Goal: Information Seeking & Learning: Learn about a topic

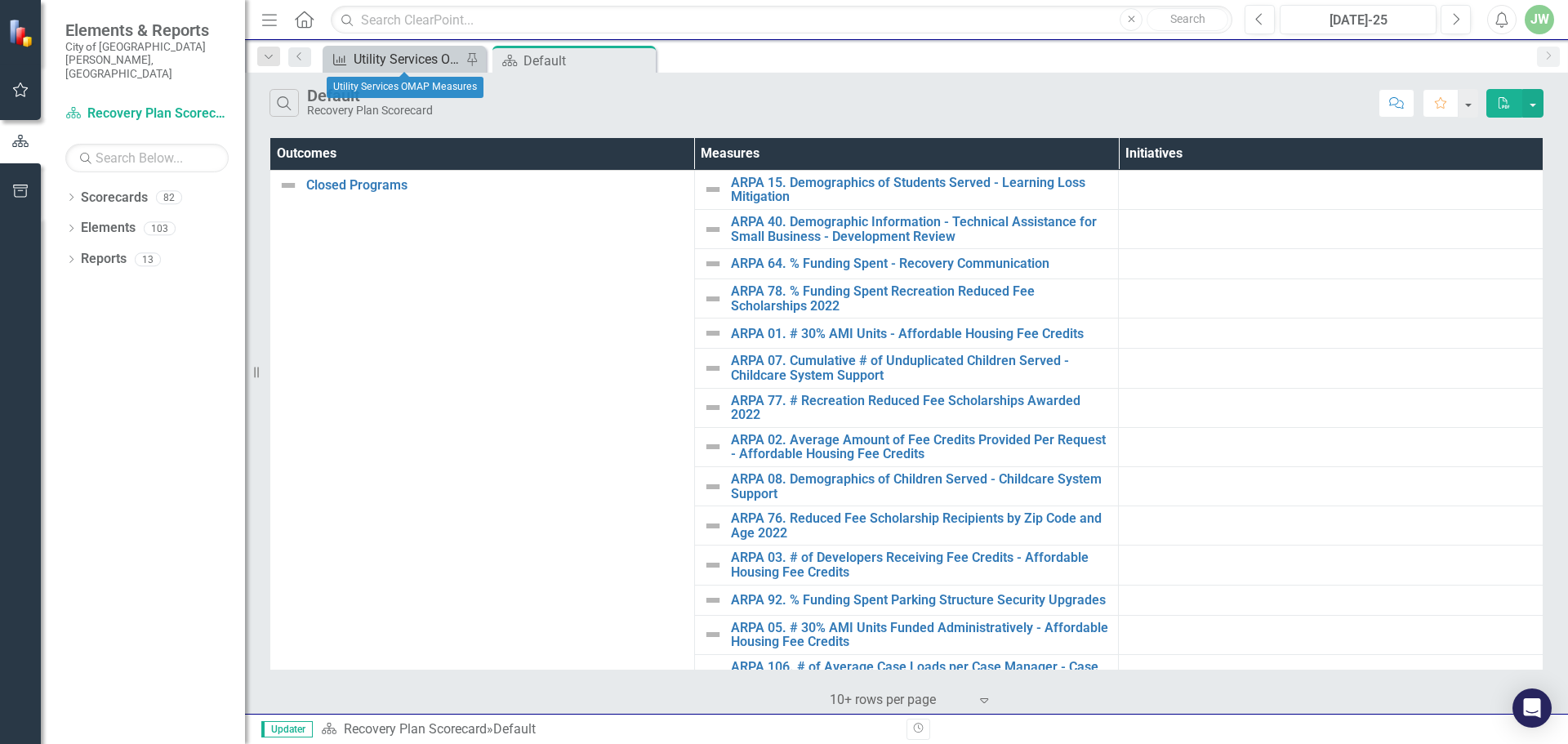
click at [406, 59] on div "Utility Services OMAP Measures" at bounding box center [407, 59] width 108 height 21
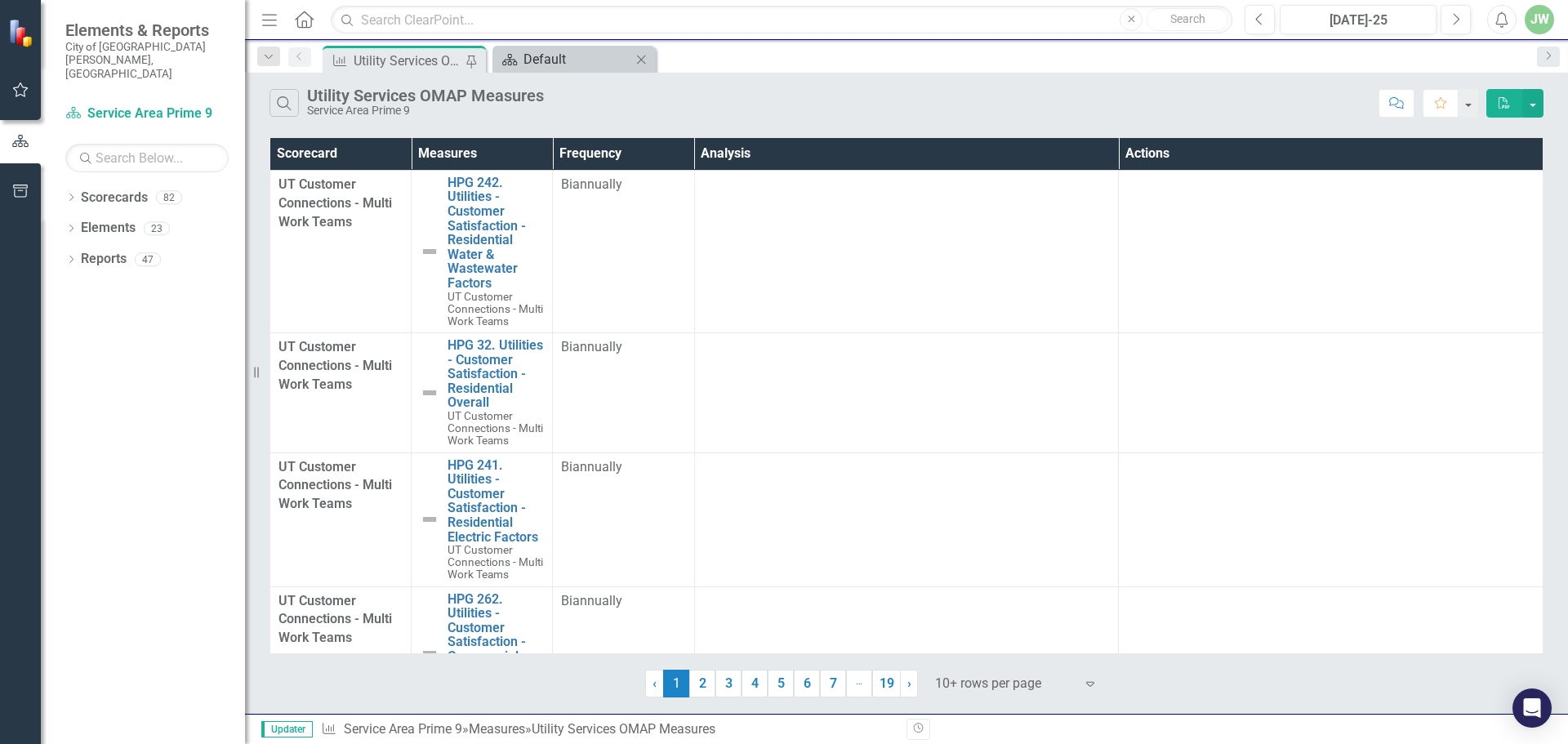
click at [585, 54] on div "Default" at bounding box center [578, 59] width 108 height 21
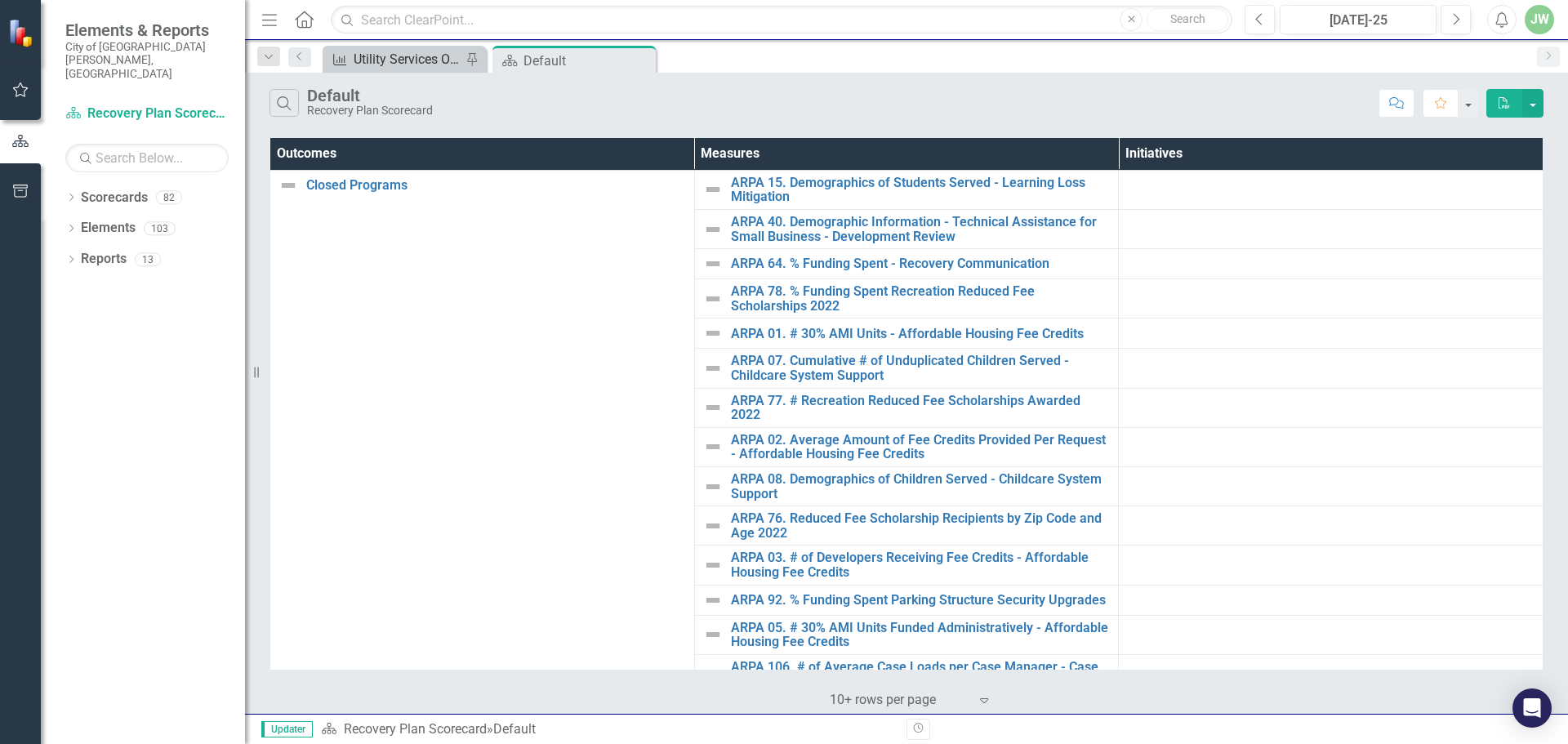
click at [414, 62] on div "Utility Services OMAP Measures" at bounding box center [407, 59] width 108 height 21
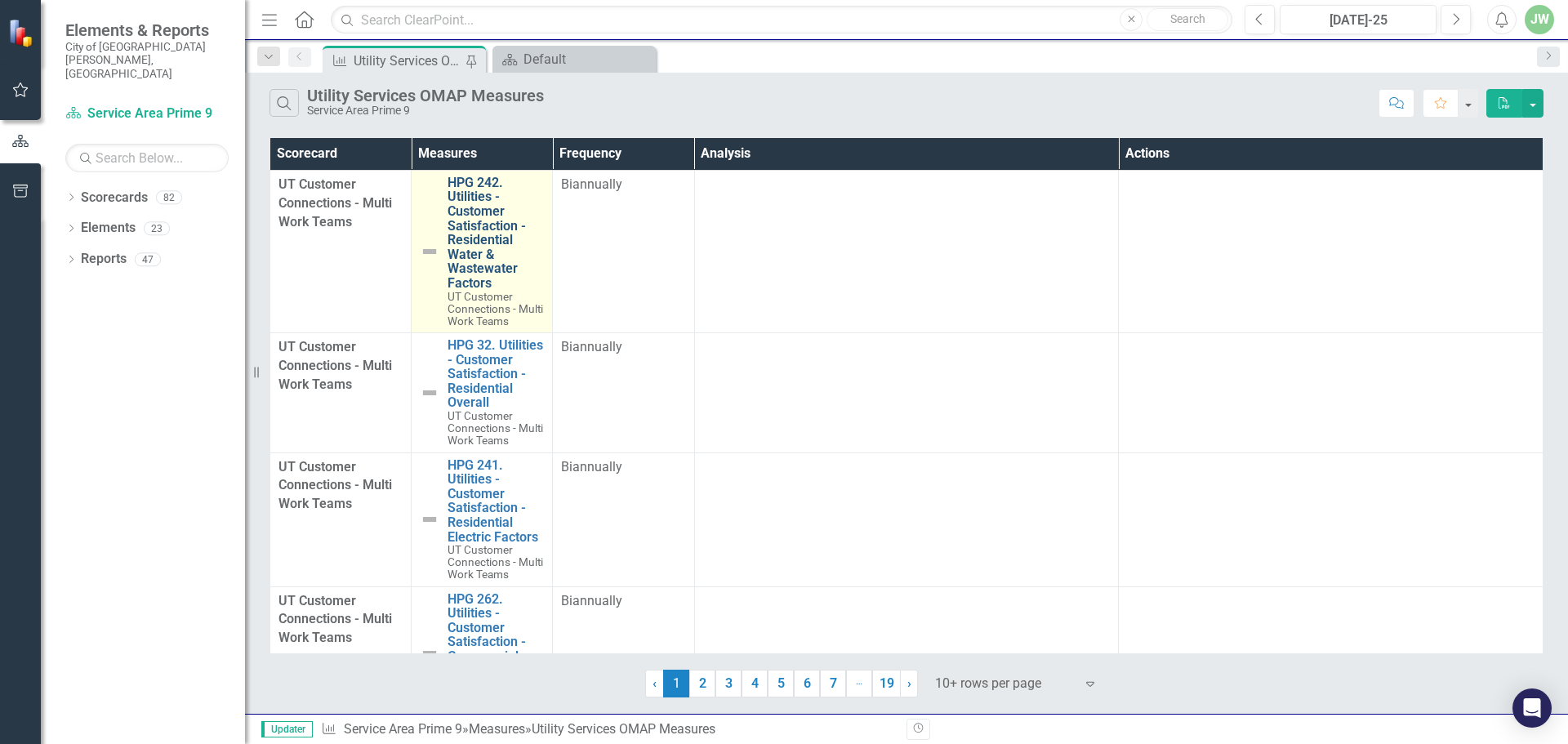
click at [482, 237] on link "HPG 242. Utilities - Customer Satisfaction - Residential Water & Wastewater Fac…" at bounding box center [496, 233] width 97 height 116
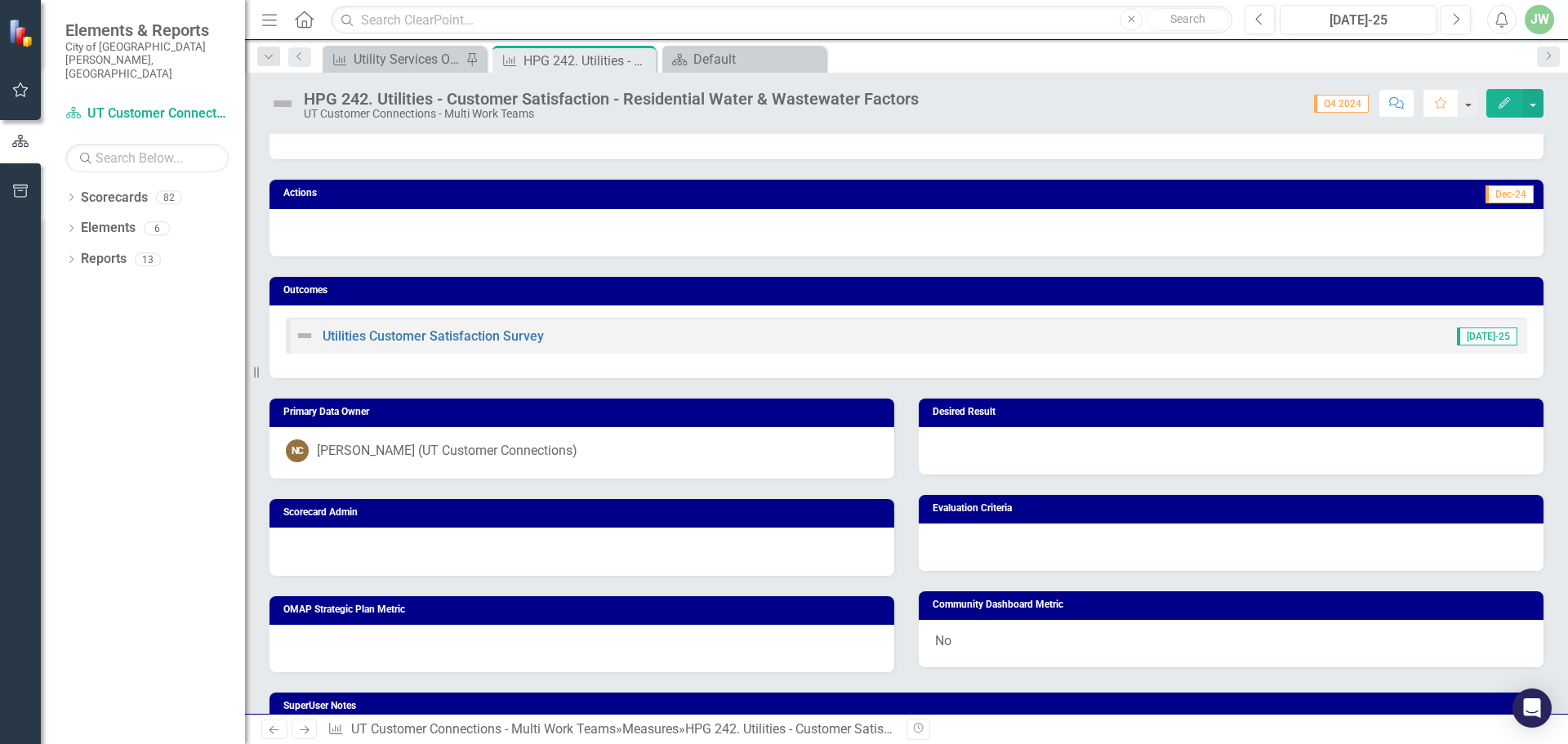
scroll to position [436, 0]
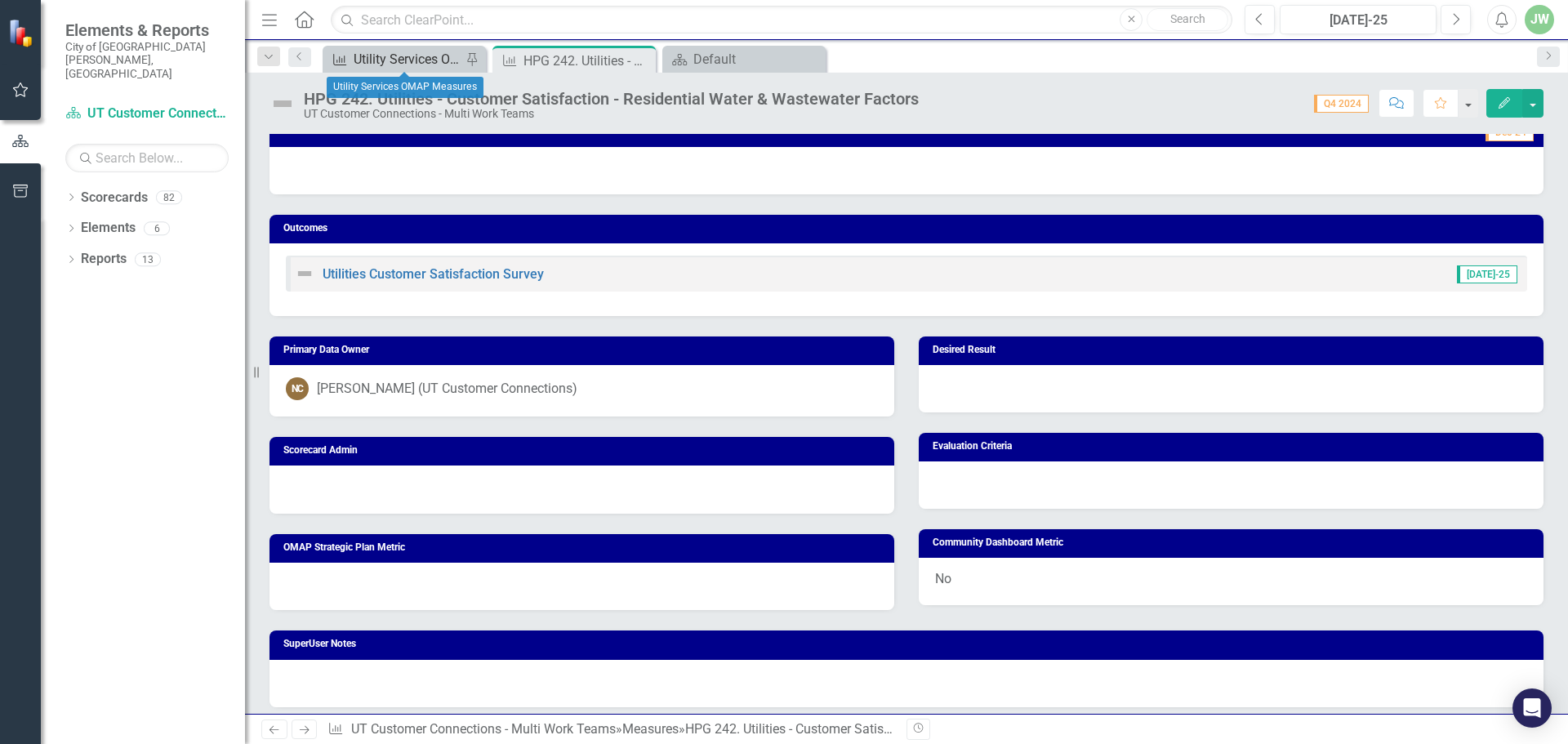
click at [405, 60] on div "Utility Services OMAP Measures" at bounding box center [407, 59] width 108 height 21
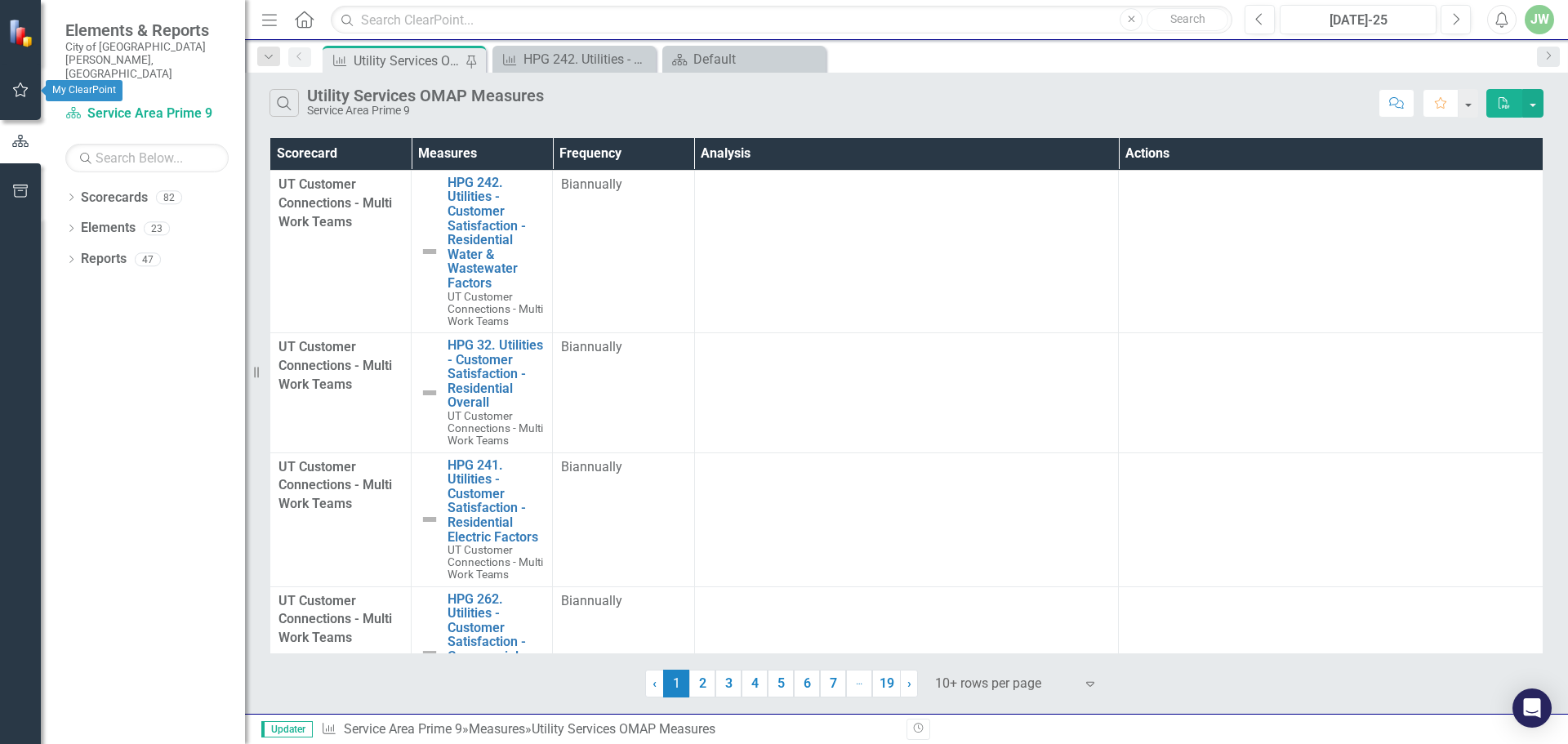
click at [25, 91] on icon "button" at bounding box center [21, 89] width 17 height 13
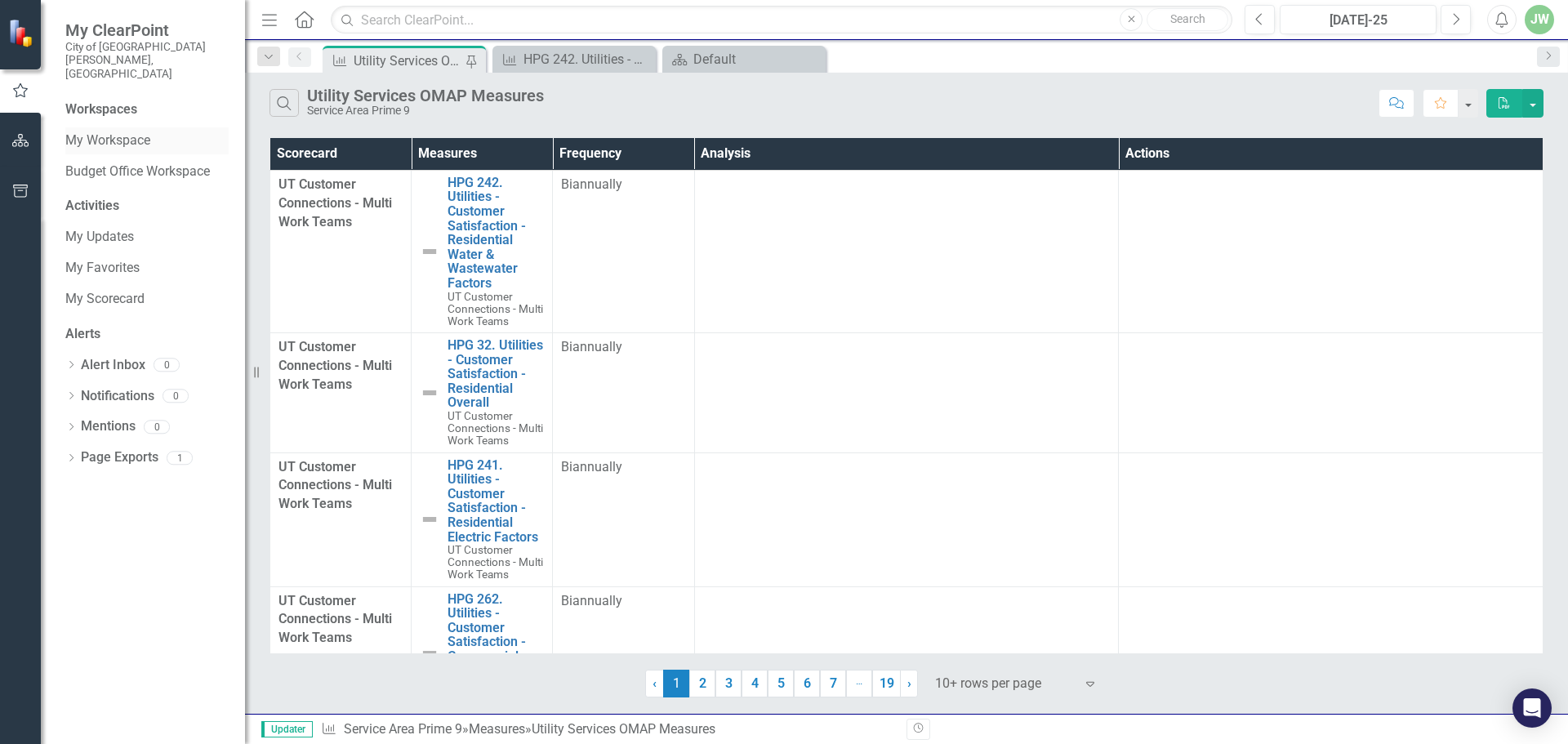
click at [113, 132] on link "My Workspace" at bounding box center [146, 141] width 163 height 19
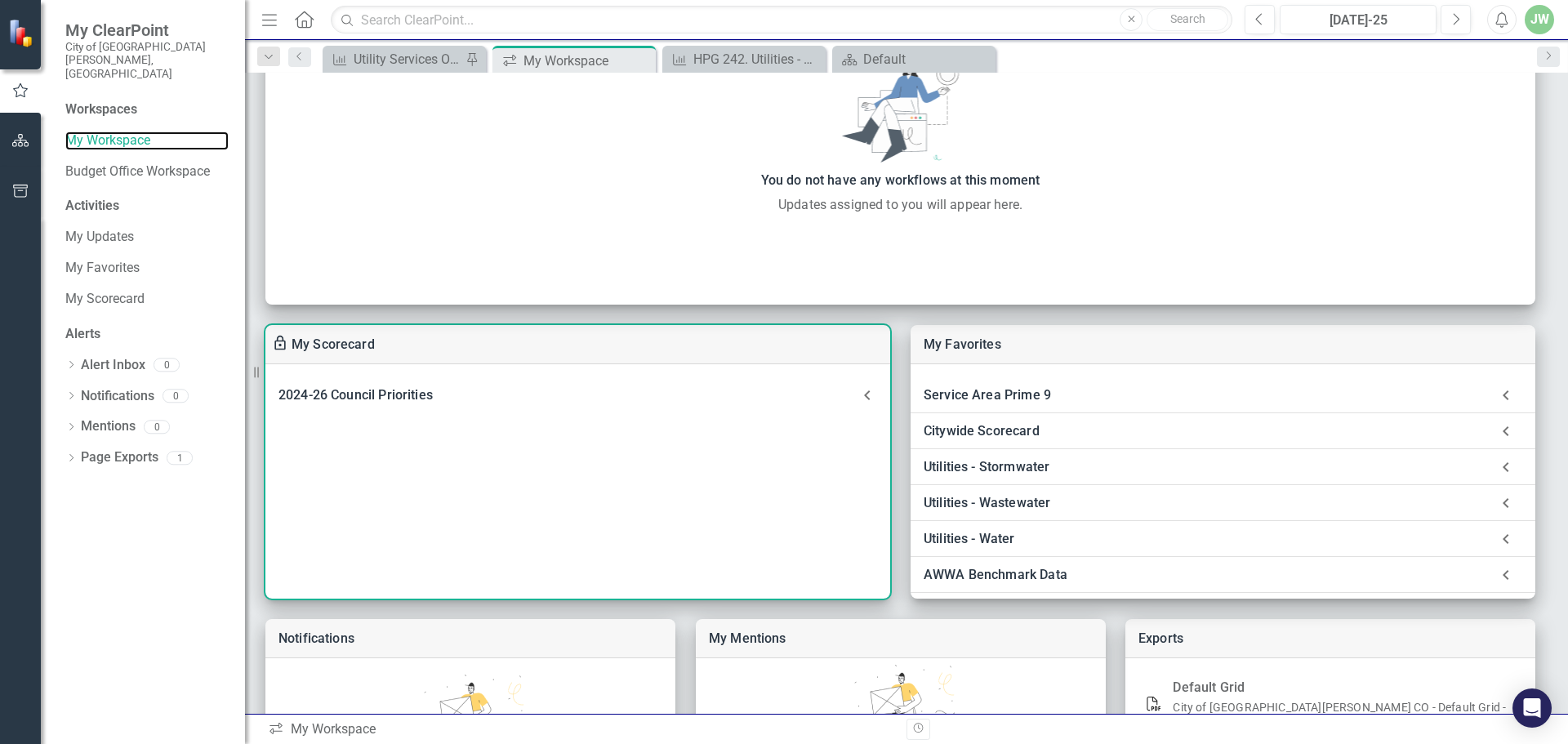
scroll to position [218, 0]
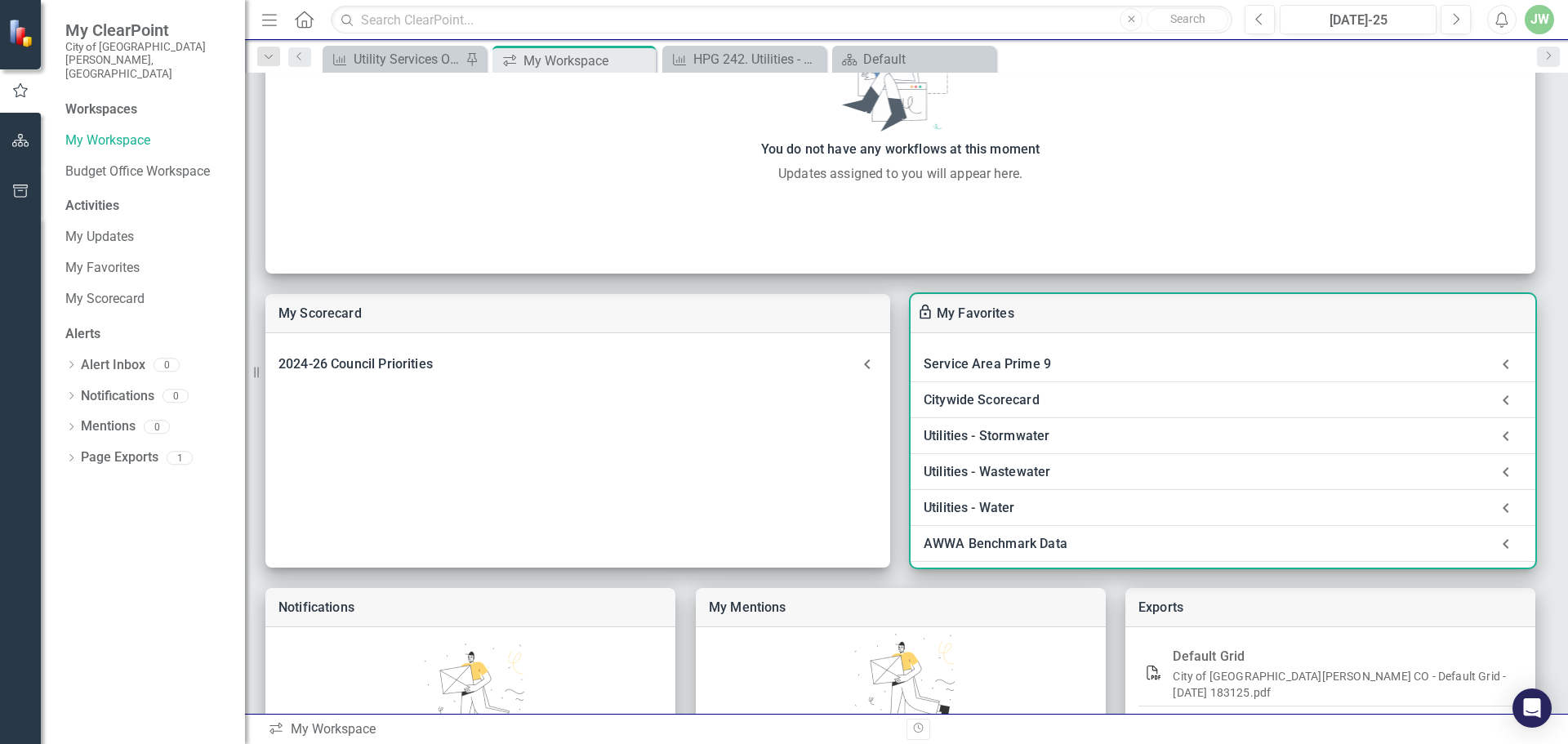
click at [1000, 436] on div "Utilities - Stormwater" at bounding box center [1206, 436] width 566 height 23
click at [1014, 479] on link "Default Grid" at bounding box center [999, 479] width 72 height 15
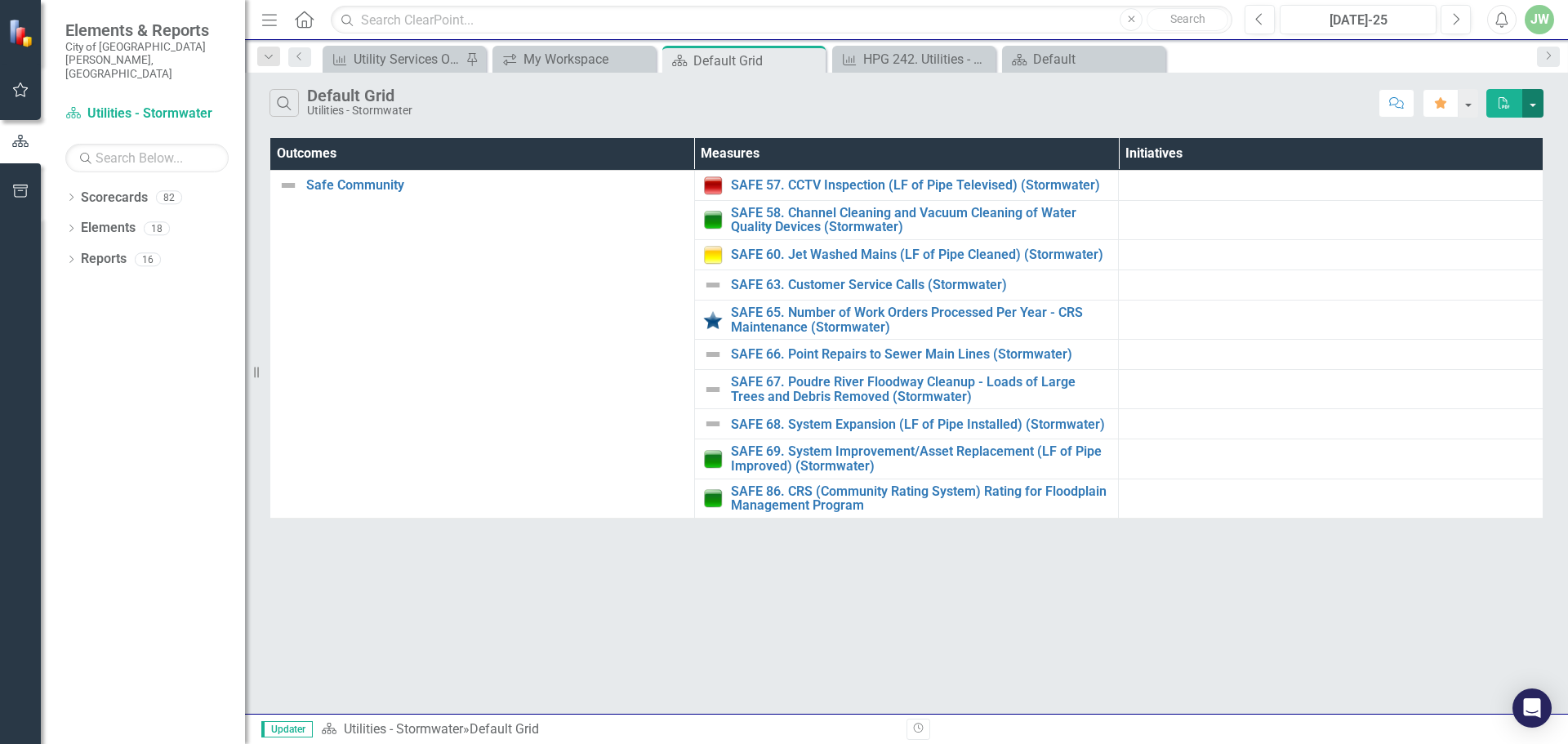
click at [1529, 105] on button "button" at bounding box center [1532, 103] width 21 height 28
click at [1159, 627] on div "Search Default Grid Utilities - Stormwater Comment Favorite PDF Outcomes Measur…" at bounding box center [906, 393] width 1323 height 641
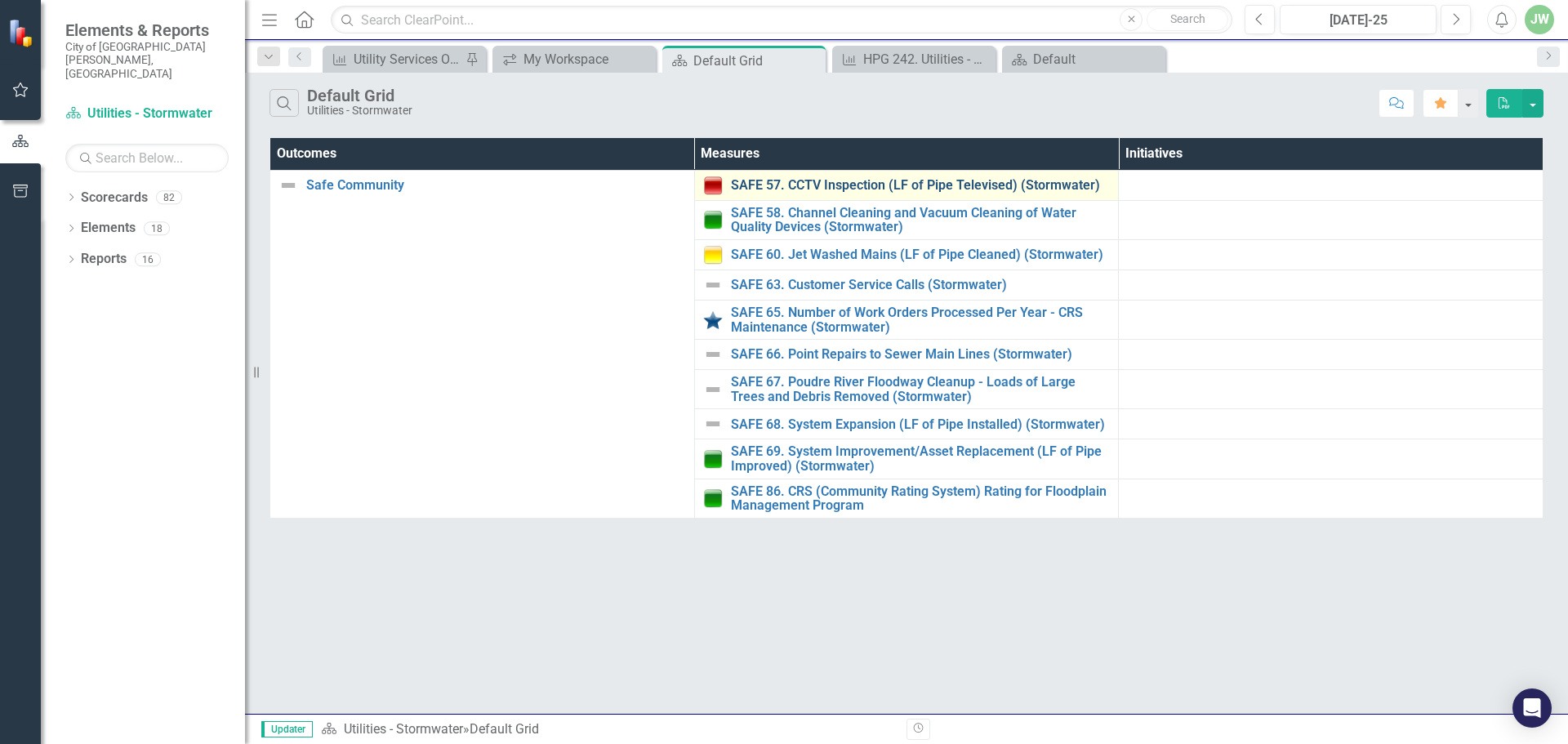
click at [921, 187] on link "SAFE 57. CCTV Inspection (LF of Pipe Televised) (Stormwater)" at bounding box center [921, 185] width 380 height 15
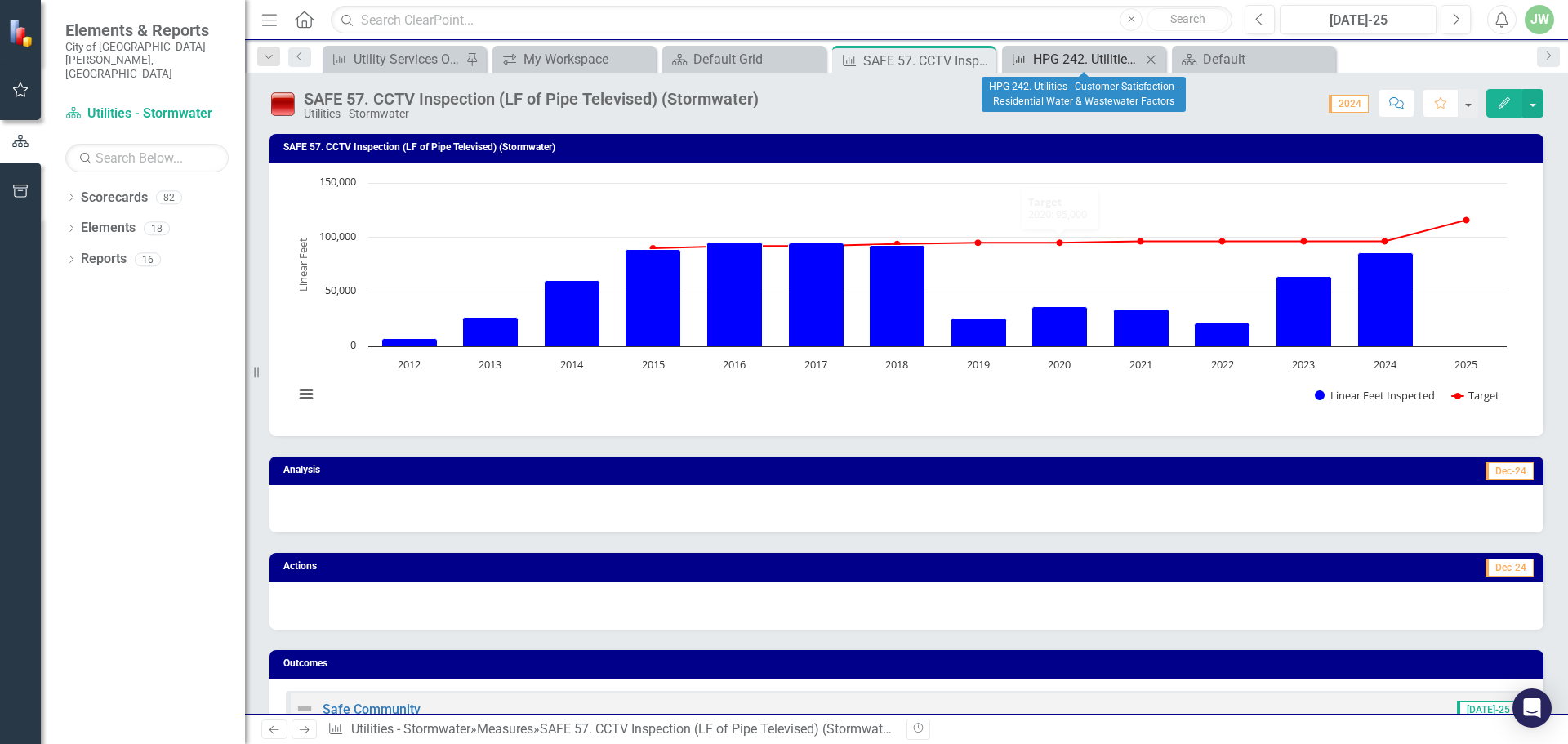
click at [1091, 51] on div "HPG 242. Utilities - Customer Satisfaction - Residential Water & Wastewater Fac…" at bounding box center [1087, 59] width 108 height 21
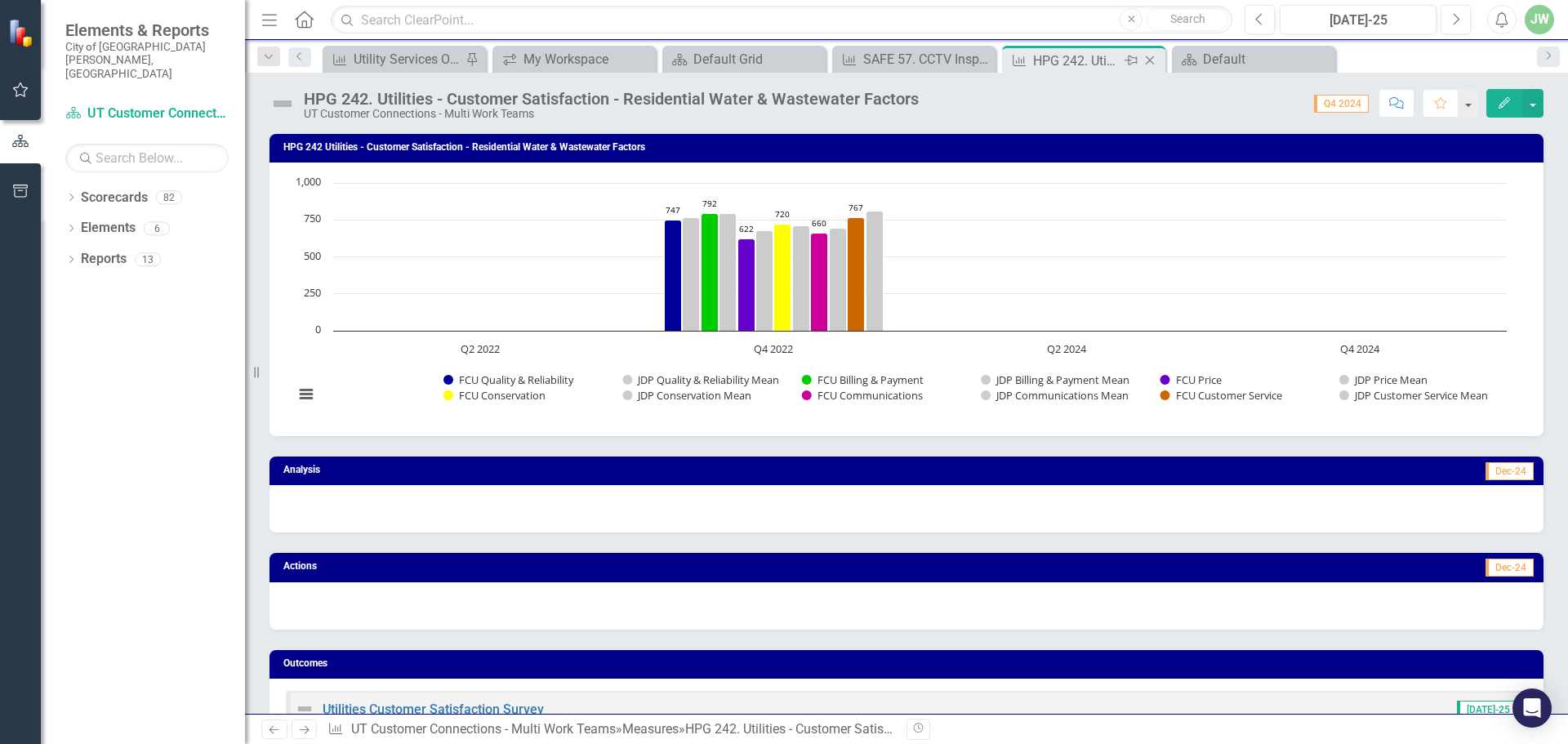
click at [1149, 56] on icon "Close" at bounding box center [1149, 60] width 16 height 13
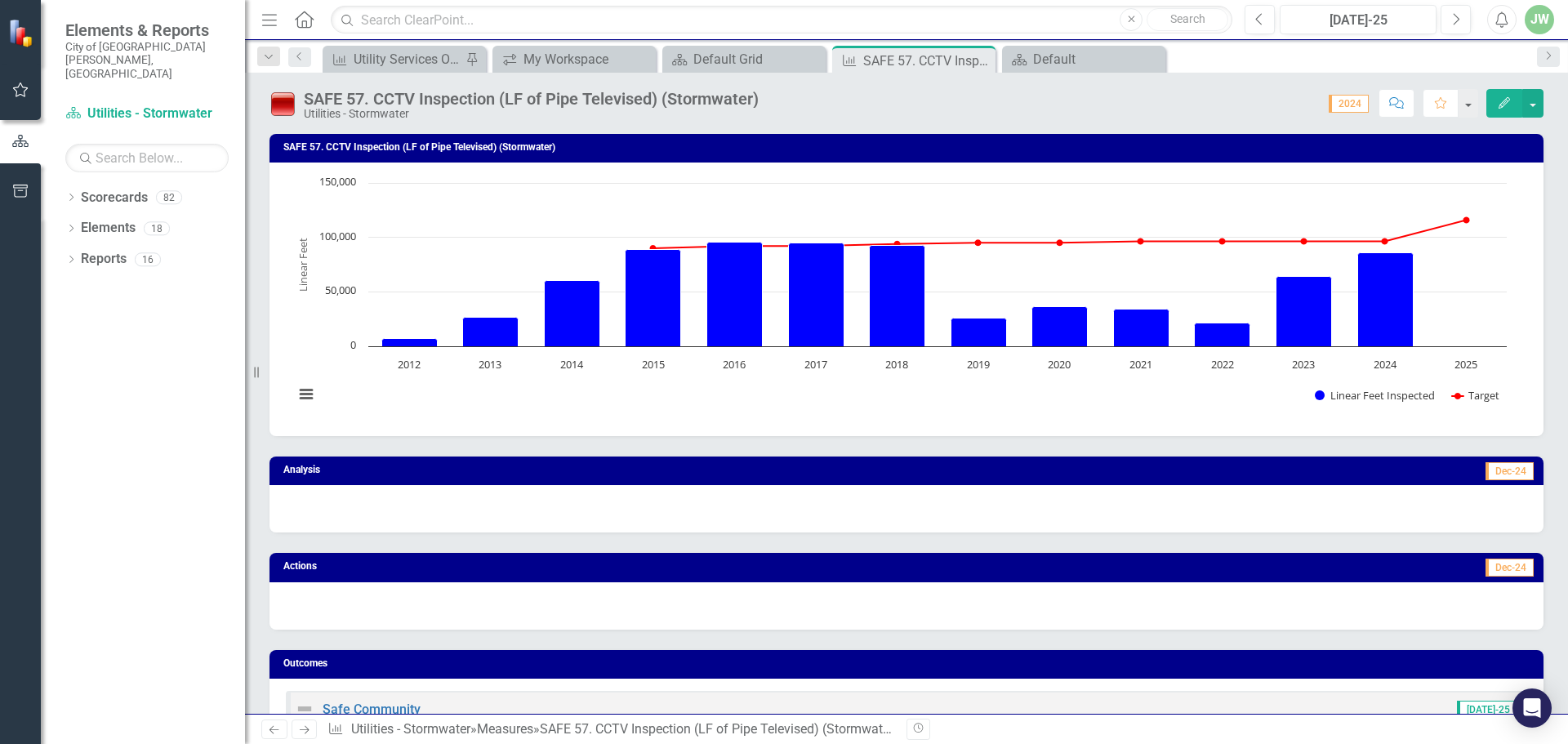
click at [0, 0] on icon "Close" at bounding box center [0, 0] width 0 height 0
click at [758, 62] on div "Default Grid" at bounding box center [747, 59] width 108 height 21
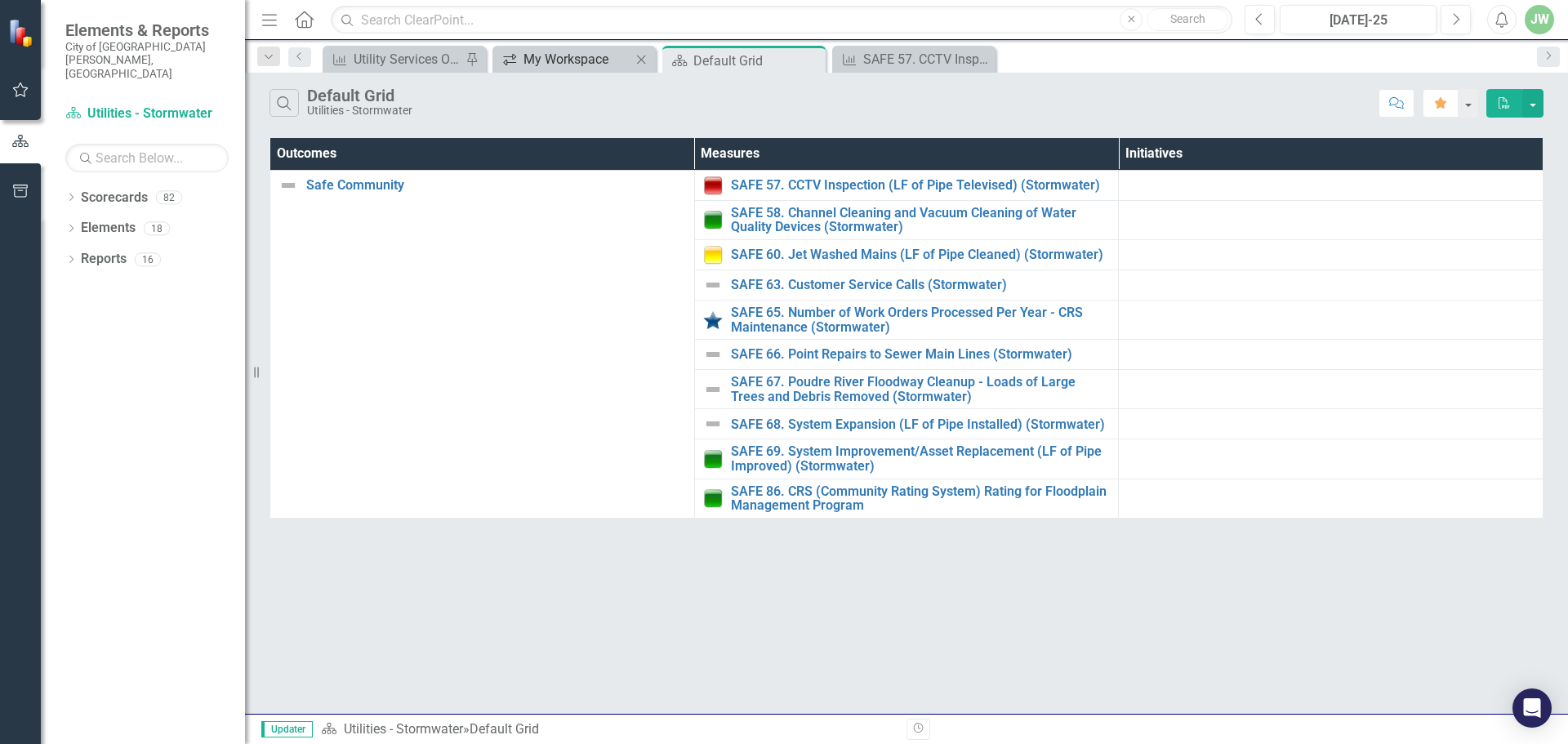
click at [567, 62] on div "My Workspace" at bounding box center [578, 59] width 108 height 21
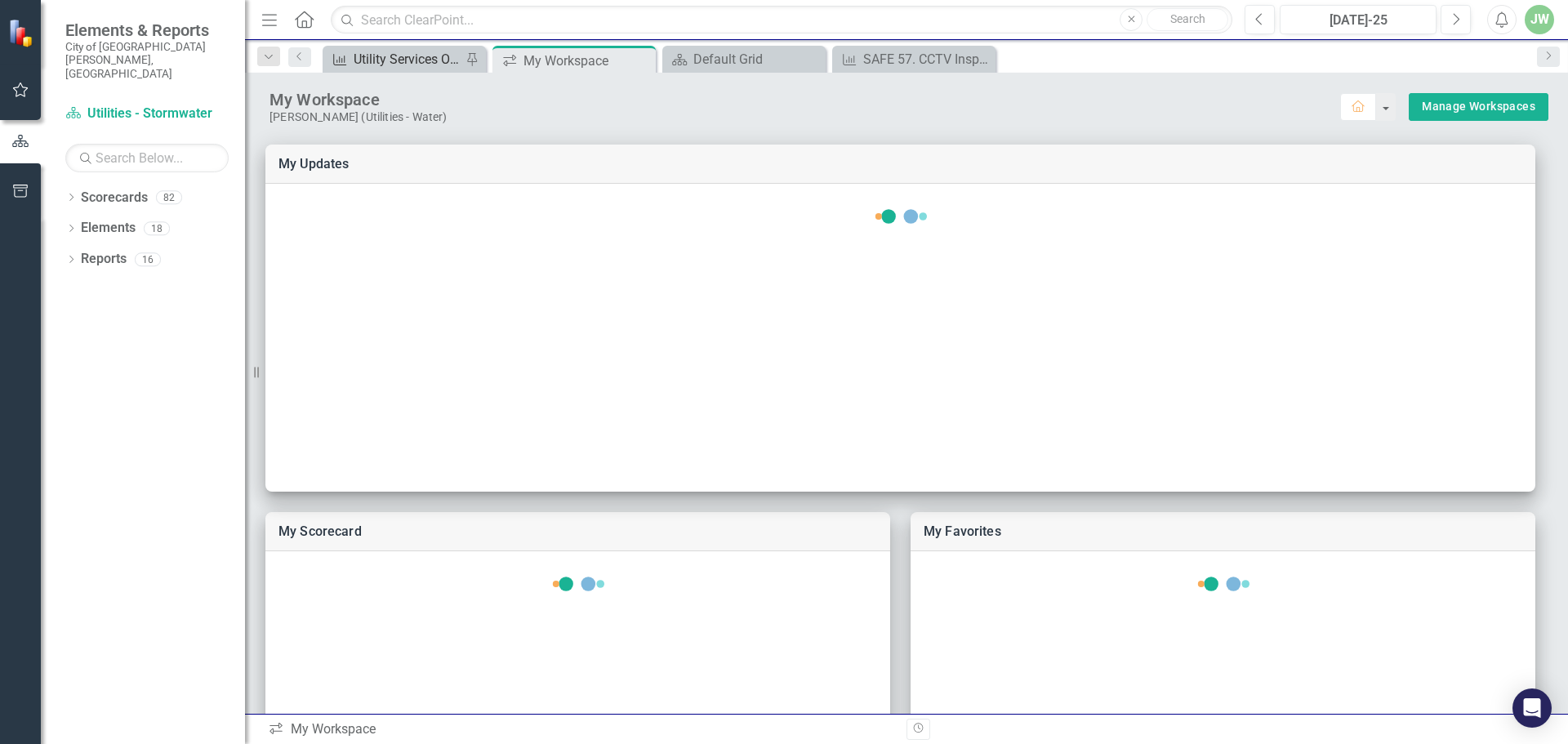
click at [401, 65] on div "Utility Services OMAP Measures" at bounding box center [407, 59] width 108 height 21
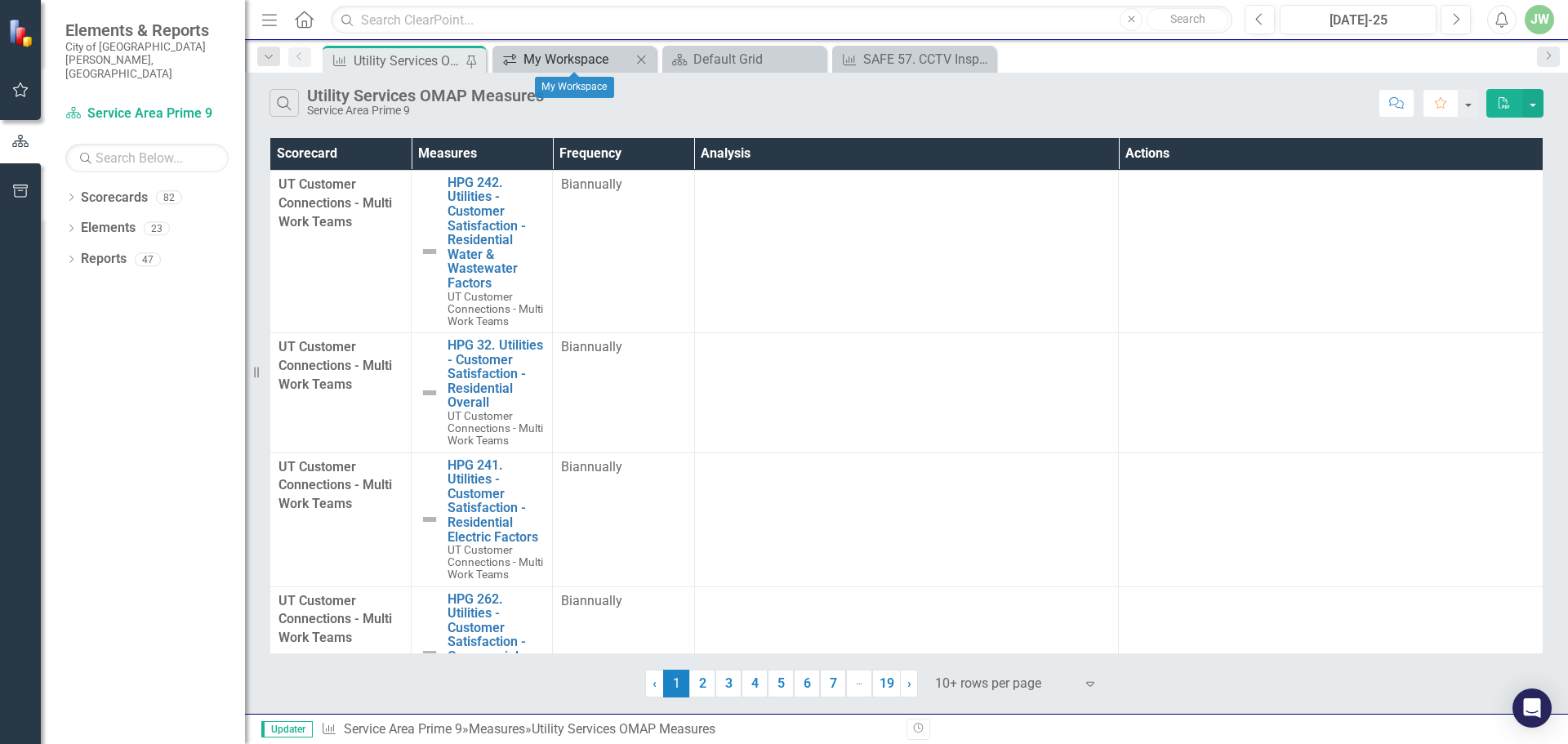
click at [548, 52] on div "My Workspace" at bounding box center [578, 59] width 108 height 21
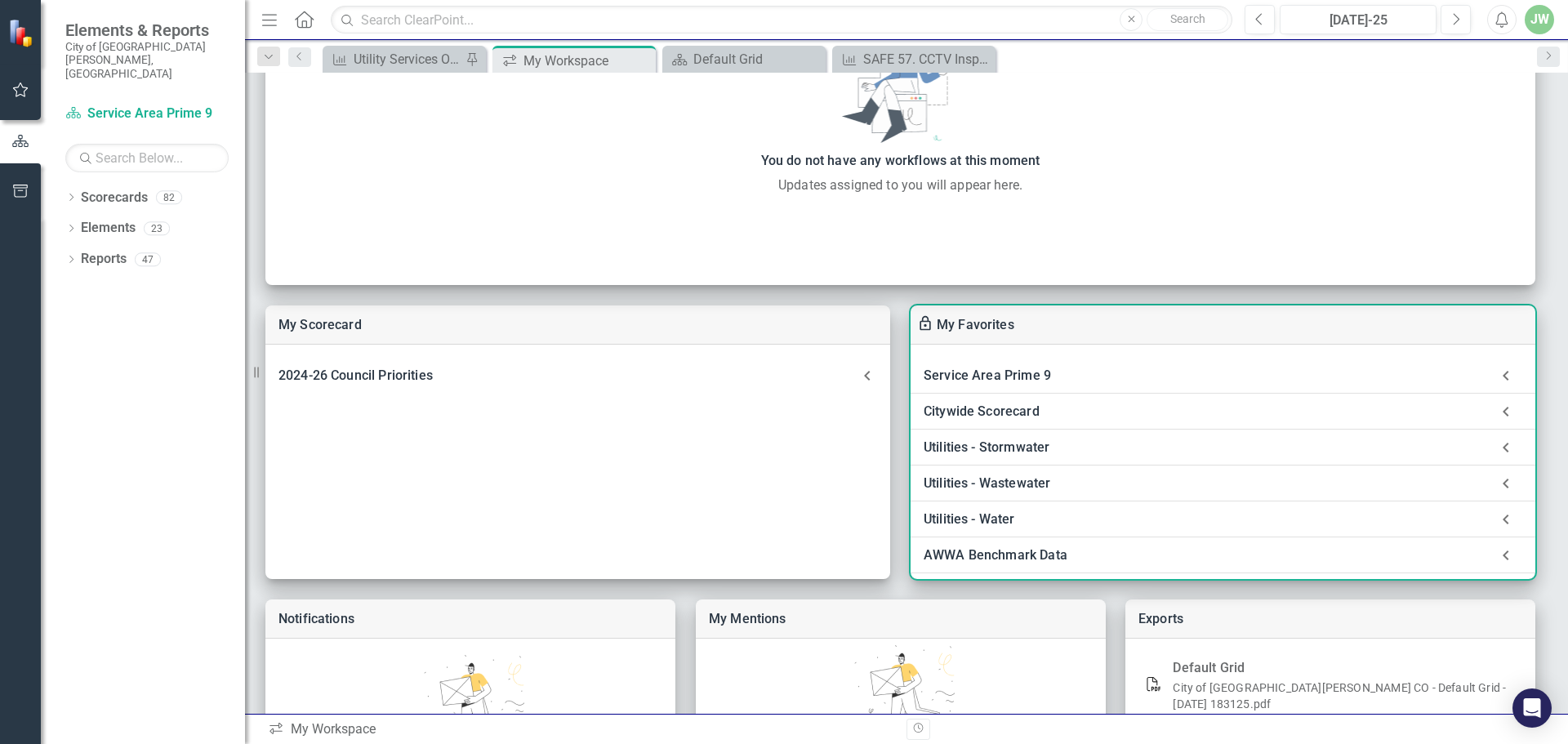
scroll to position [218, 0]
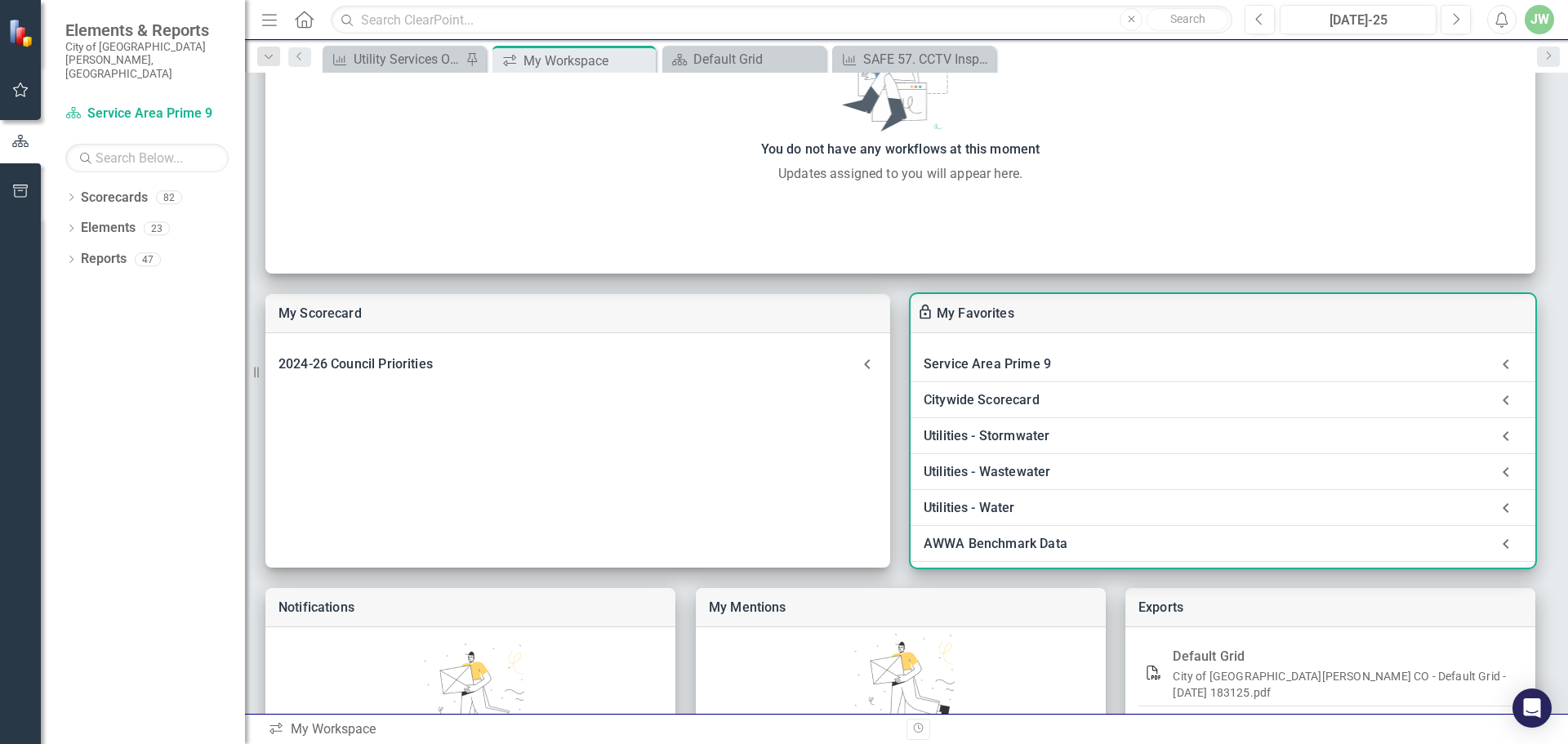
click at [1042, 543] on div "AWWA Benchmark Data" at bounding box center [1206, 544] width 566 height 23
click at [984, 506] on div "Utilities - Water" at bounding box center [1206, 508] width 566 height 23
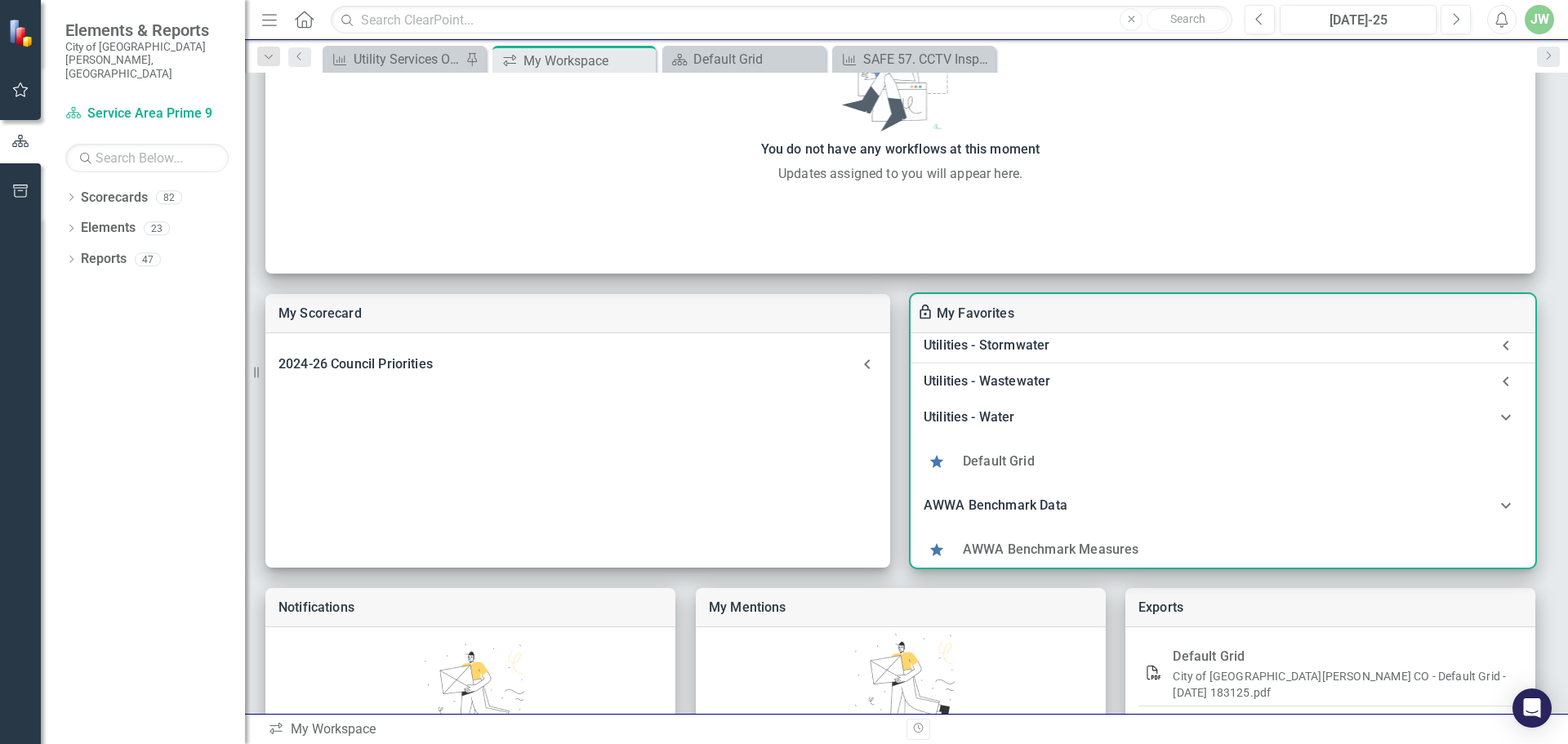
scroll to position [148, 0]
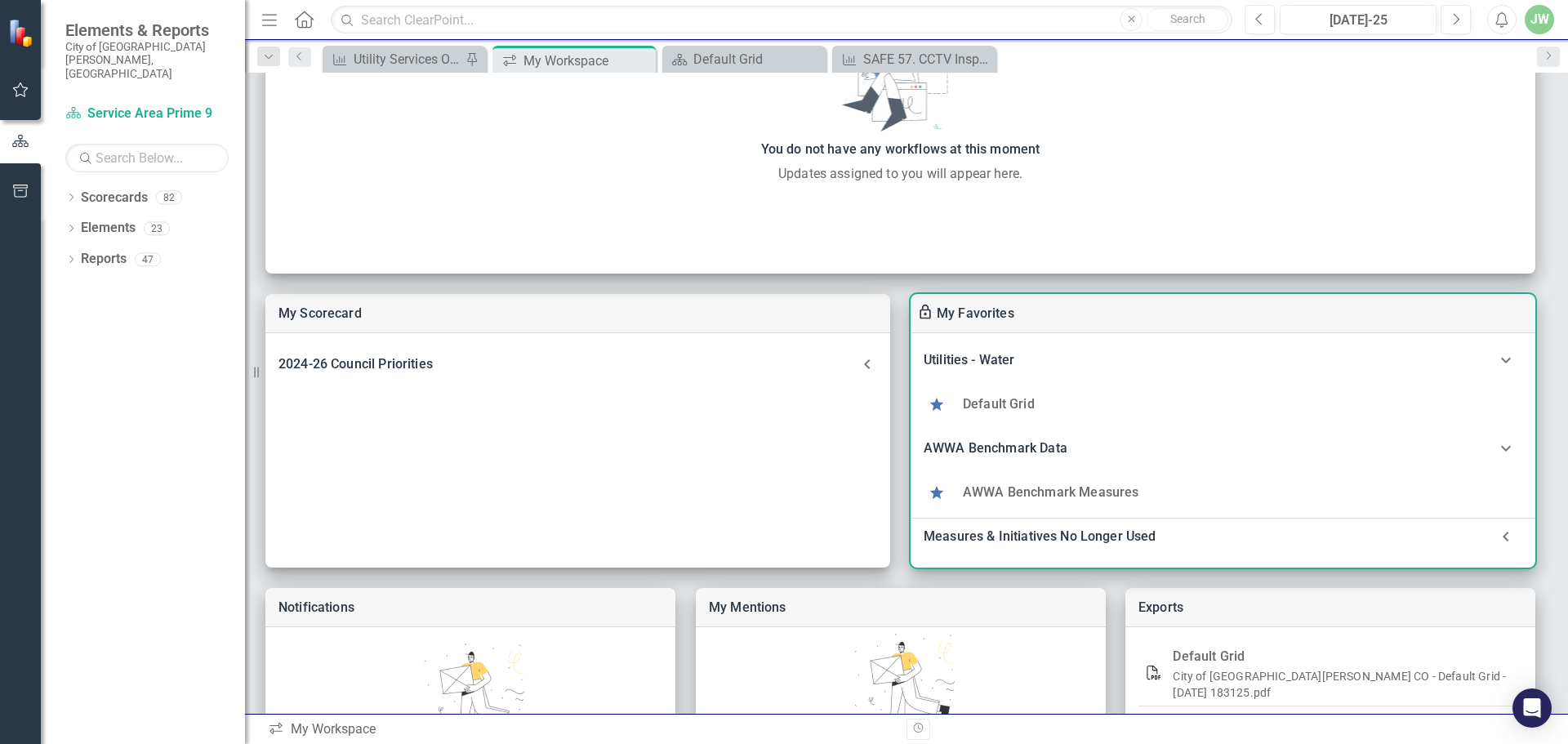
click at [1023, 494] on link "AWWA Benchmark Measures" at bounding box center [1050, 492] width 175 height 15
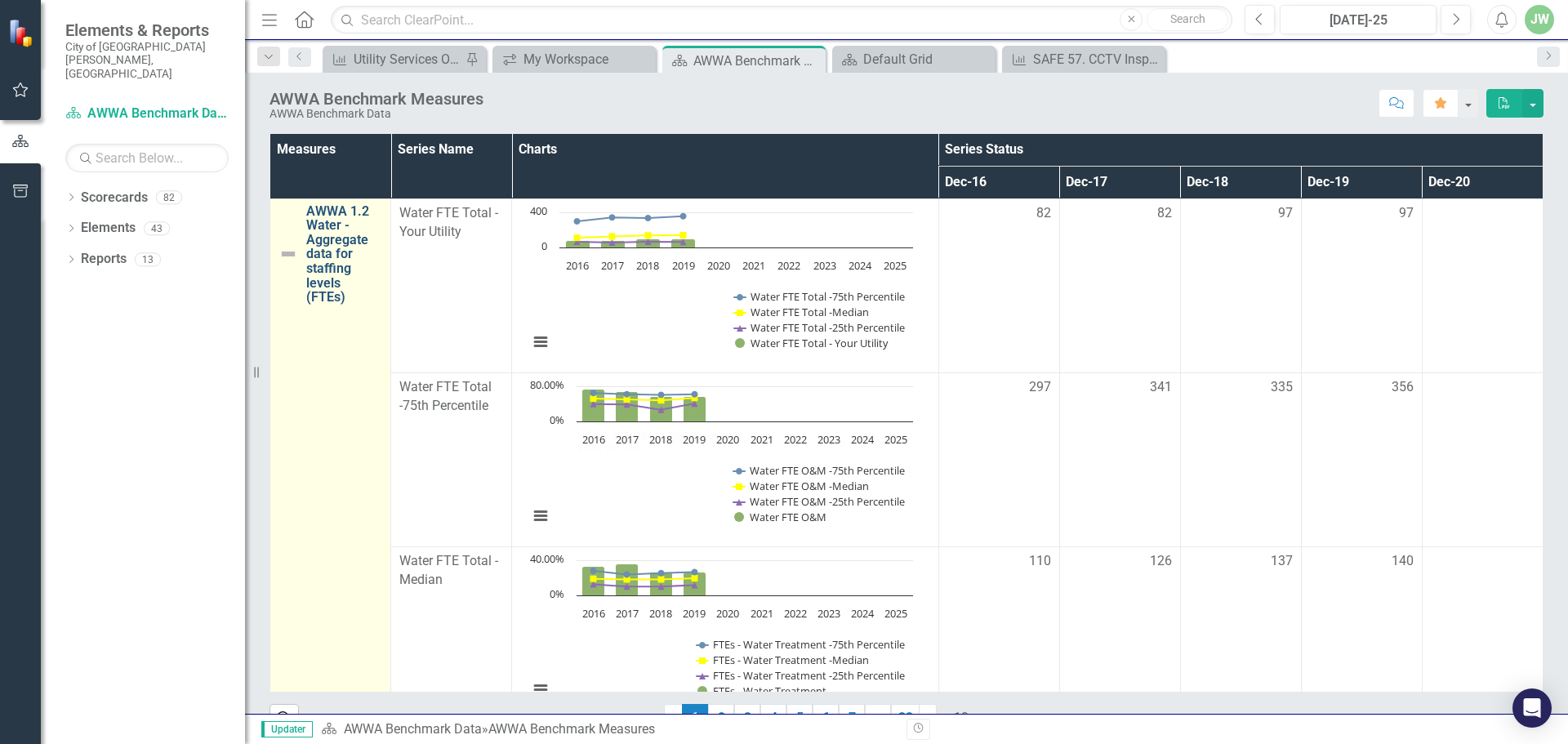
click at [347, 256] on link "AWWA 1.2 Water - Aggregate data for staffing levels (FTEs)" at bounding box center [344, 254] width 76 height 100
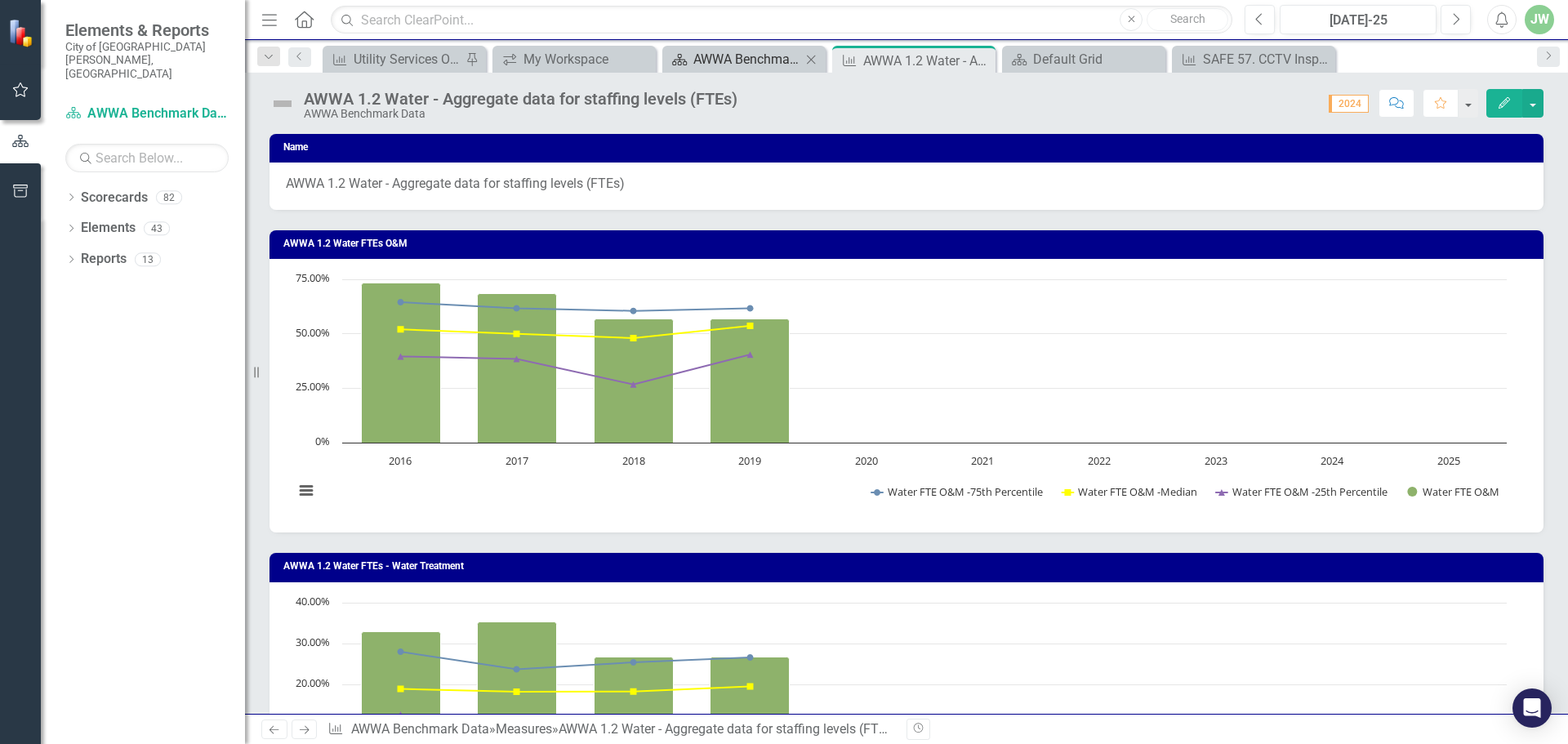
click at [756, 66] on div "AWWA Benchmark Measures" at bounding box center [747, 59] width 108 height 21
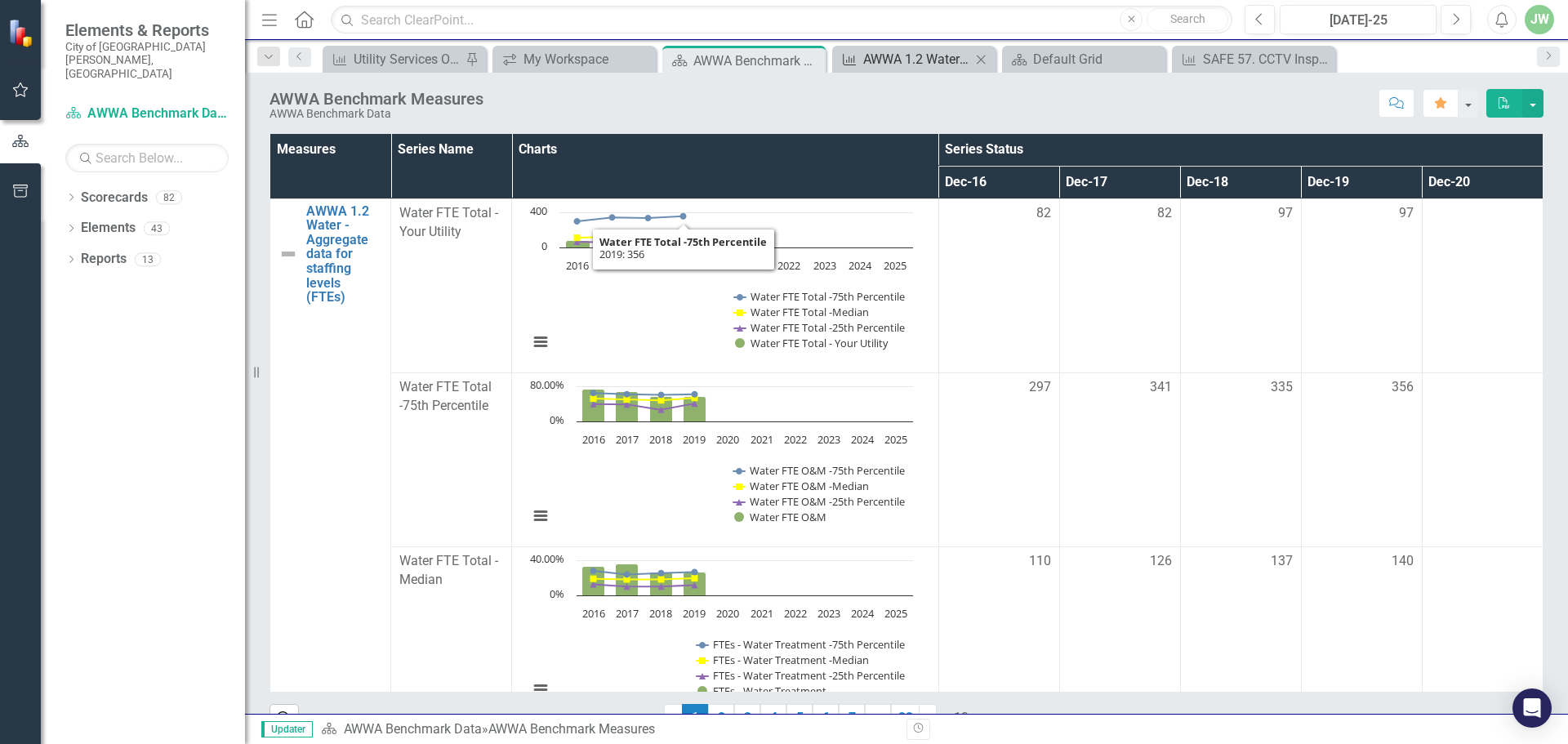
click at [934, 60] on div "AWWA 1.2 Water - Aggregate data for staffing levels (FTEs)" at bounding box center [917, 59] width 108 height 21
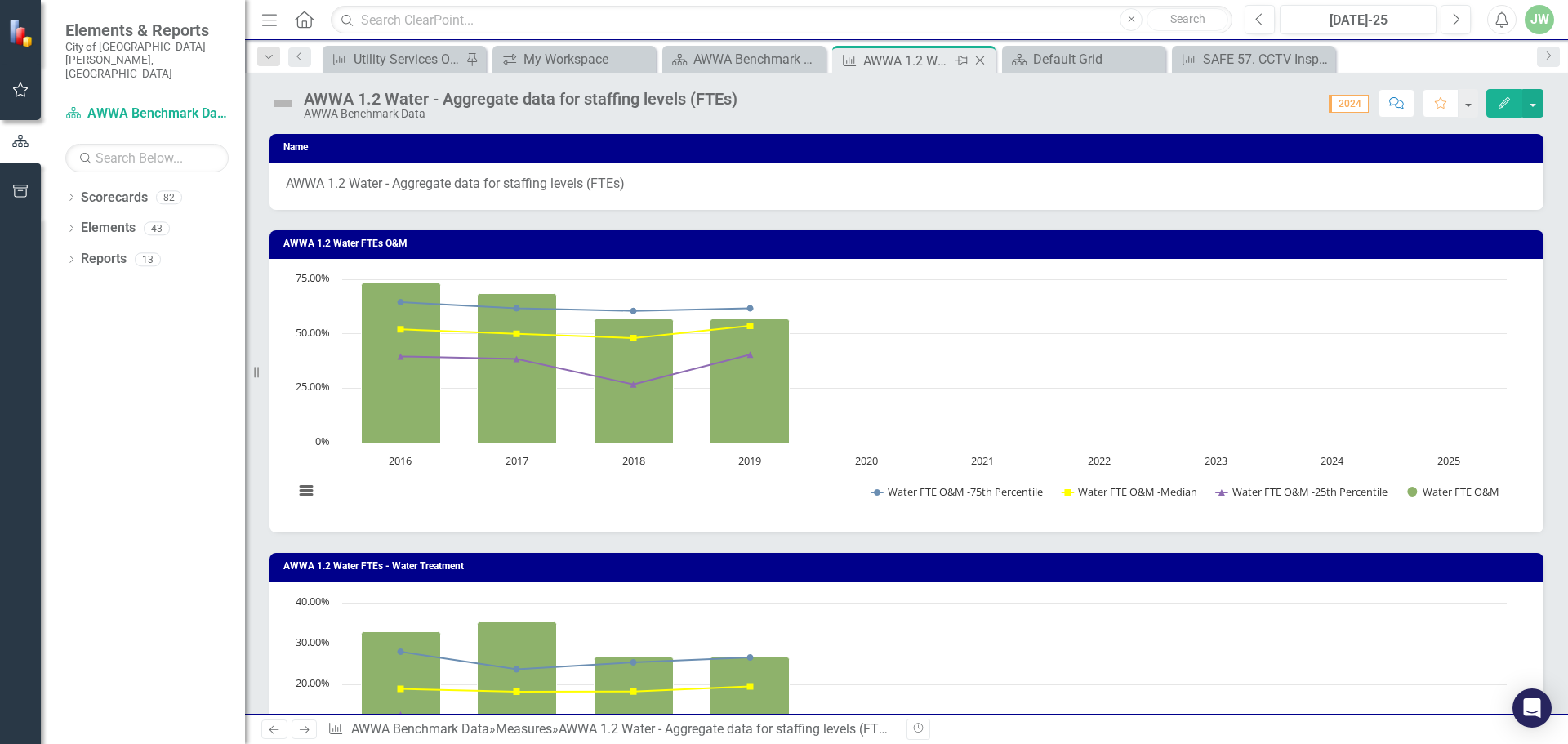
click at [978, 62] on icon "Close" at bounding box center [979, 60] width 16 height 13
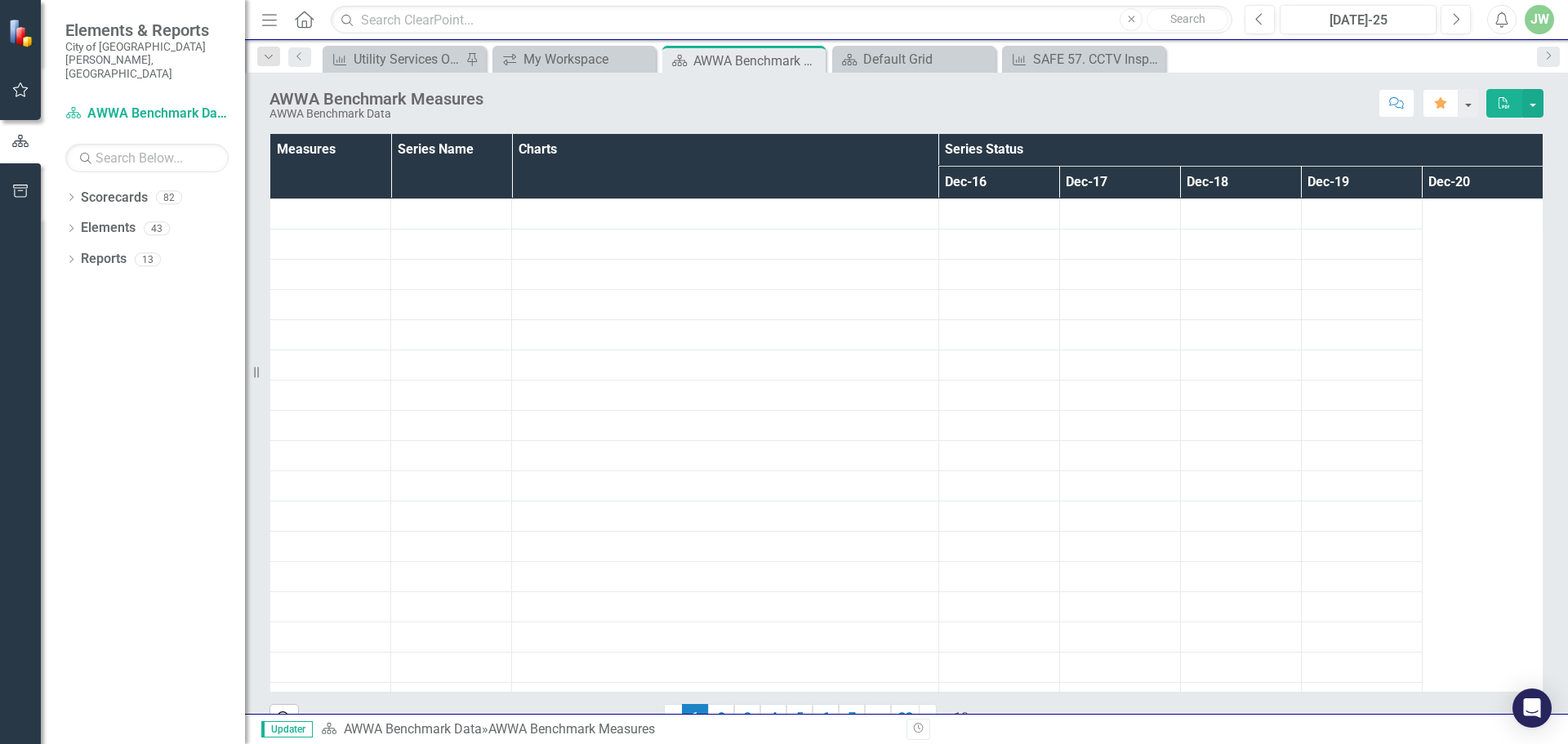
click at [0, 0] on icon "Close" at bounding box center [0, 0] width 0 height 0
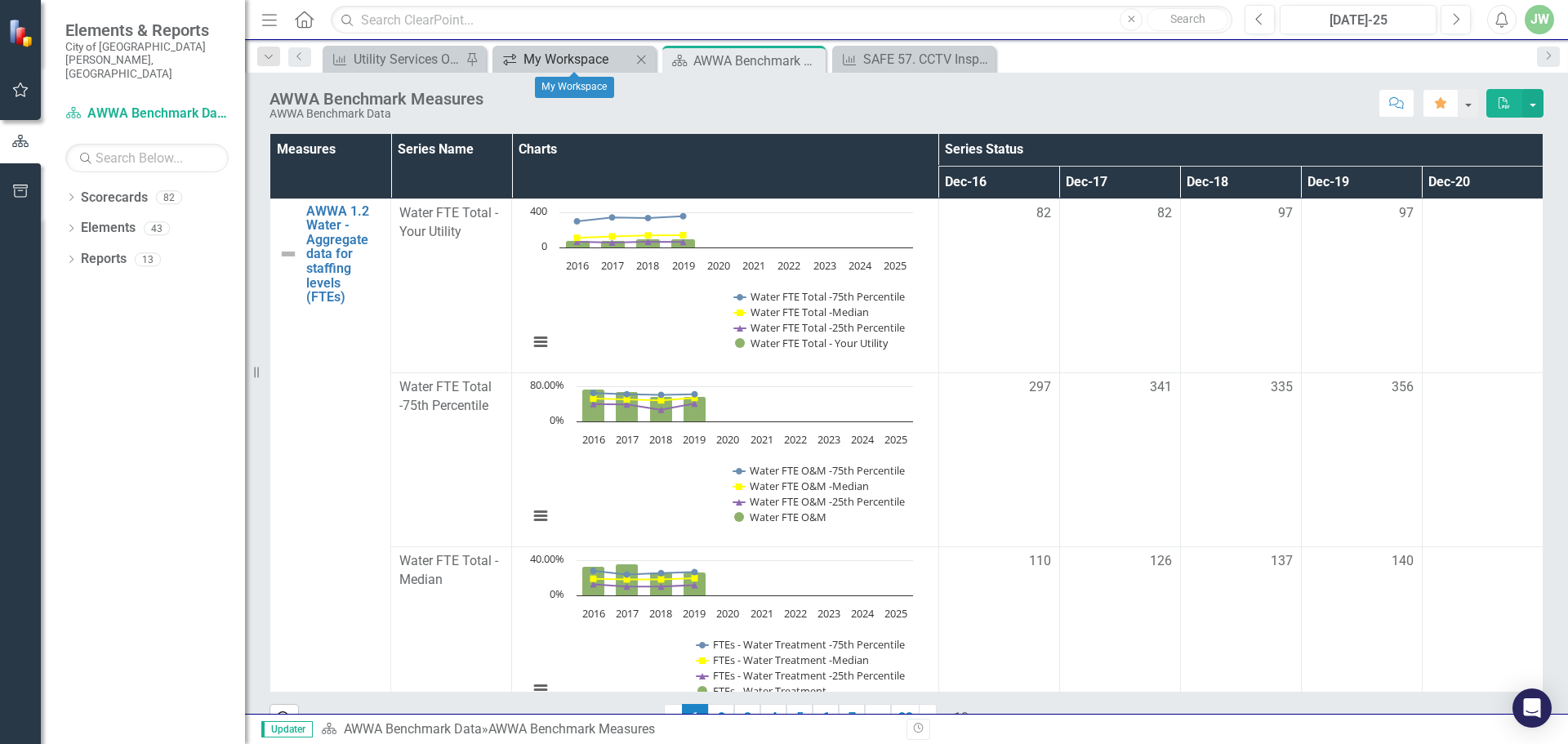
click at [586, 62] on div "My Workspace" at bounding box center [578, 59] width 108 height 21
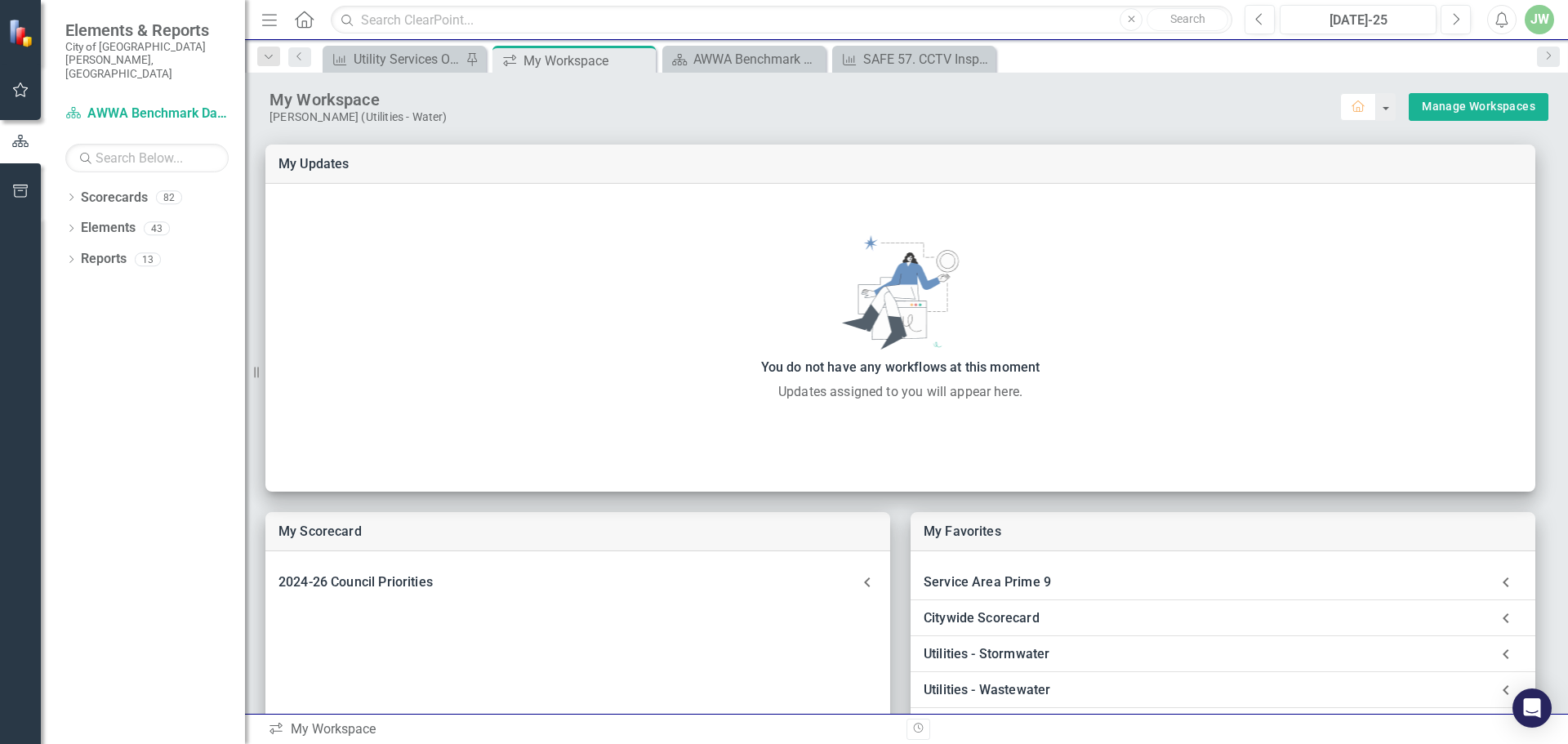
click at [751, 42] on div "Dropdown Search Measure Utility Services OMAP Measures Pin icon.workspace My Wo…" at bounding box center [906, 57] width 1323 height 33
click at [751, 56] on div "AWWA Benchmark Measures" at bounding box center [747, 59] width 108 height 21
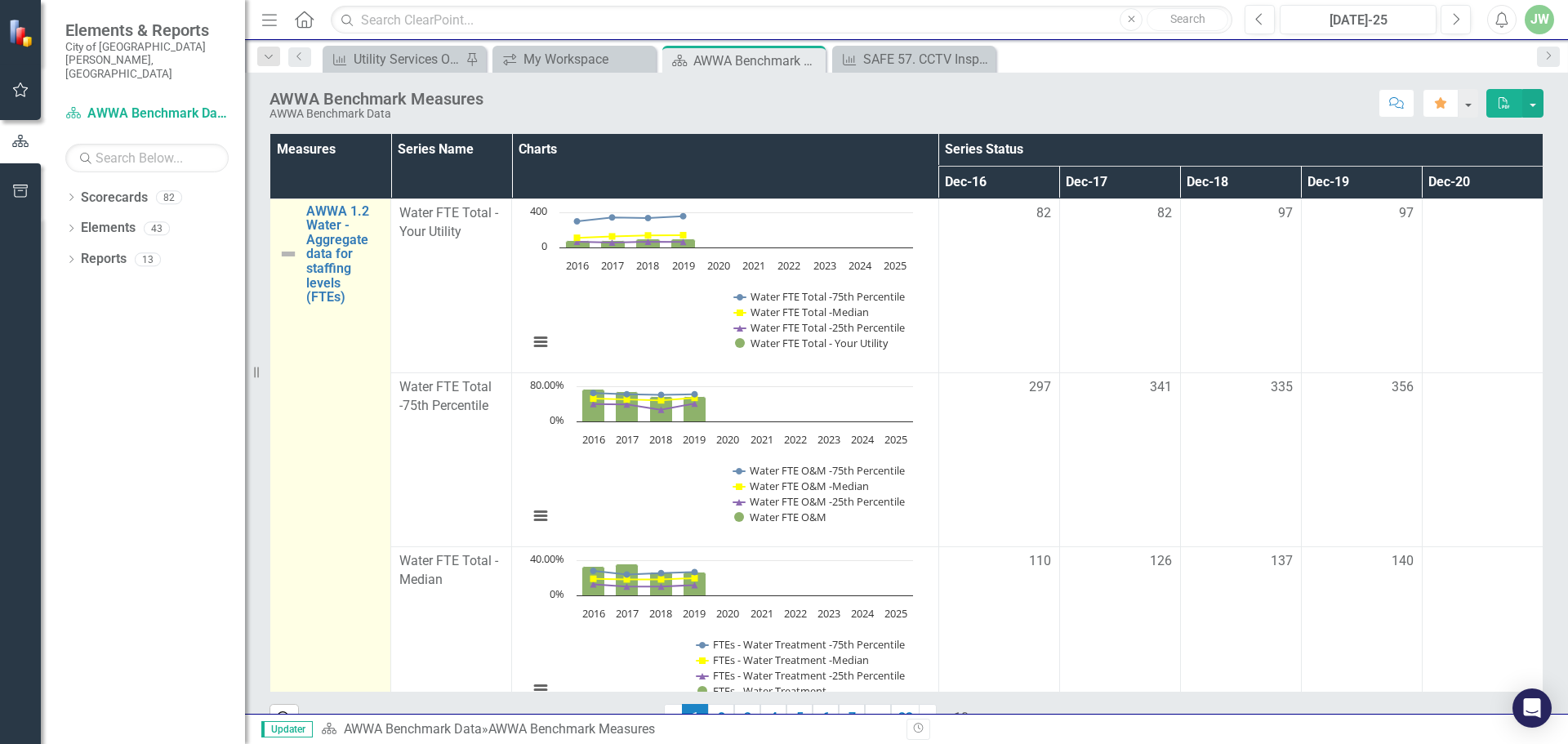
click at [288, 253] on img at bounding box center [288, 253] width 20 height 20
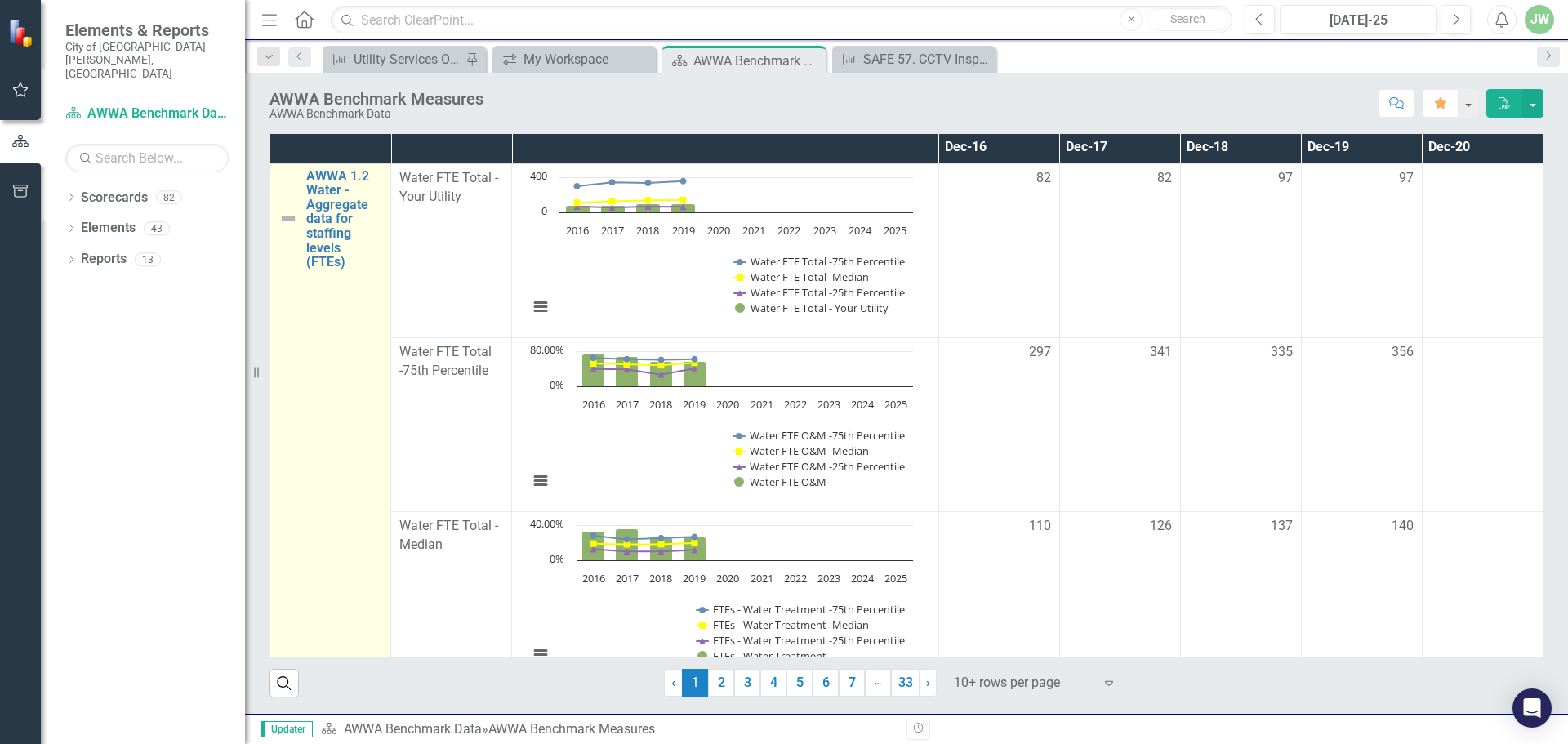
click at [287, 218] on img at bounding box center [288, 218] width 20 height 20
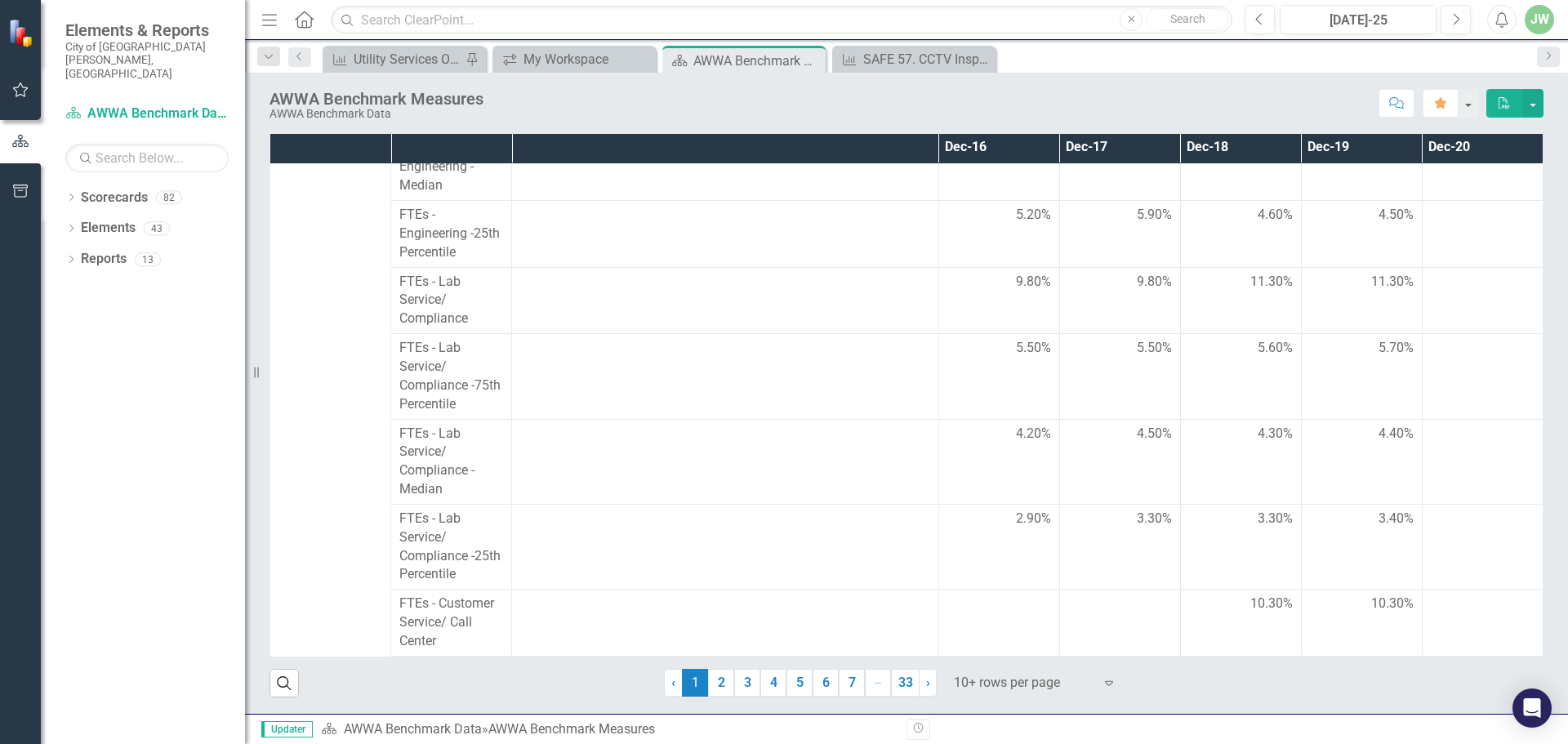
scroll to position [2765, 0]
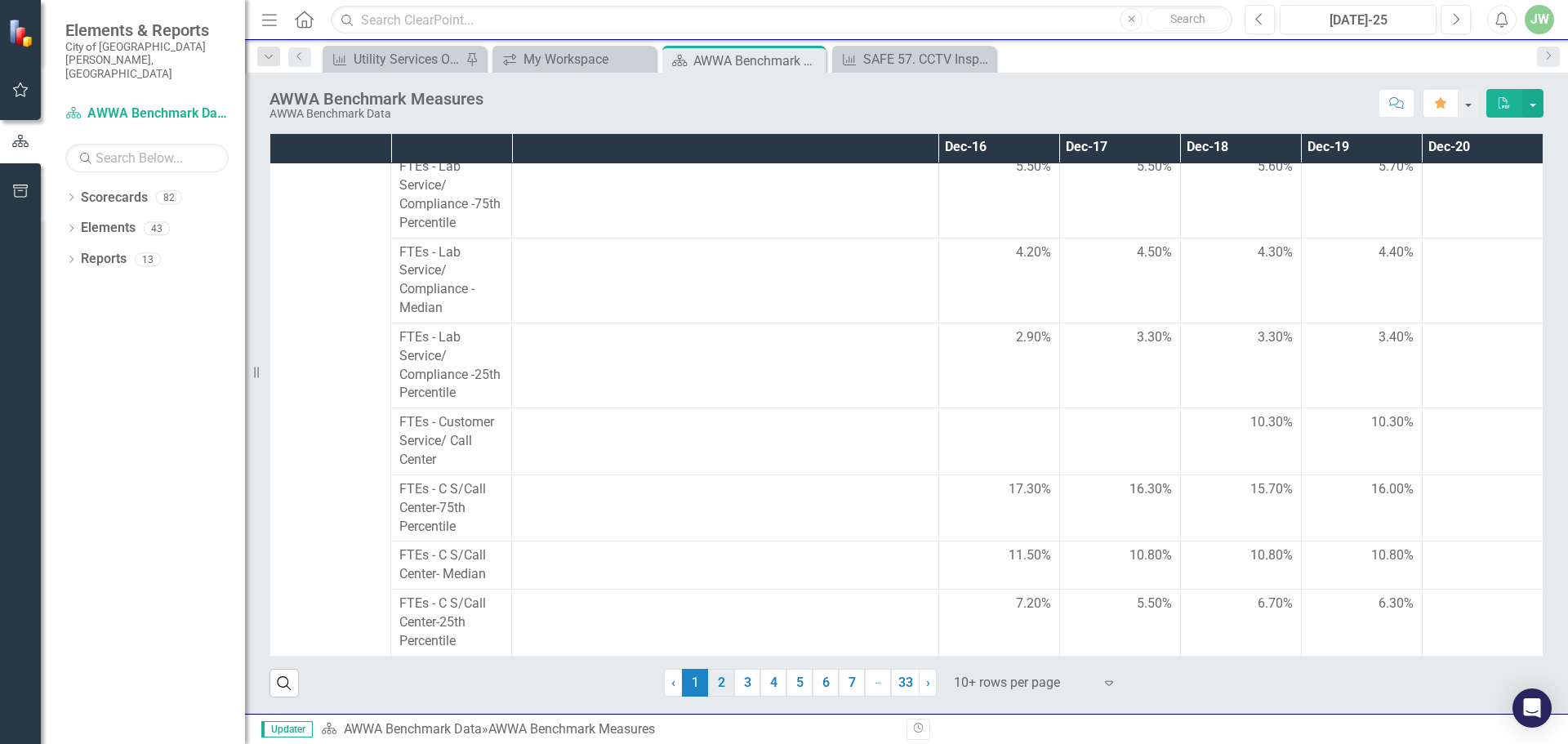
click at [715, 684] on link "2" at bounding box center [721, 682] width 27 height 27
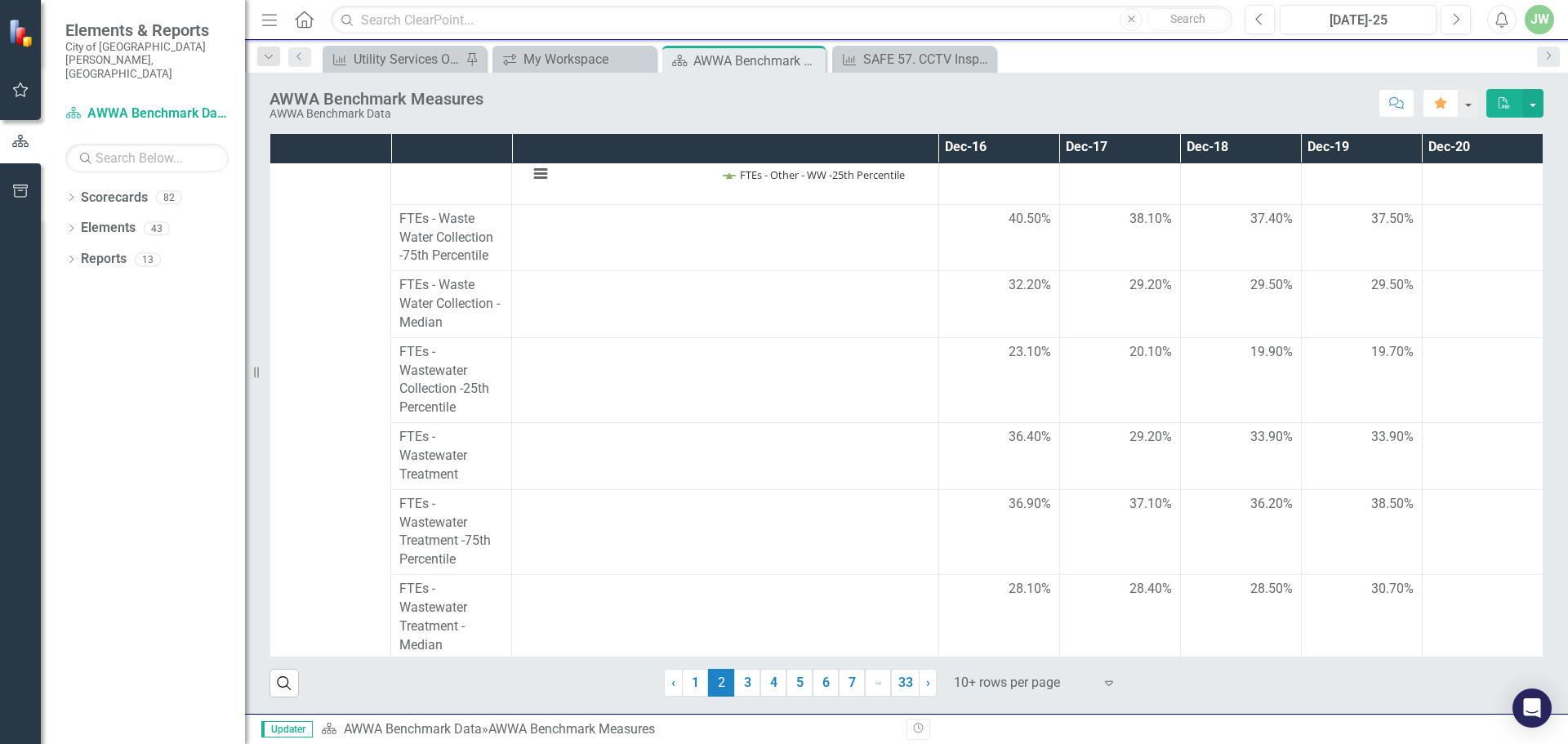
scroll to position [3759, 0]
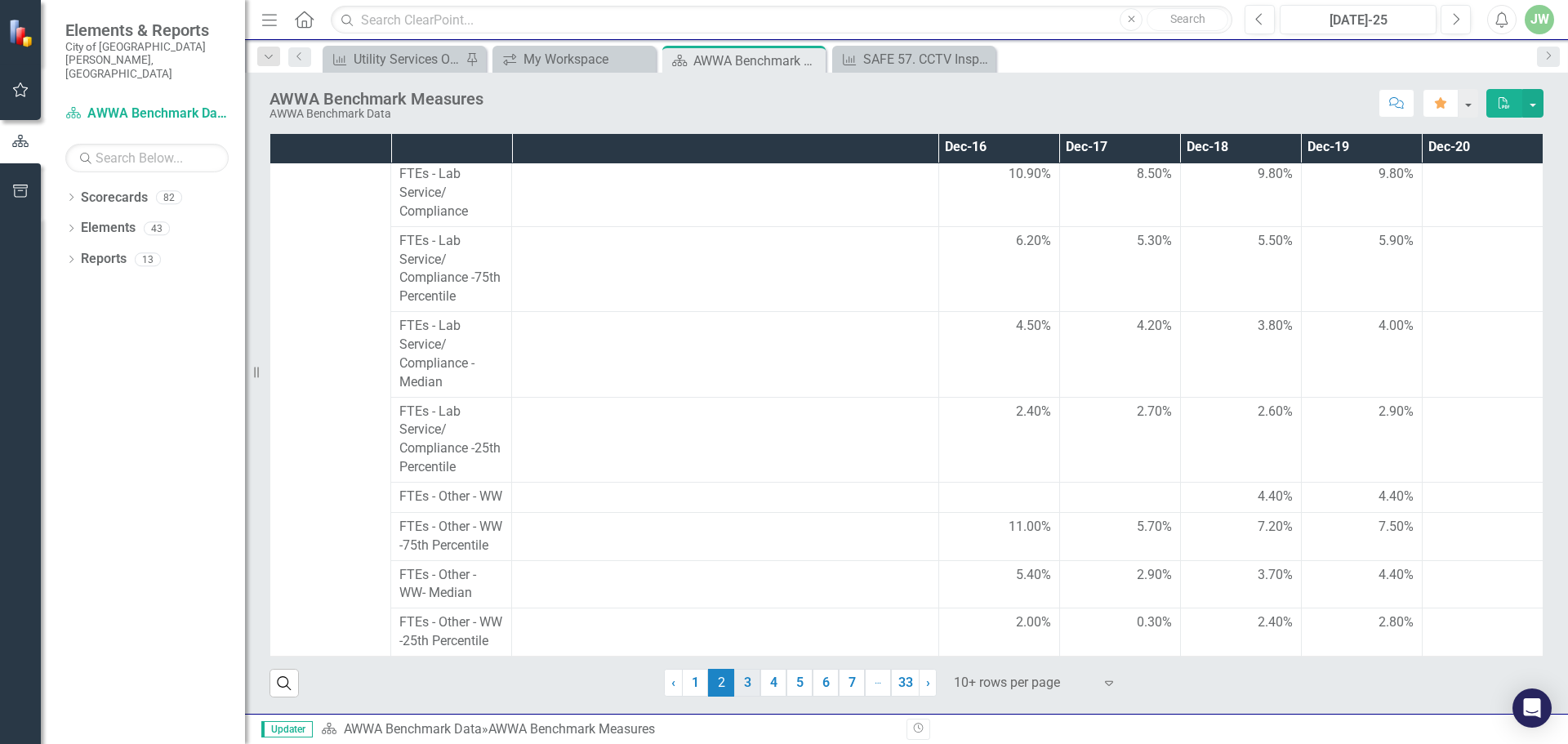
click at [745, 681] on link "3" at bounding box center [747, 682] width 27 height 27
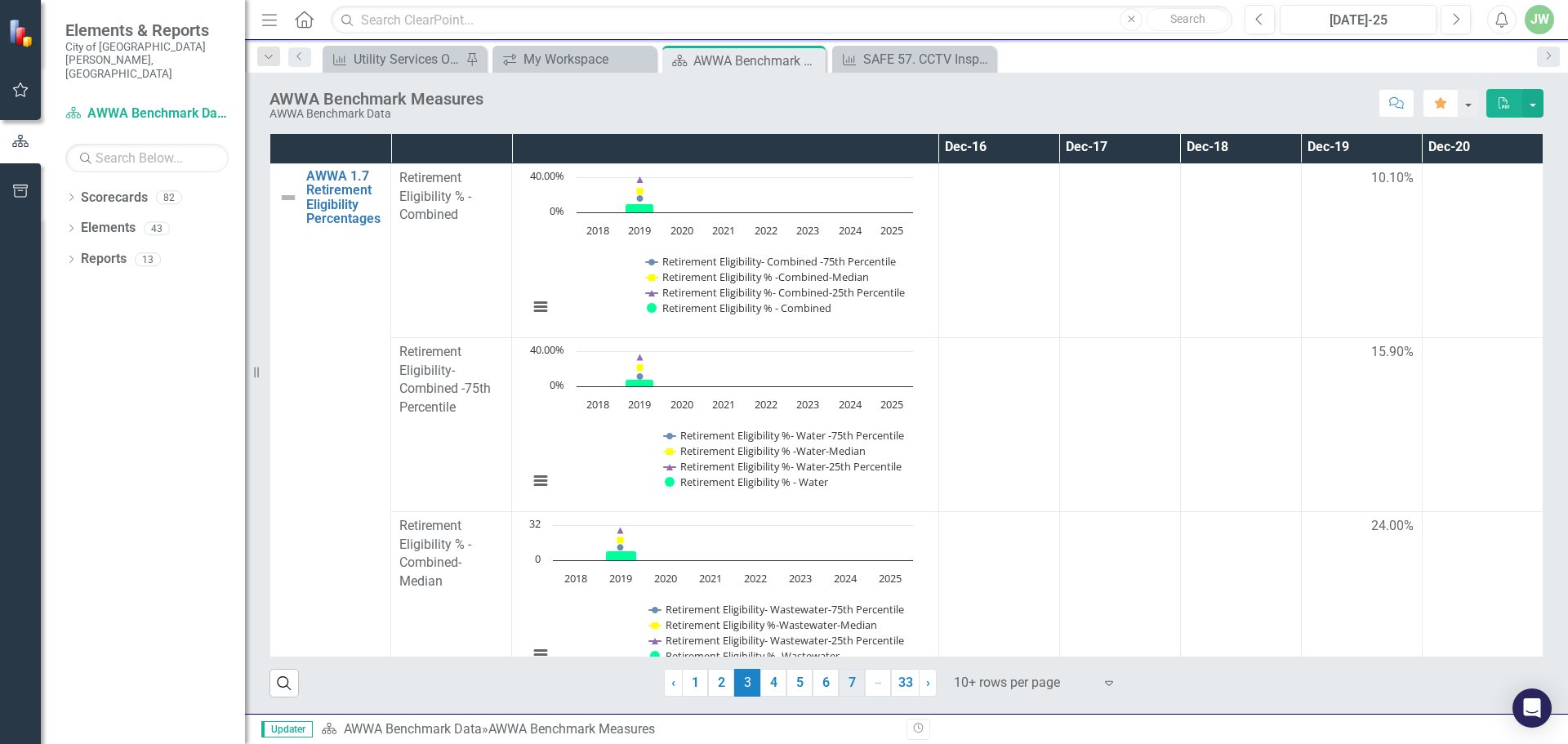
click at [848, 682] on link "7" at bounding box center [852, 682] width 27 height 27
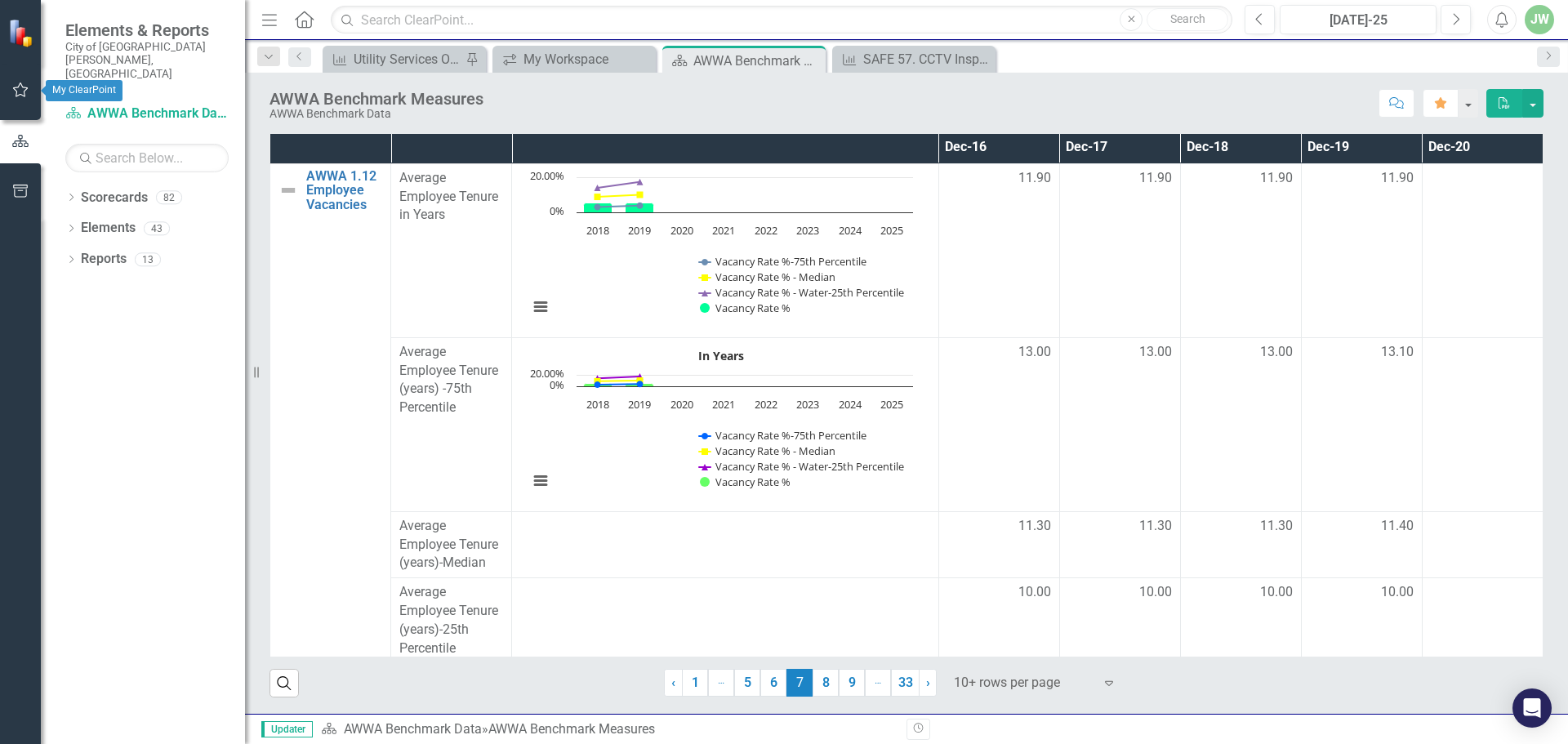
click at [14, 95] on icon "button" at bounding box center [21, 89] width 17 height 13
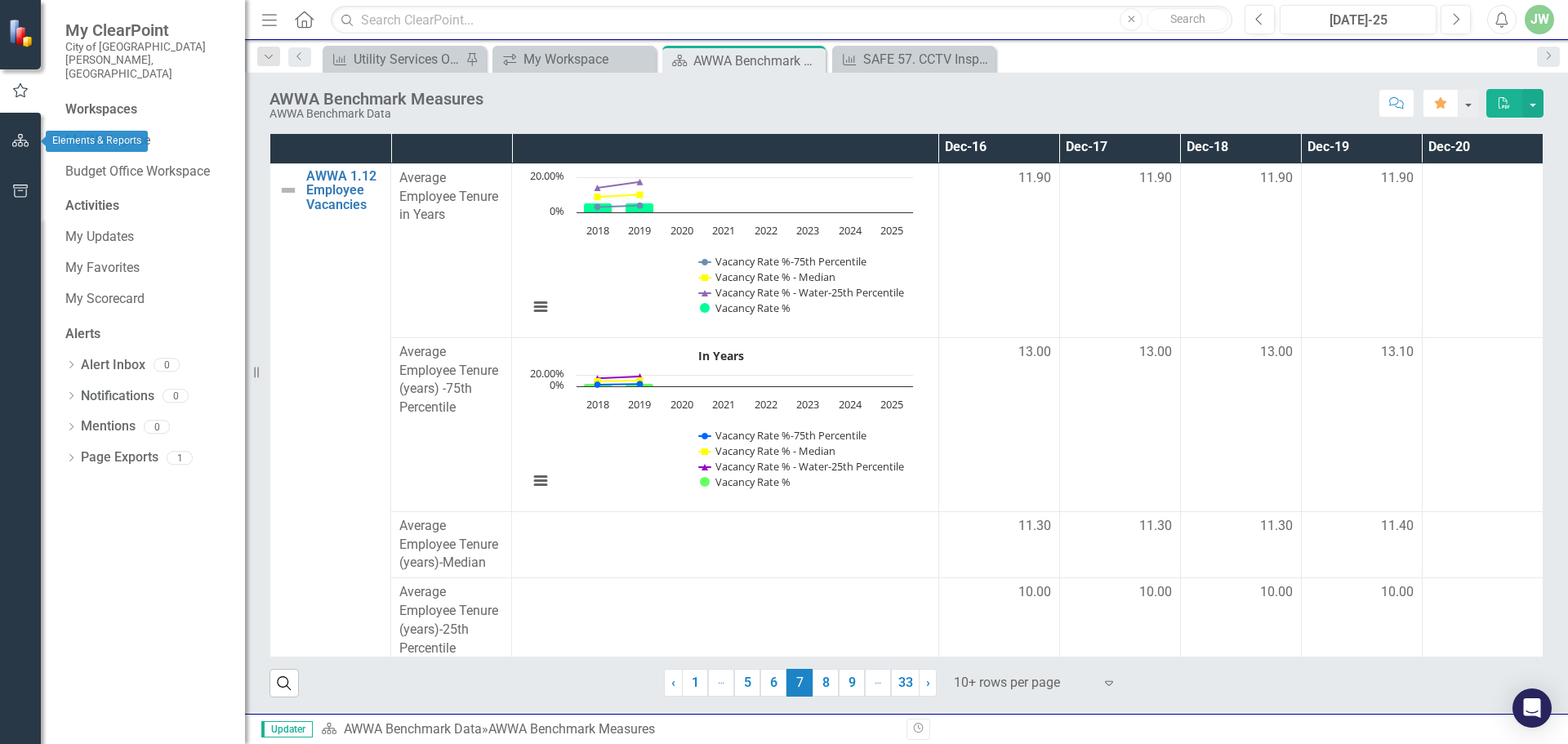
click at [26, 123] on div at bounding box center [21, 120] width 41 height 9
click at [9, 144] on button "button" at bounding box center [21, 141] width 37 height 34
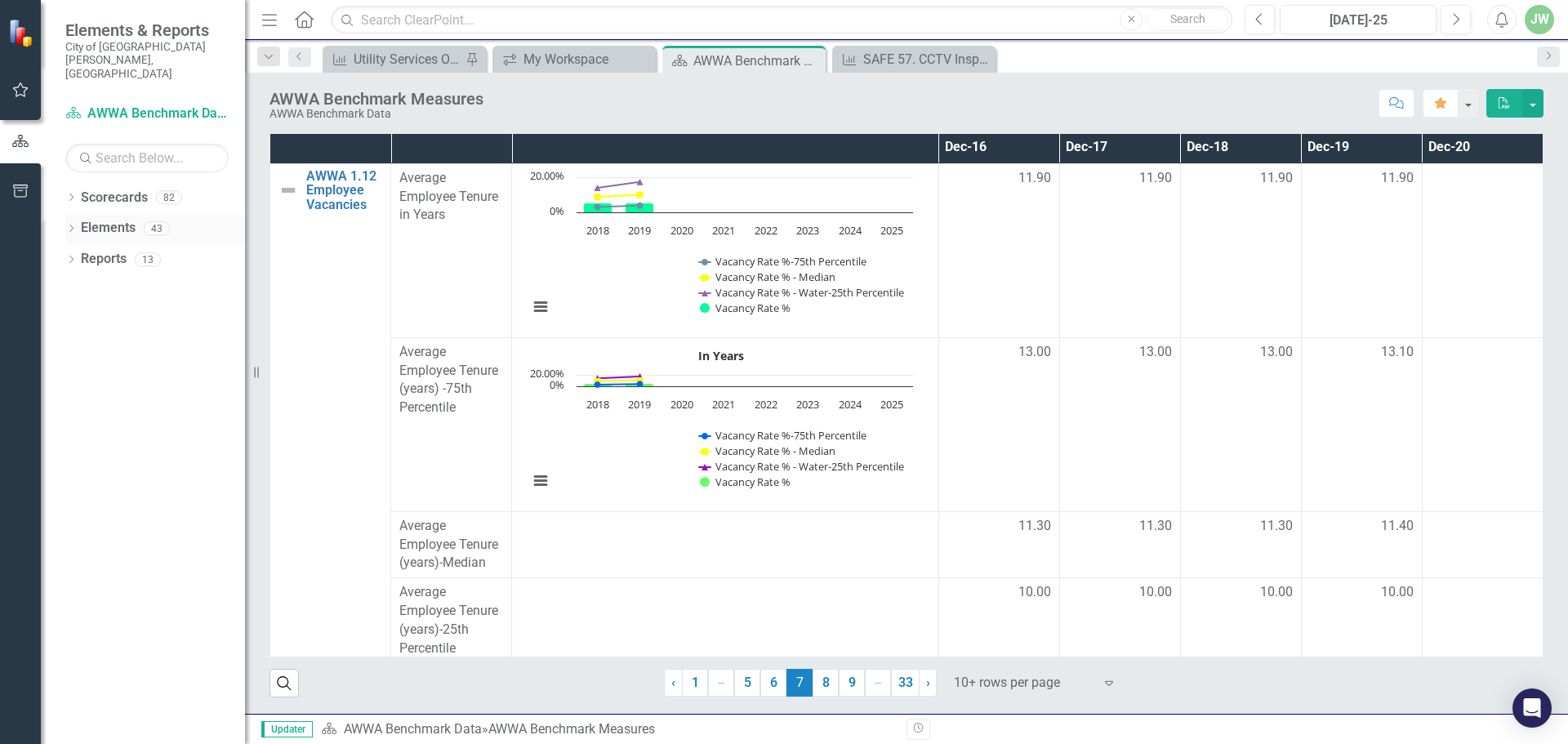
click at [70, 225] on icon "Dropdown" at bounding box center [70, 229] width 11 height 9
click at [61, 288] on icon "Dropdown" at bounding box center [54, 292] width 11 height 9
click at [57, 256] on icon at bounding box center [55, 259] width 4 height 8
click at [72, 379] on icon at bounding box center [71, 383] width 4 height 8
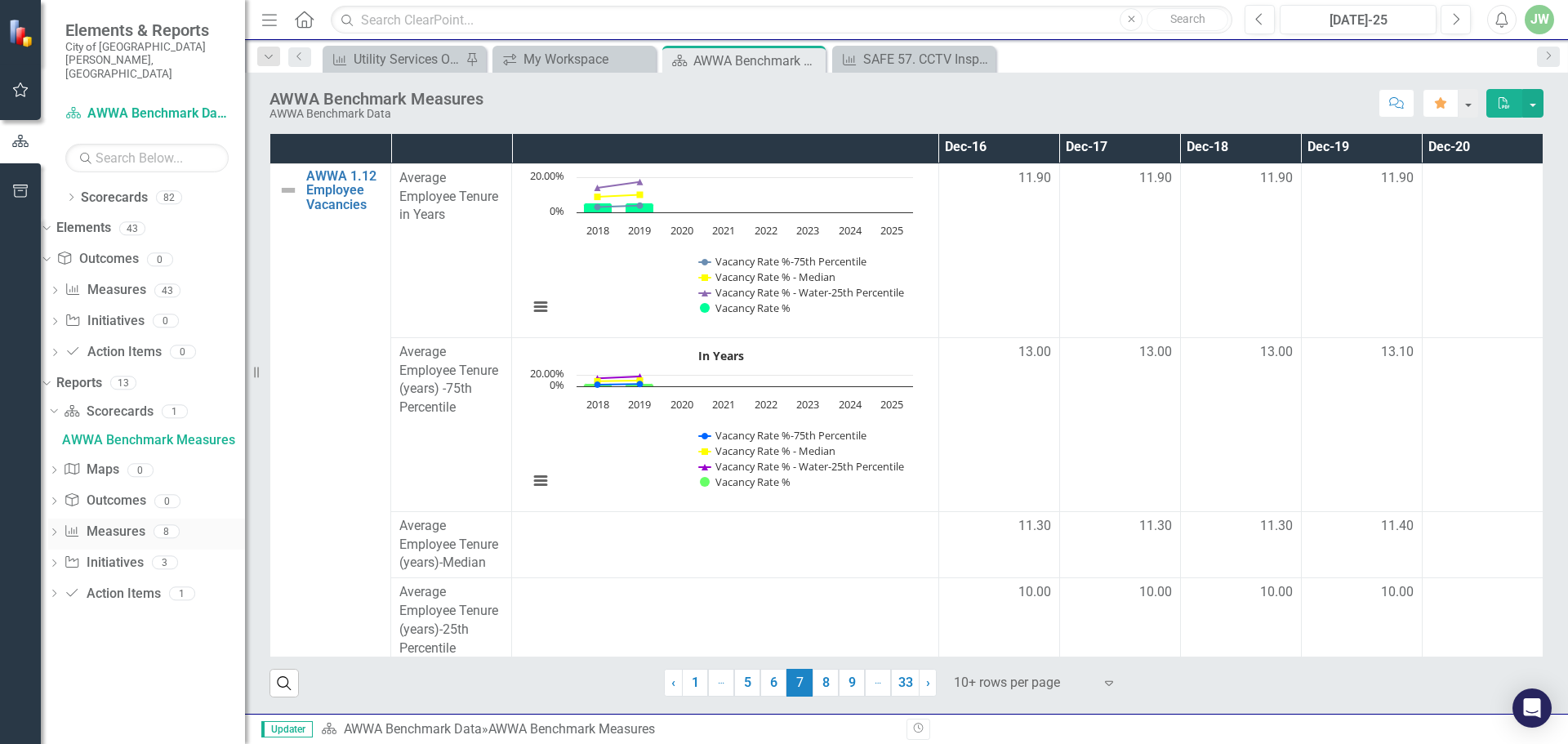
click at [60, 529] on icon "Dropdown" at bounding box center [53, 533] width 11 height 9
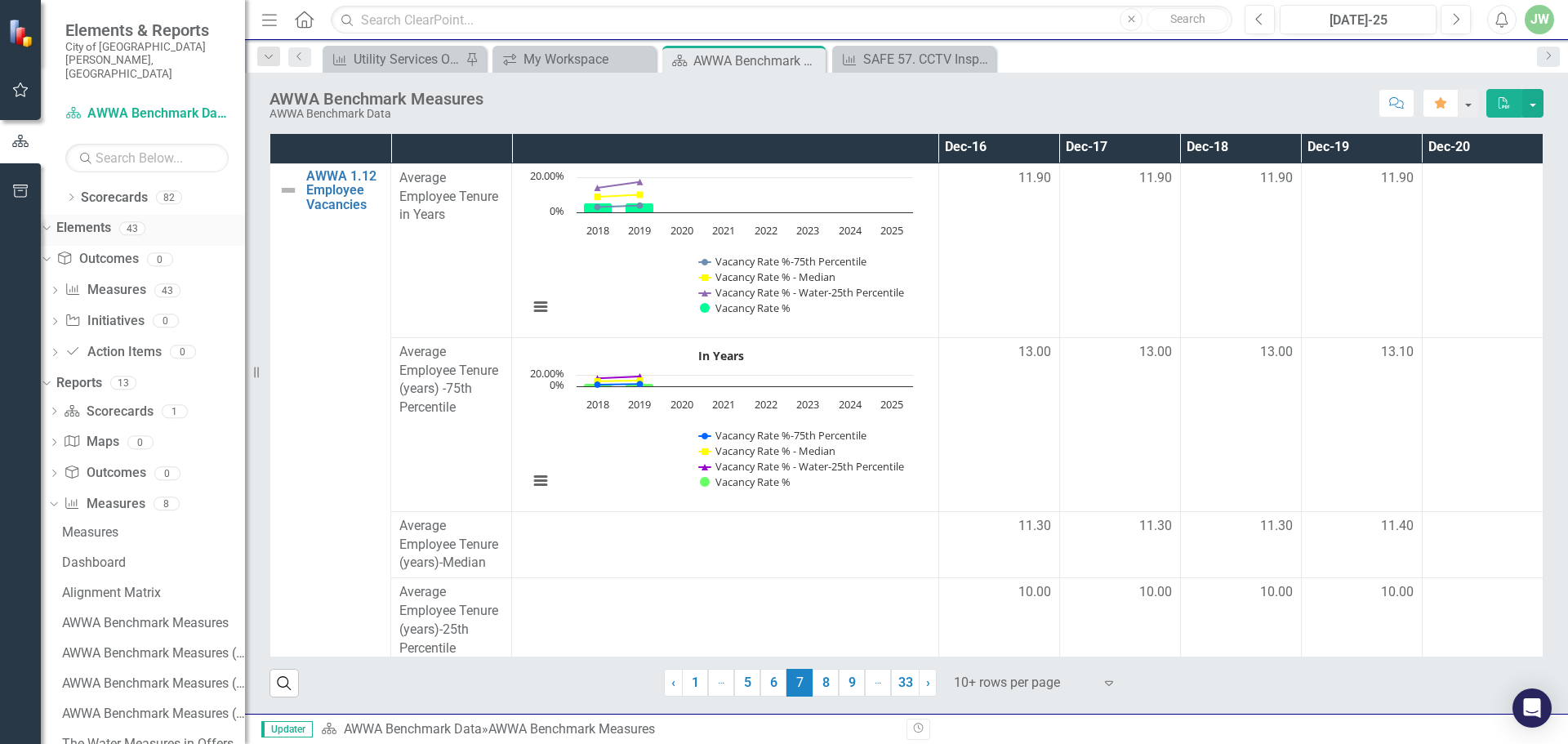
click at [49, 223] on icon "Dropdown" at bounding box center [45, 228] width 9 height 11
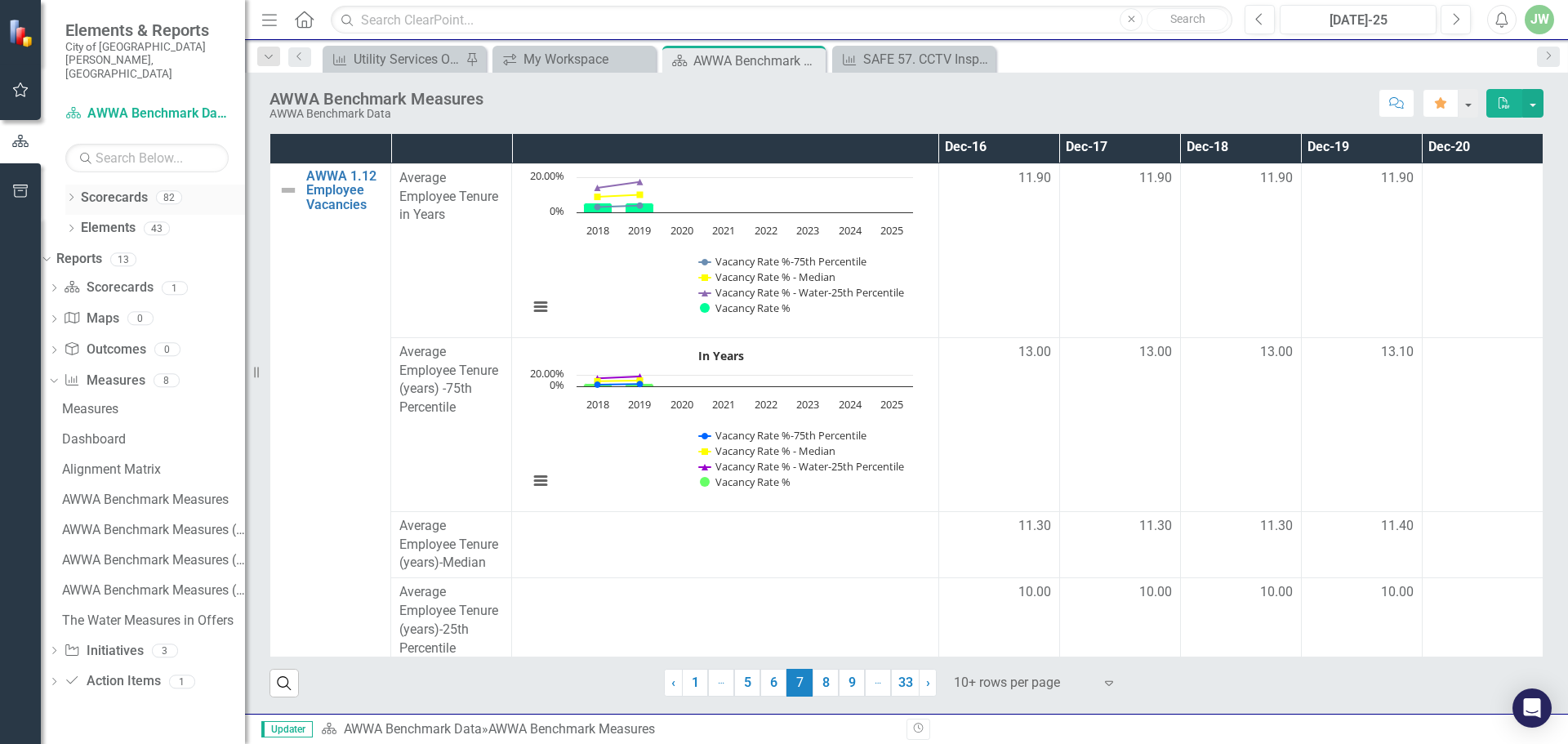
click at [73, 194] on icon "Dropdown" at bounding box center [70, 199] width 11 height 9
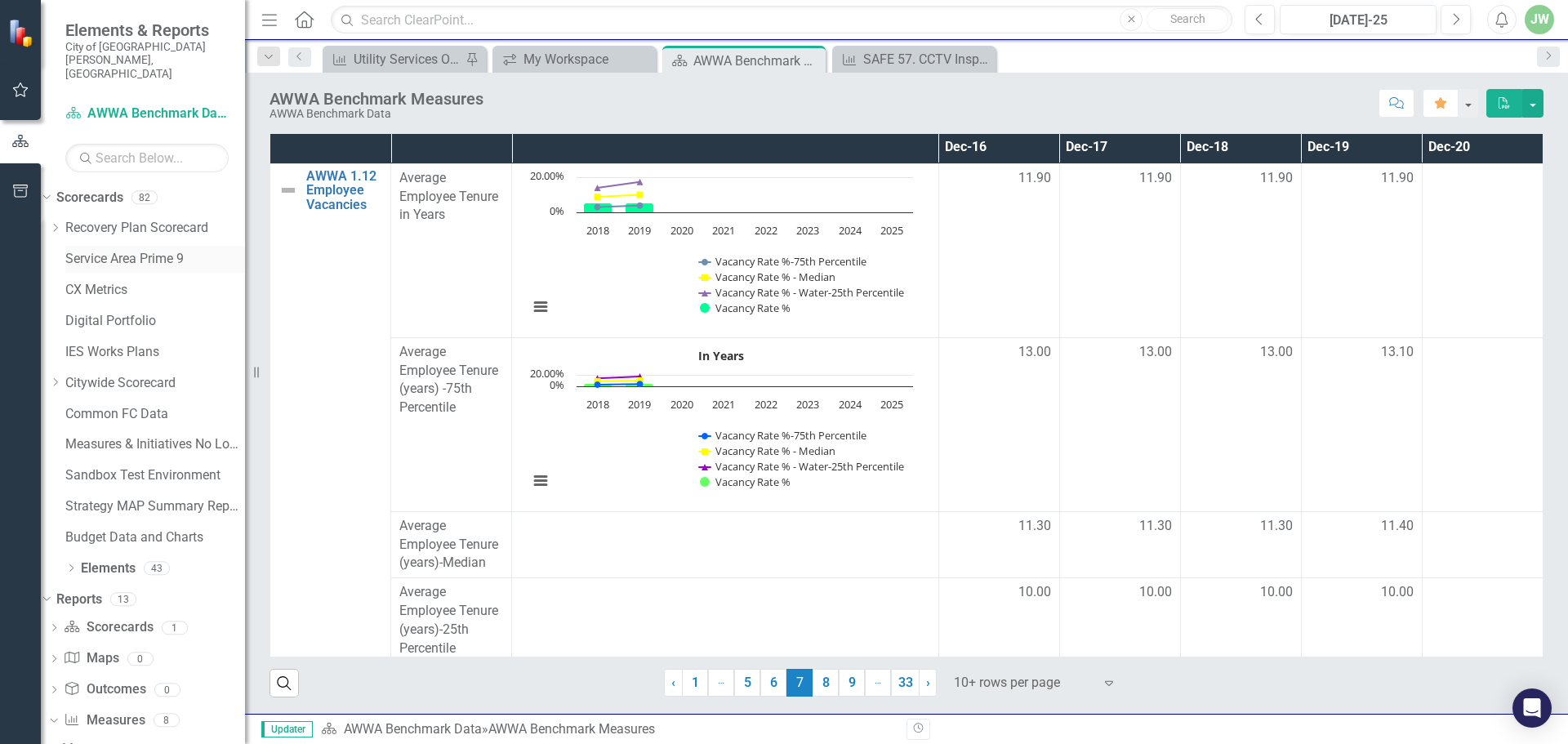
click at [128, 250] on link "Service Area Prime 9" at bounding box center [155, 259] width 180 height 19
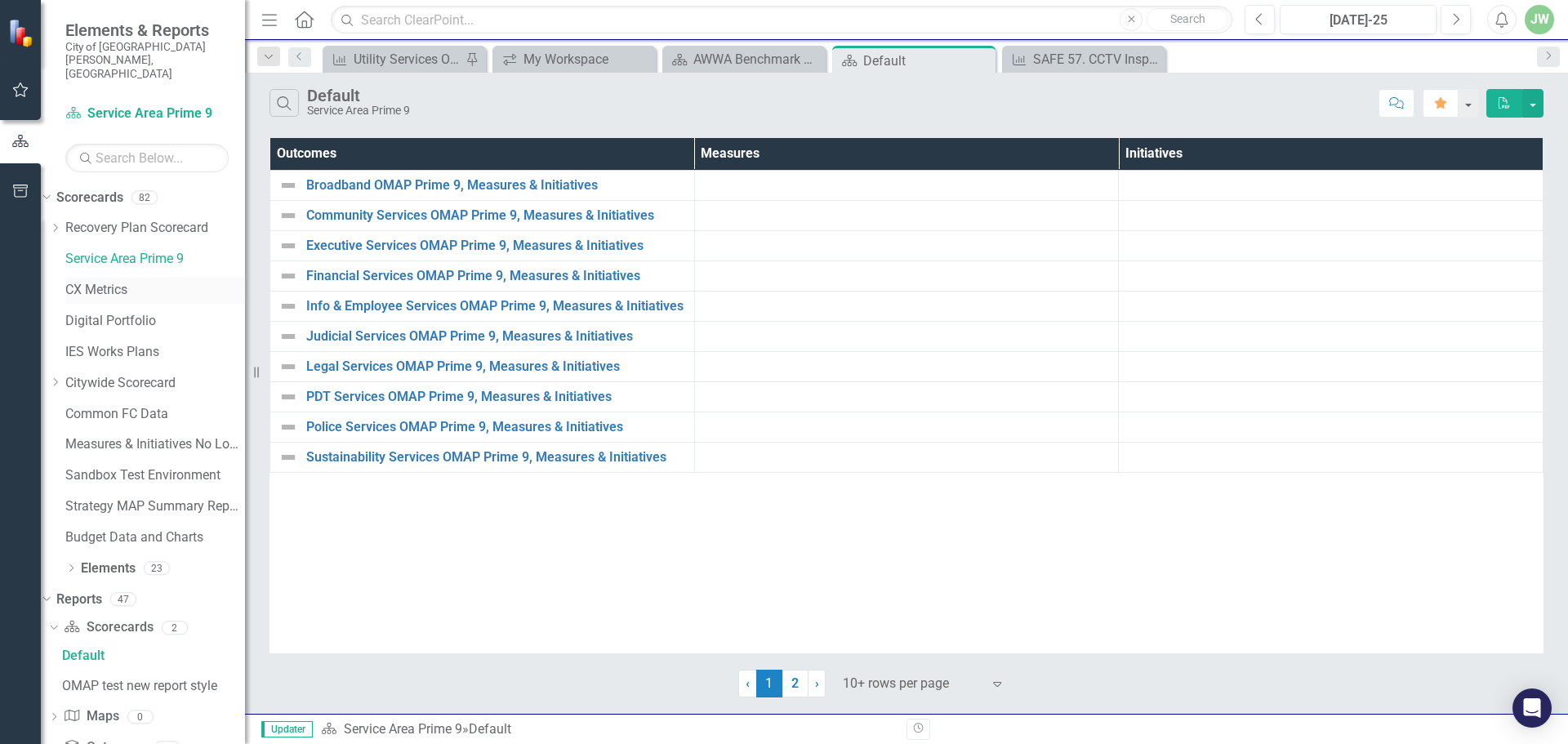
click at [122, 281] on link "CX Metrics" at bounding box center [155, 290] width 180 height 19
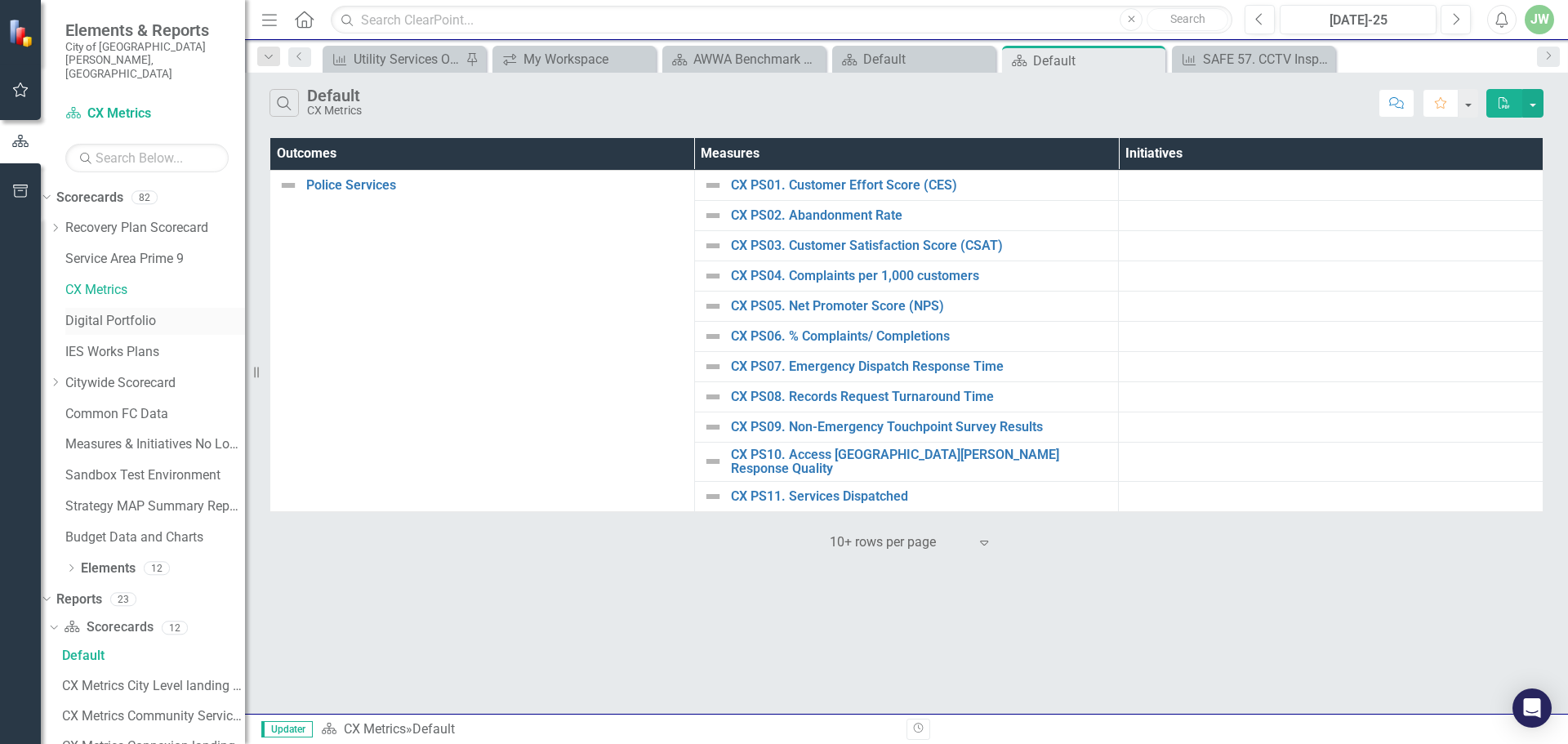
click at [145, 312] on link "Digital Portfolio" at bounding box center [155, 321] width 180 height 19
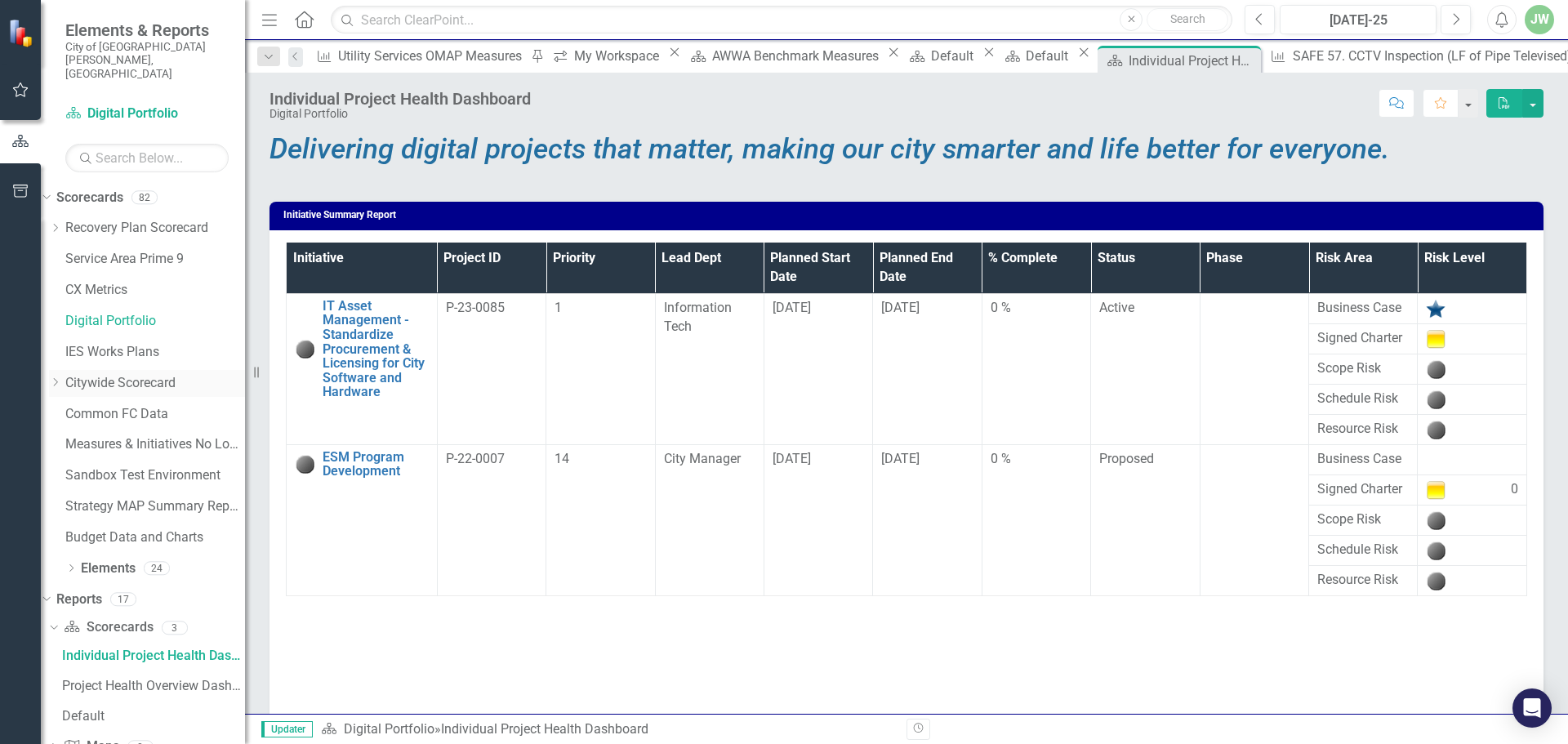
click at [62, 378] on icon "Dropdown" at bounding box center [55, 382] width 12 height 9
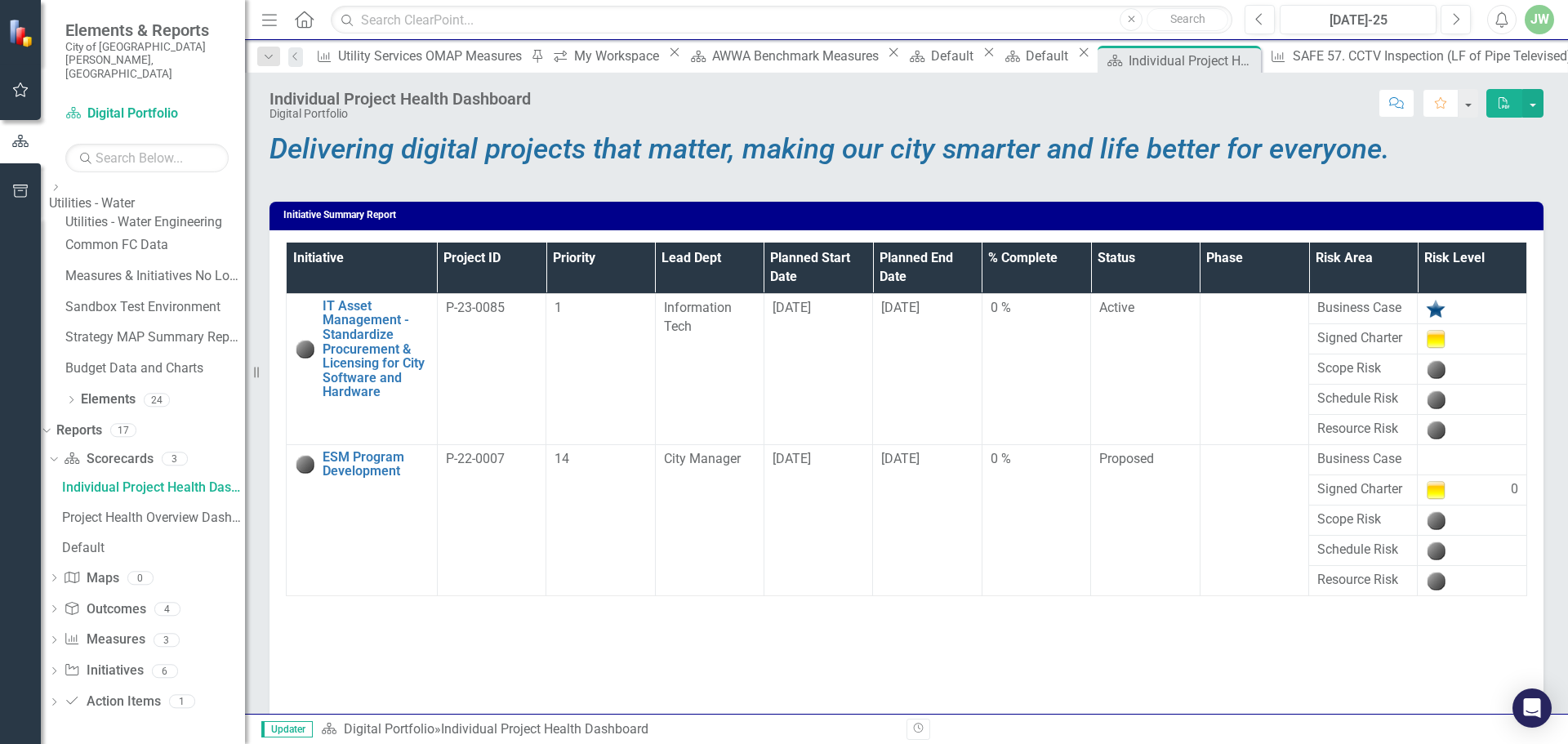
scroll to position [1162, 0]
click at [149, 162] on link "Utilities - Stormwater" at bounding box center [155, 152] width 180 height 19
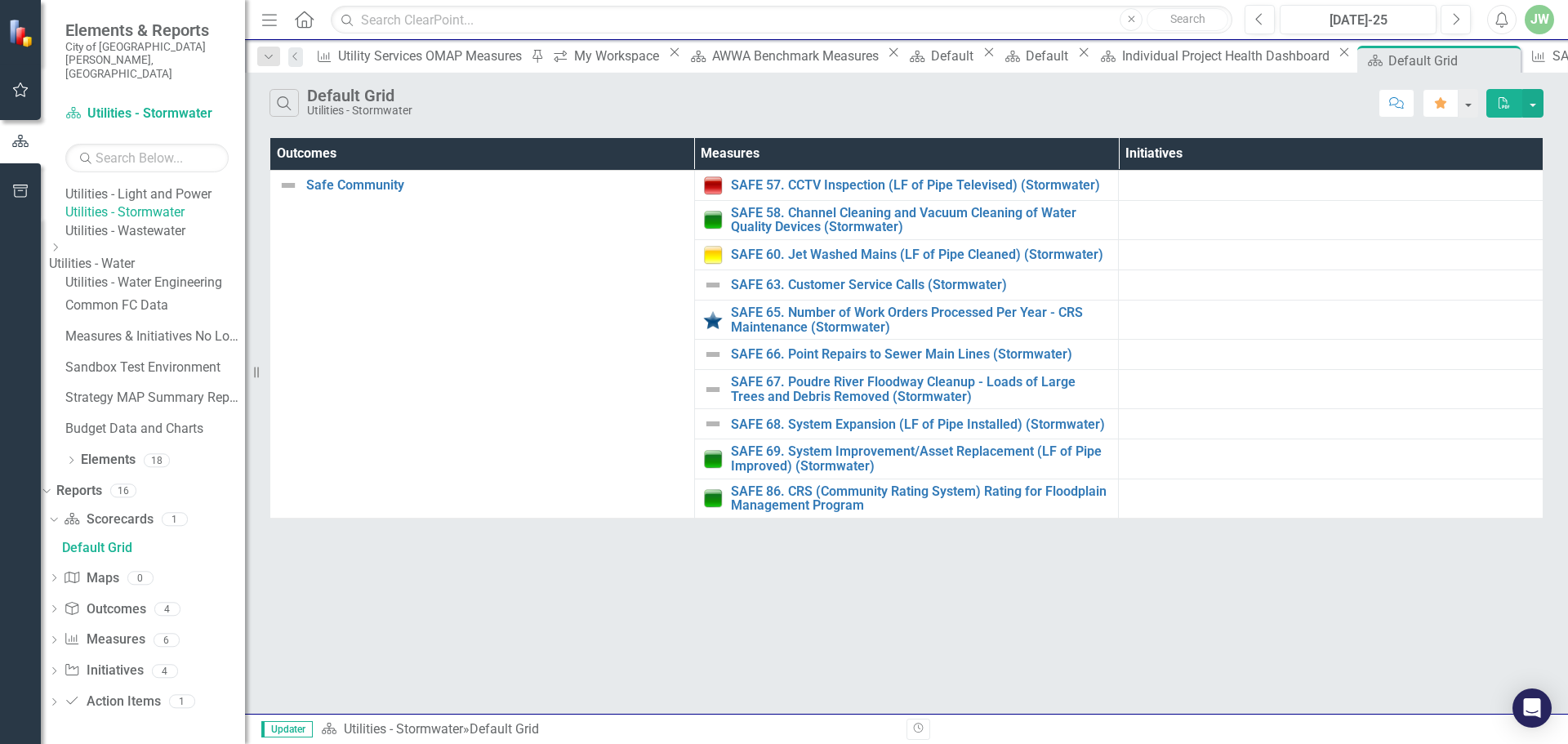
scroll to position [1228, 0]
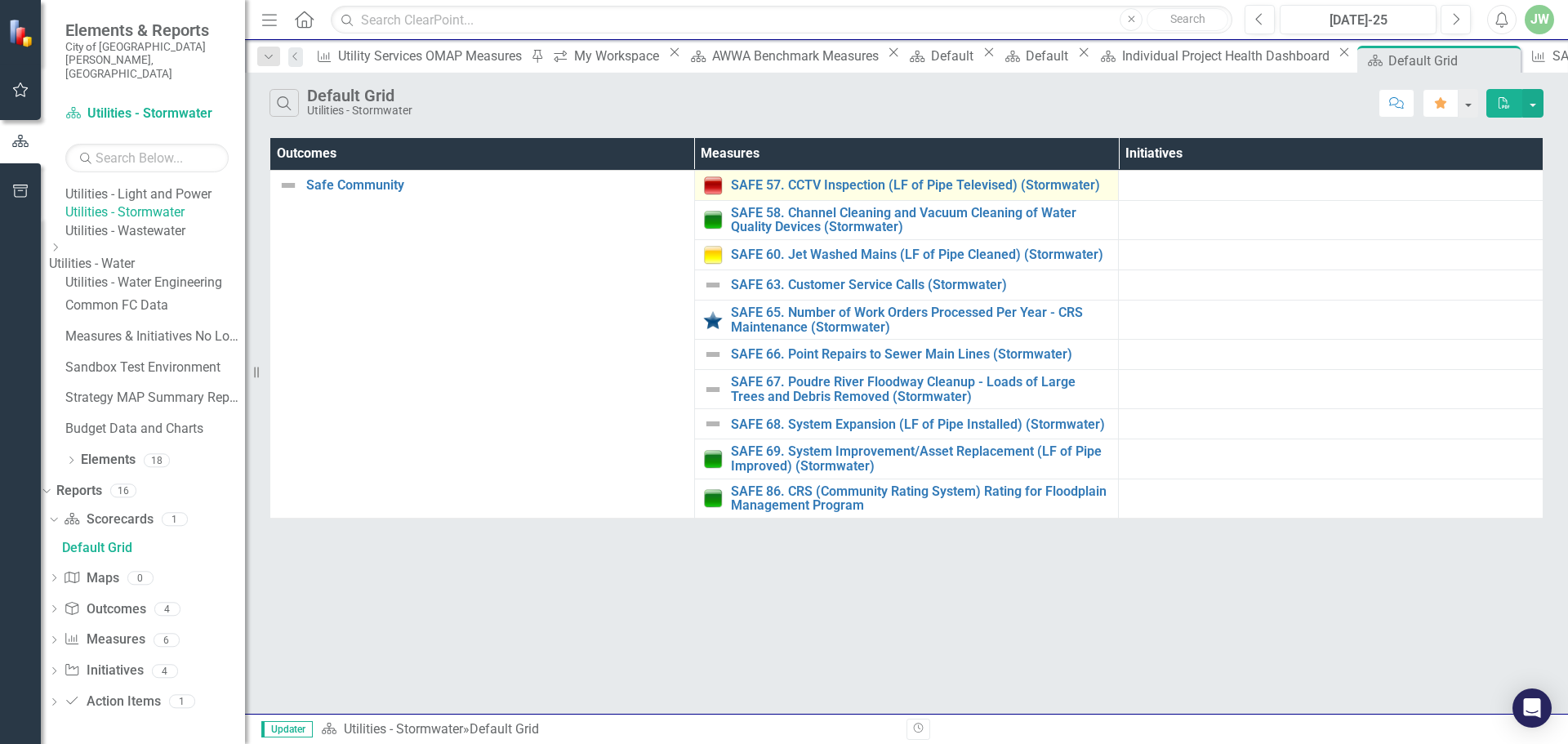
click at [741, 194] on div "SAFE 57. CCTV Inspection (LF of Pipe Televised) (Stormwater)" at bounding box center [906, 185] width 407 height 20
click at [750, 187] on link "SAFE 57. CCTV Inspection (LF of Pipe Televised) (Stormwater)" at bounding box center [921, 185] width 380 height 15
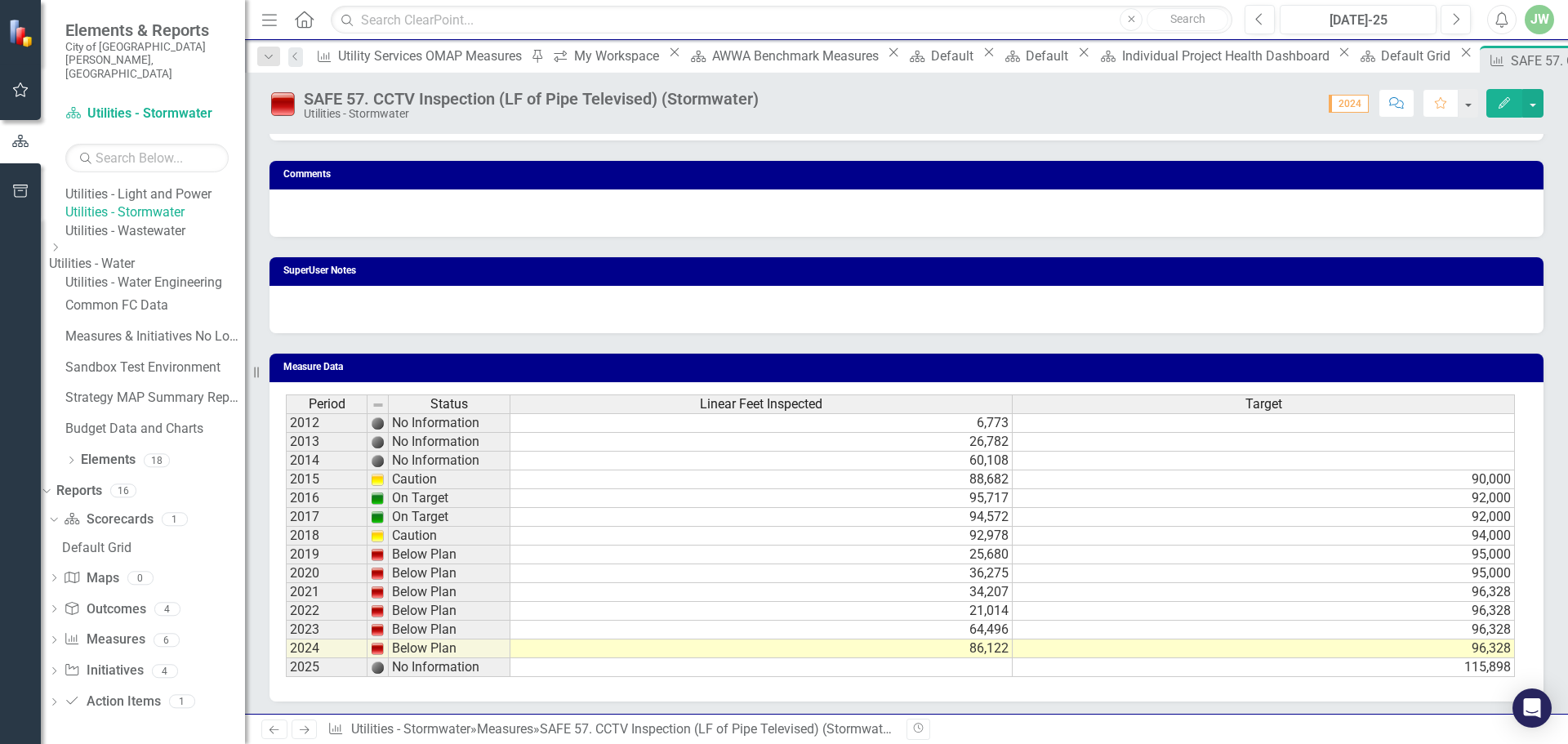
scroll to position [1328, 0]
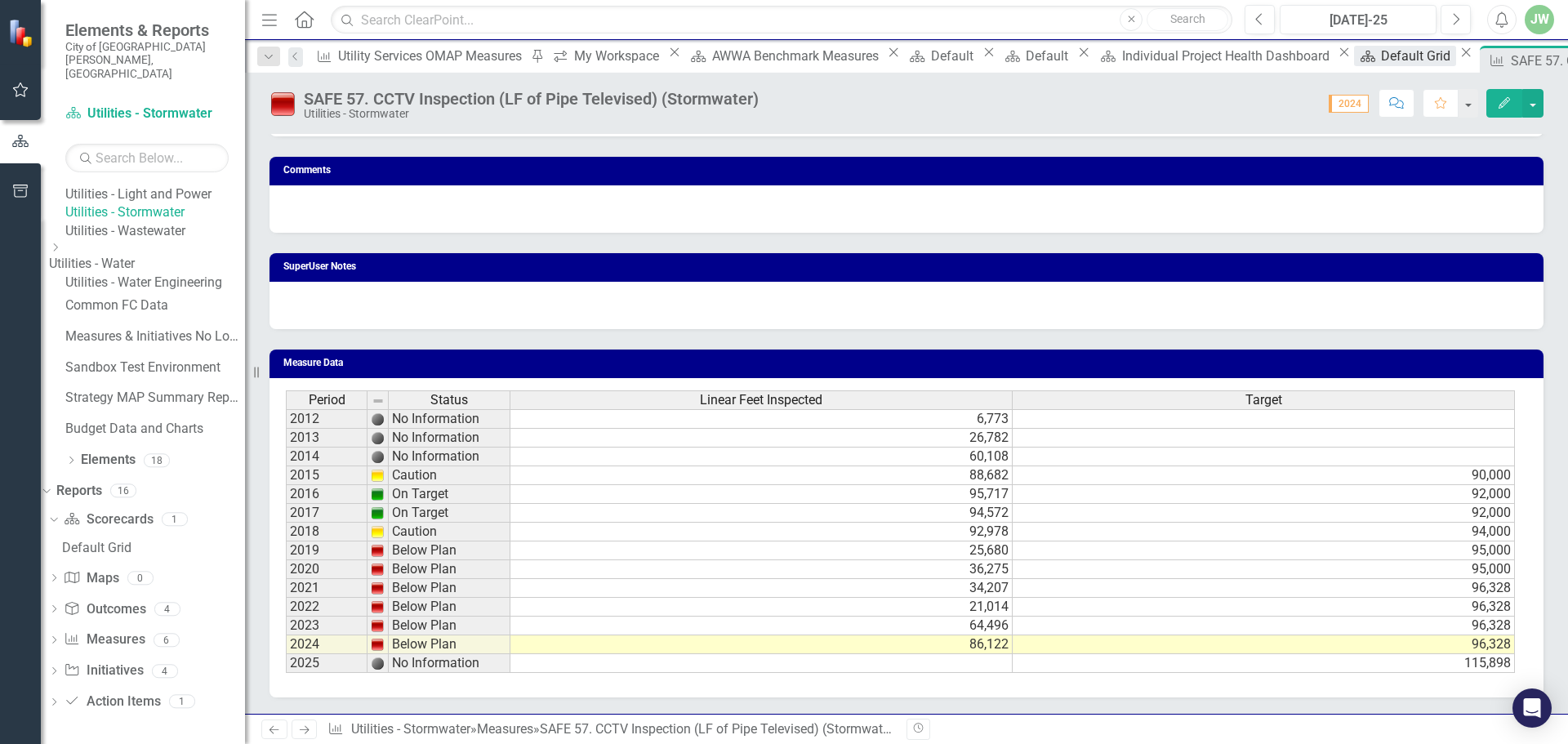
click at [1381, 62] on div "Default Grid" at bounding box center [1417, 56] width 74 height 21
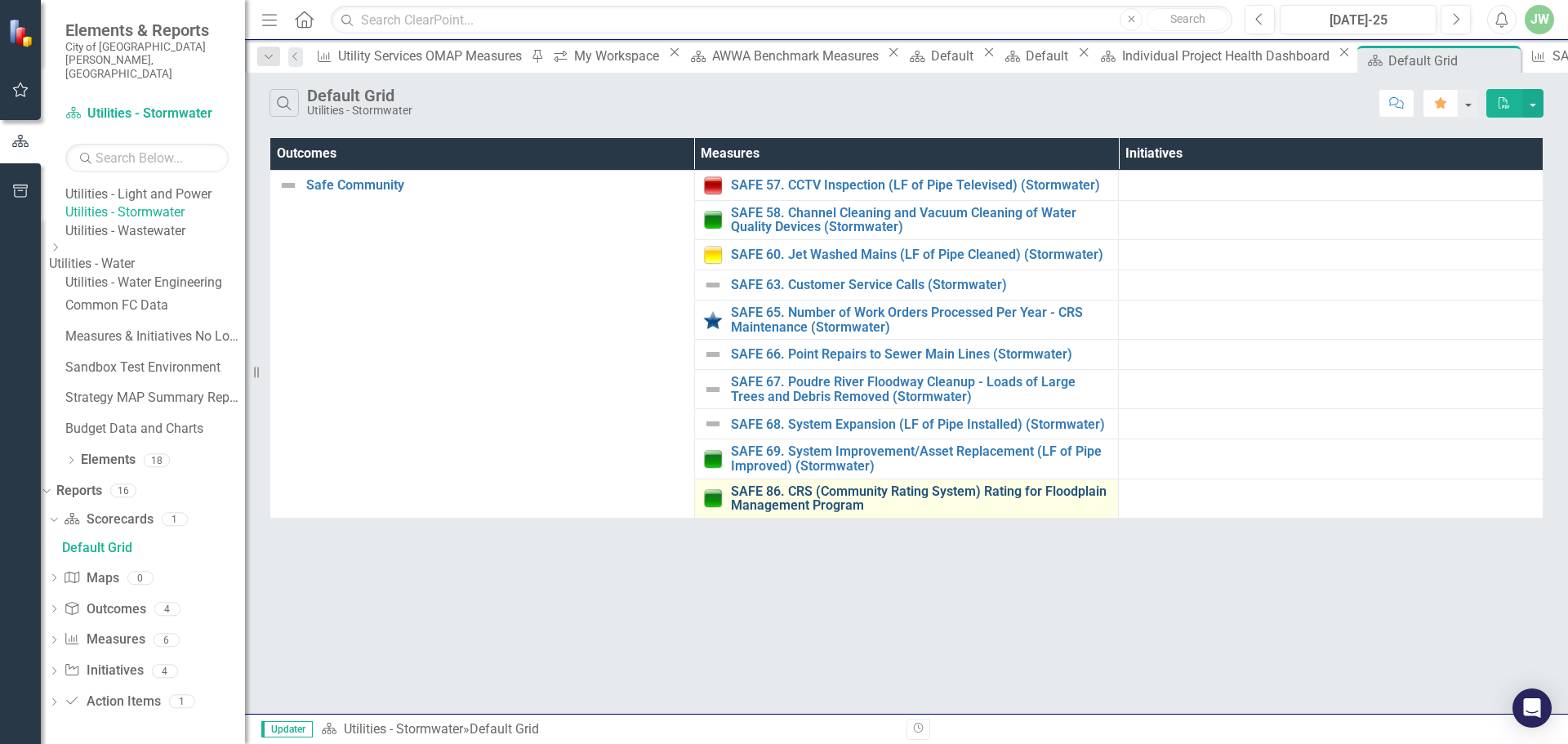
click at [742, 502] on link "SAFE 86. CRS (Community Rating System) Rating for Floodplain Management Program" at bounding box center [921, 498] width 380 height 28
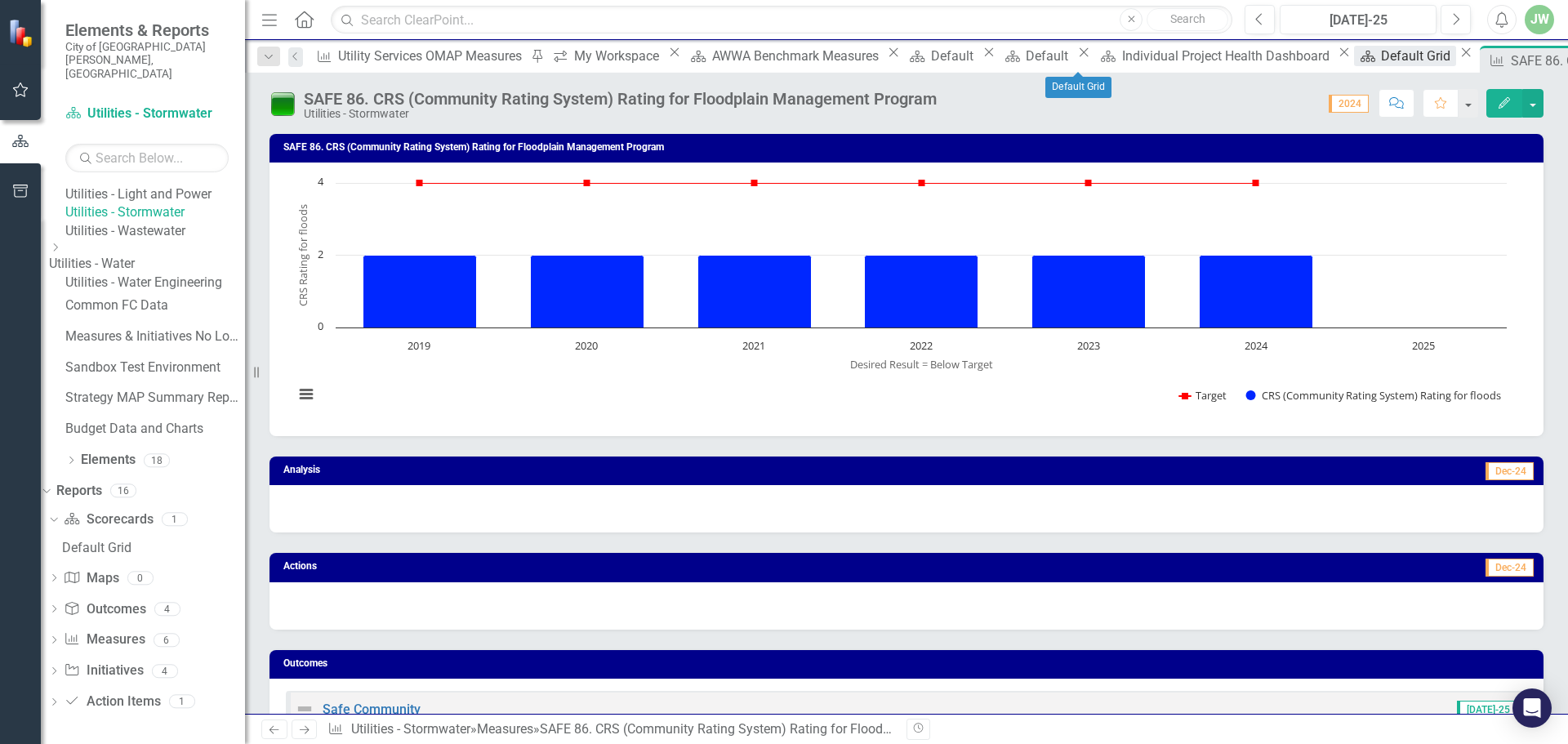
click at [1354, 52] on link "Scorecard Default Grid" at bounding box center [1405, 56] width 101 height 21
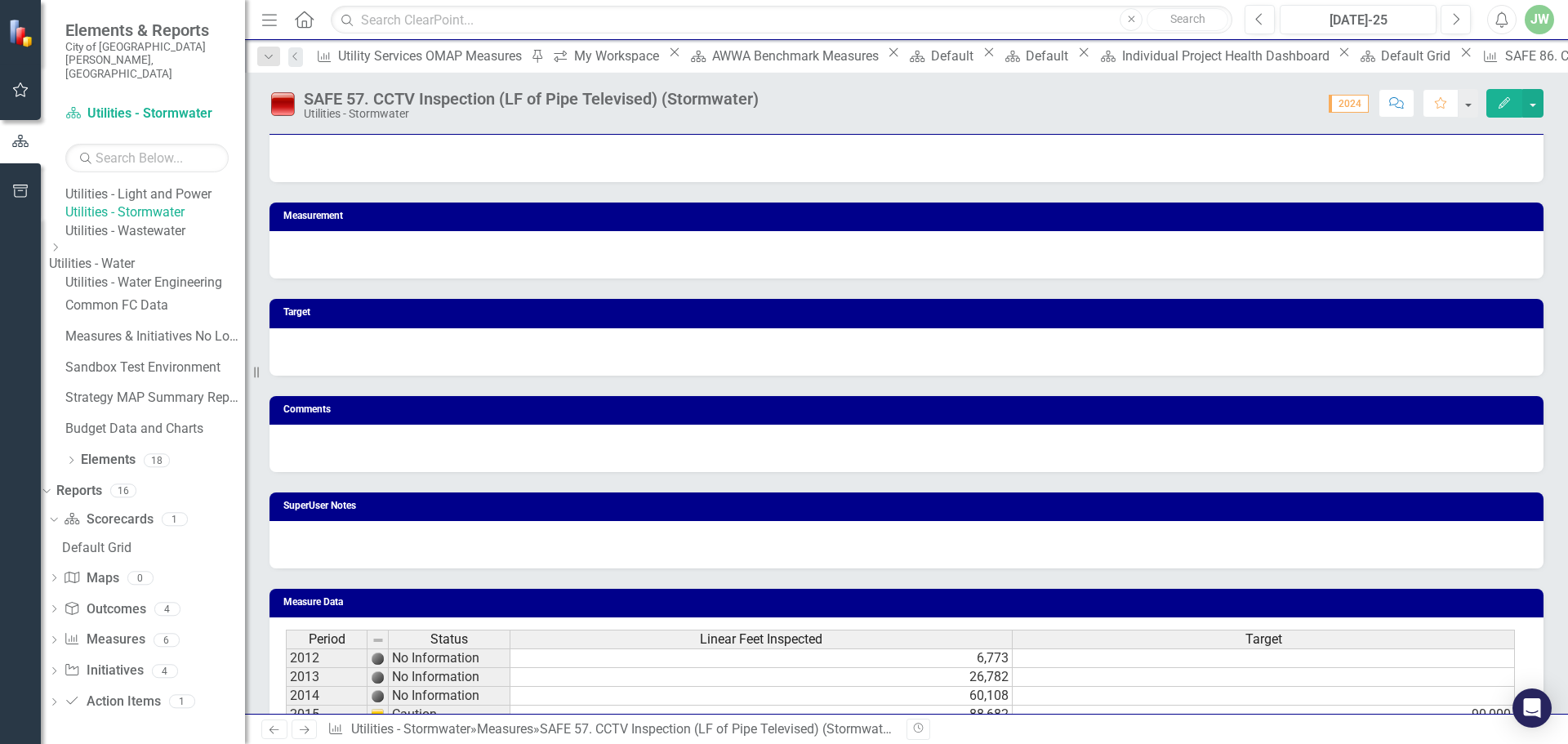
scroll to position [1328, 0]
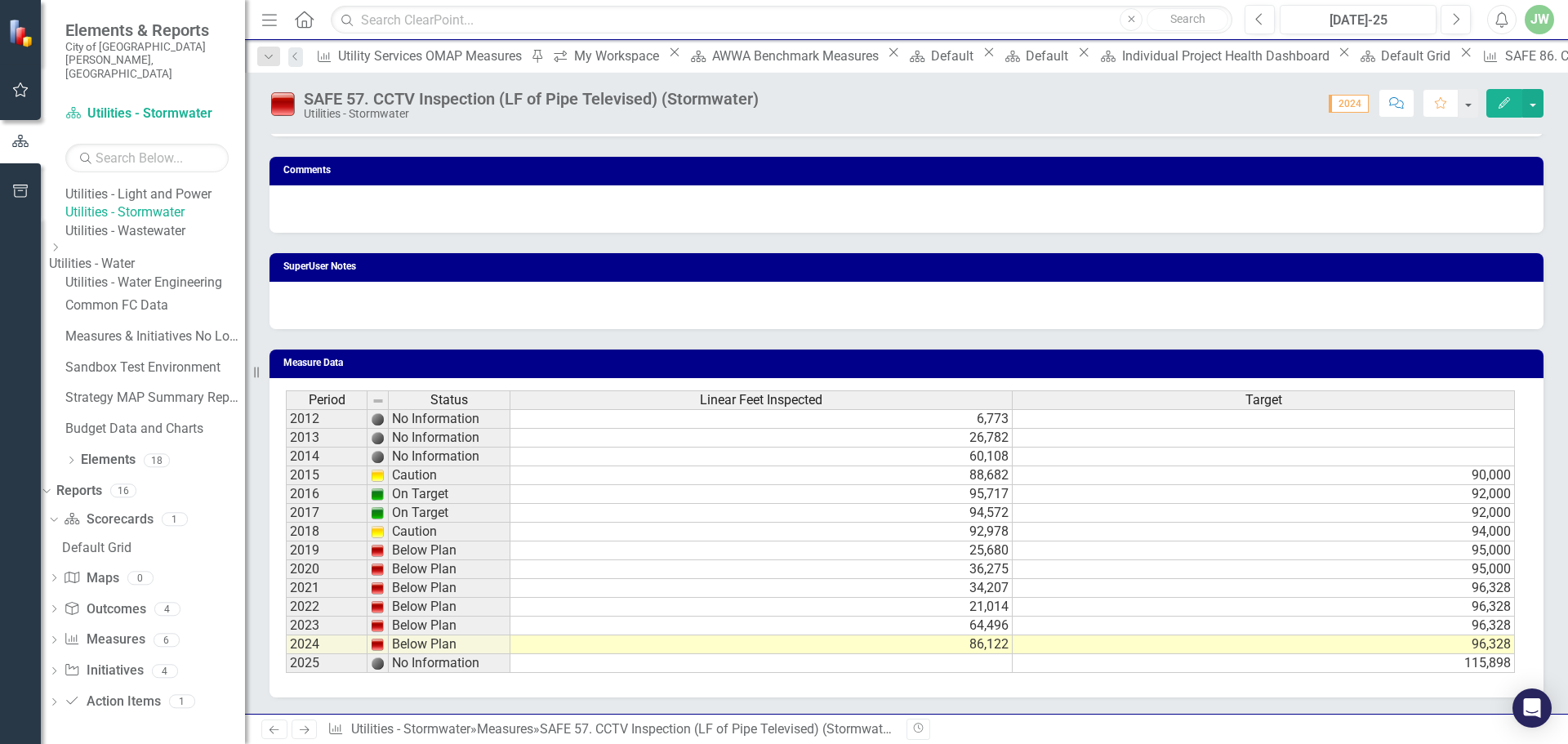
click at [922, 730] on icon "Revision History" at bounding box center [918, 728] width 12 height 9
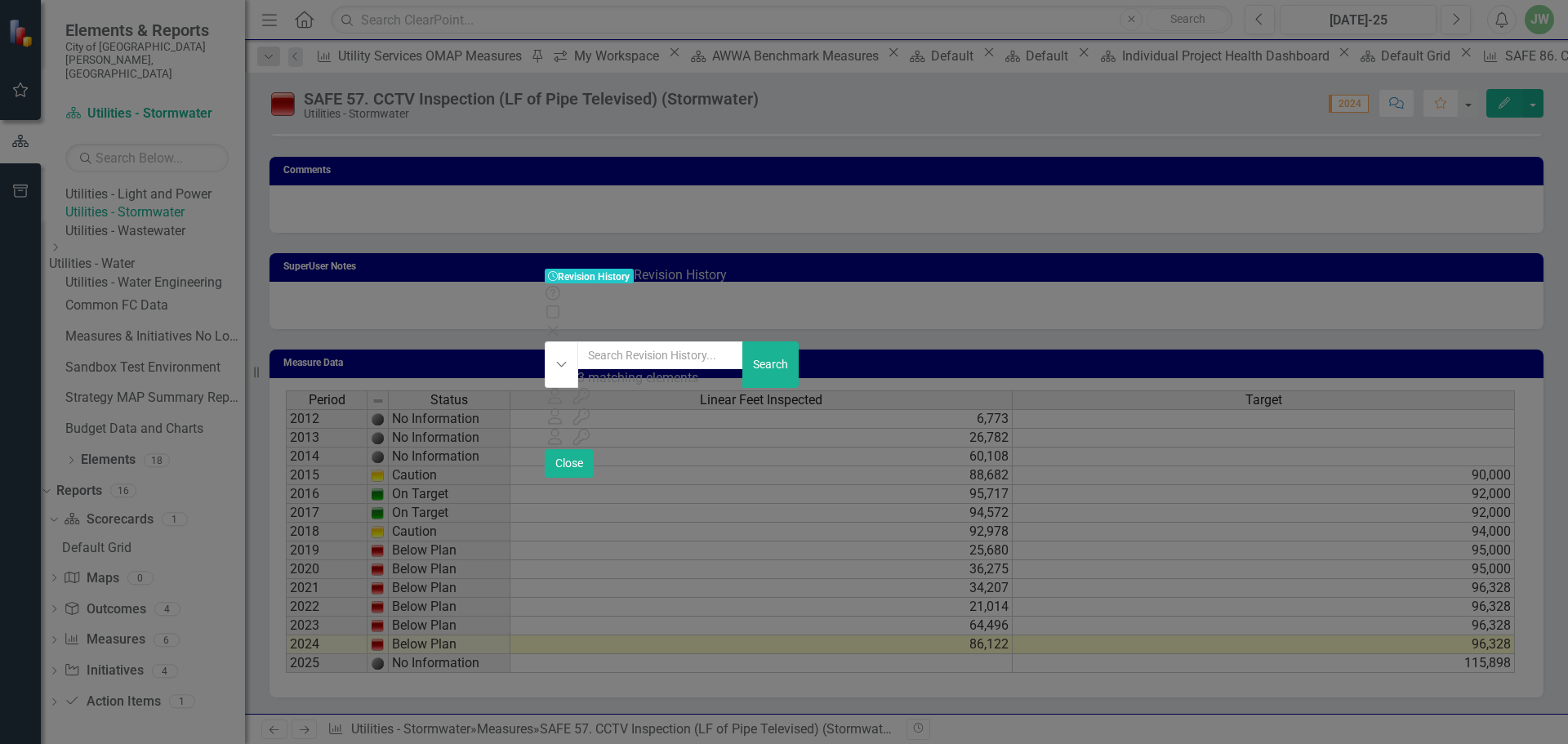
click at [557, 326] on icon at bounding box center [551, 330] width 9 height 9
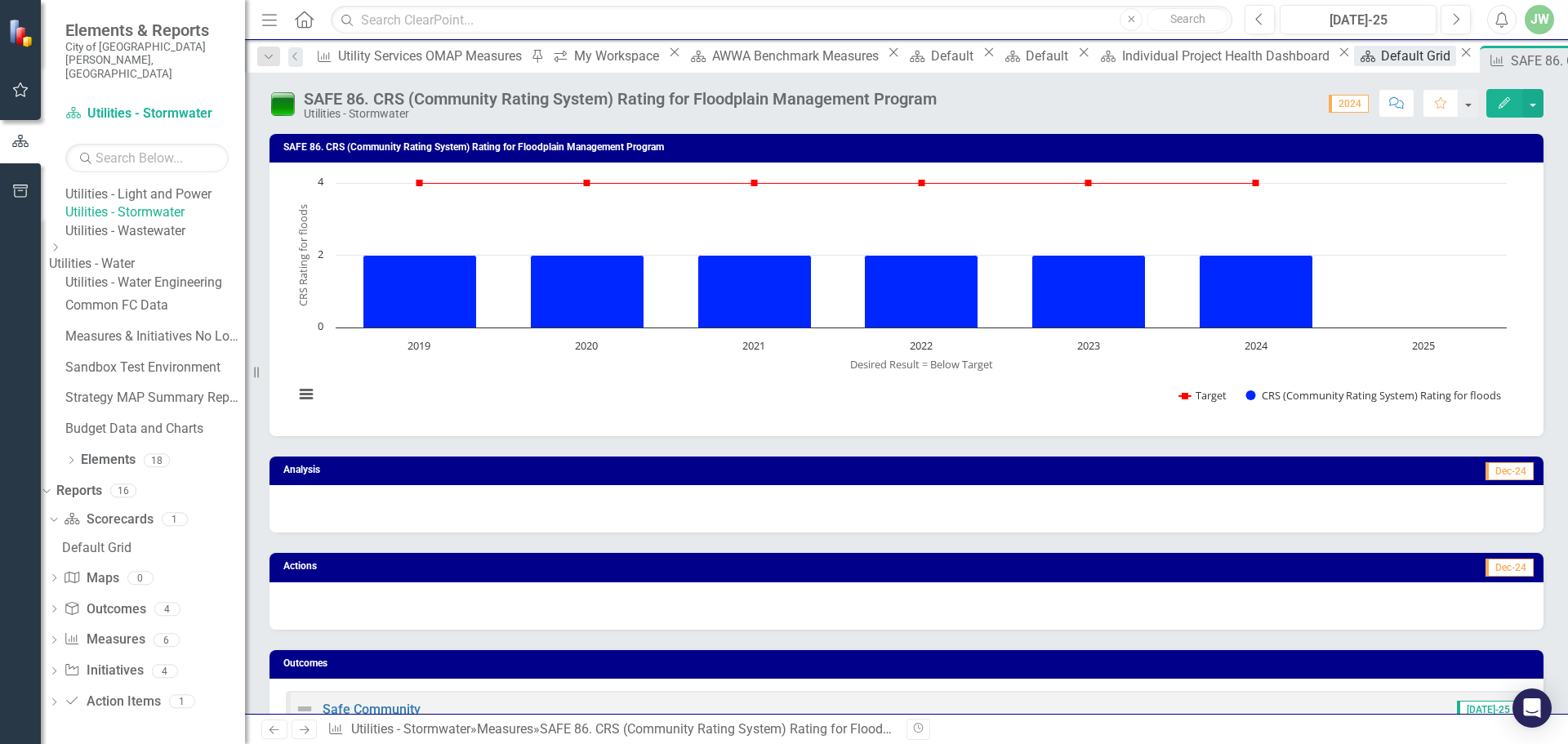
click at [1381, 62] on div "Default Grid" at bounding box center [1417, 56] width 74 height 21
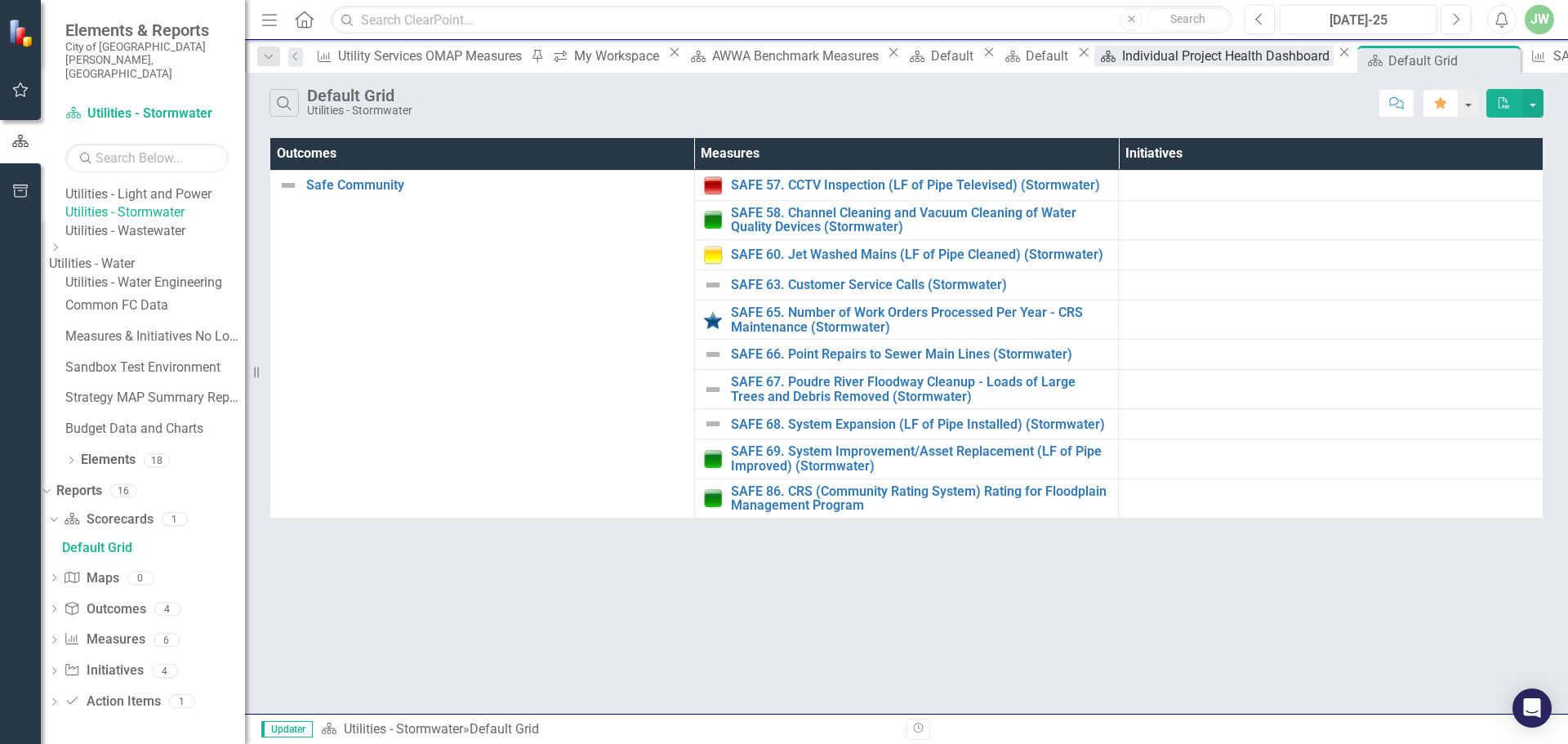
click at [1122, 62] on div "Individual Project Health Dashboard" at bounding box center [1227, 56] width 211 height 21
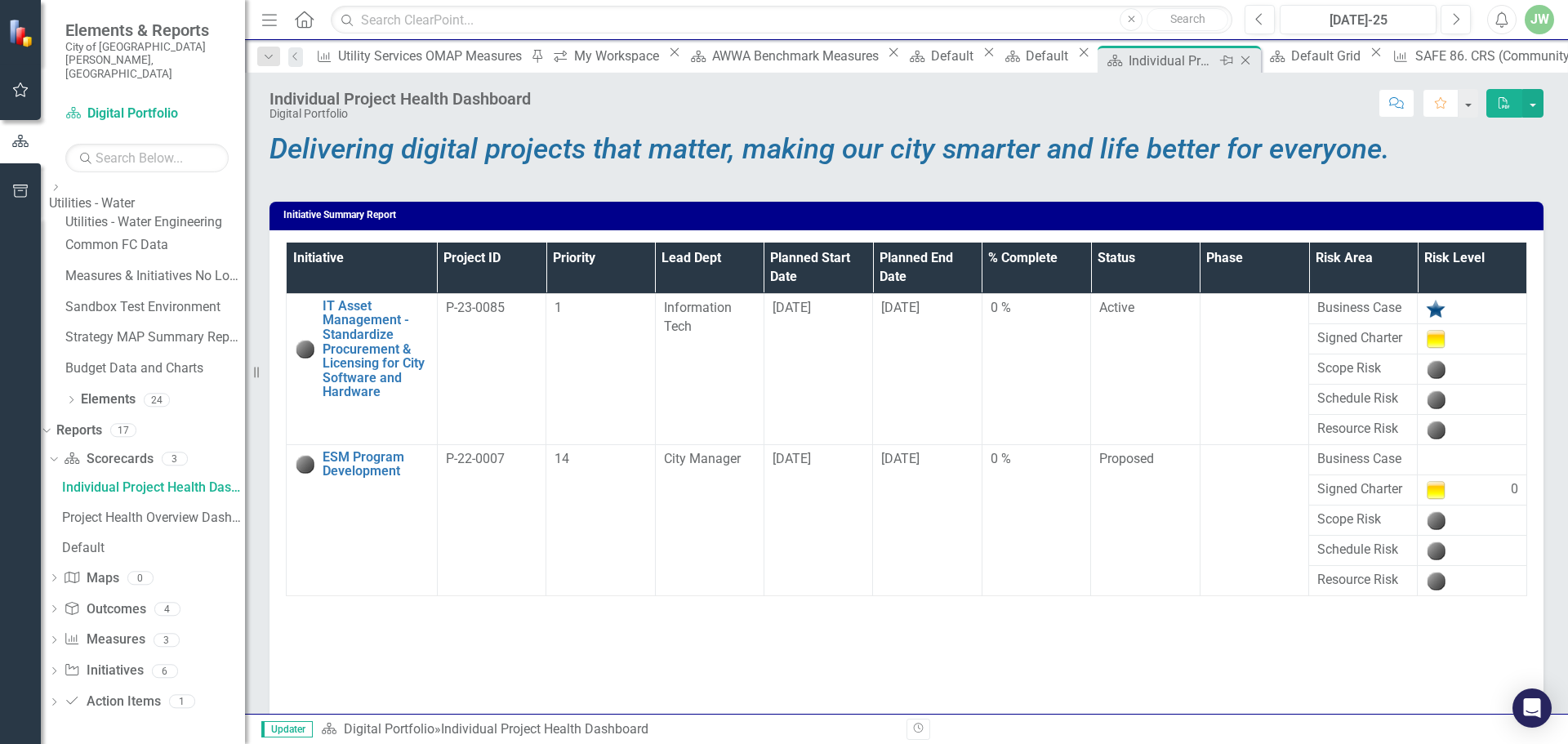
click at [1237, 60] on icon "Close" at bounding box center [1244, 60] width 16 height 13
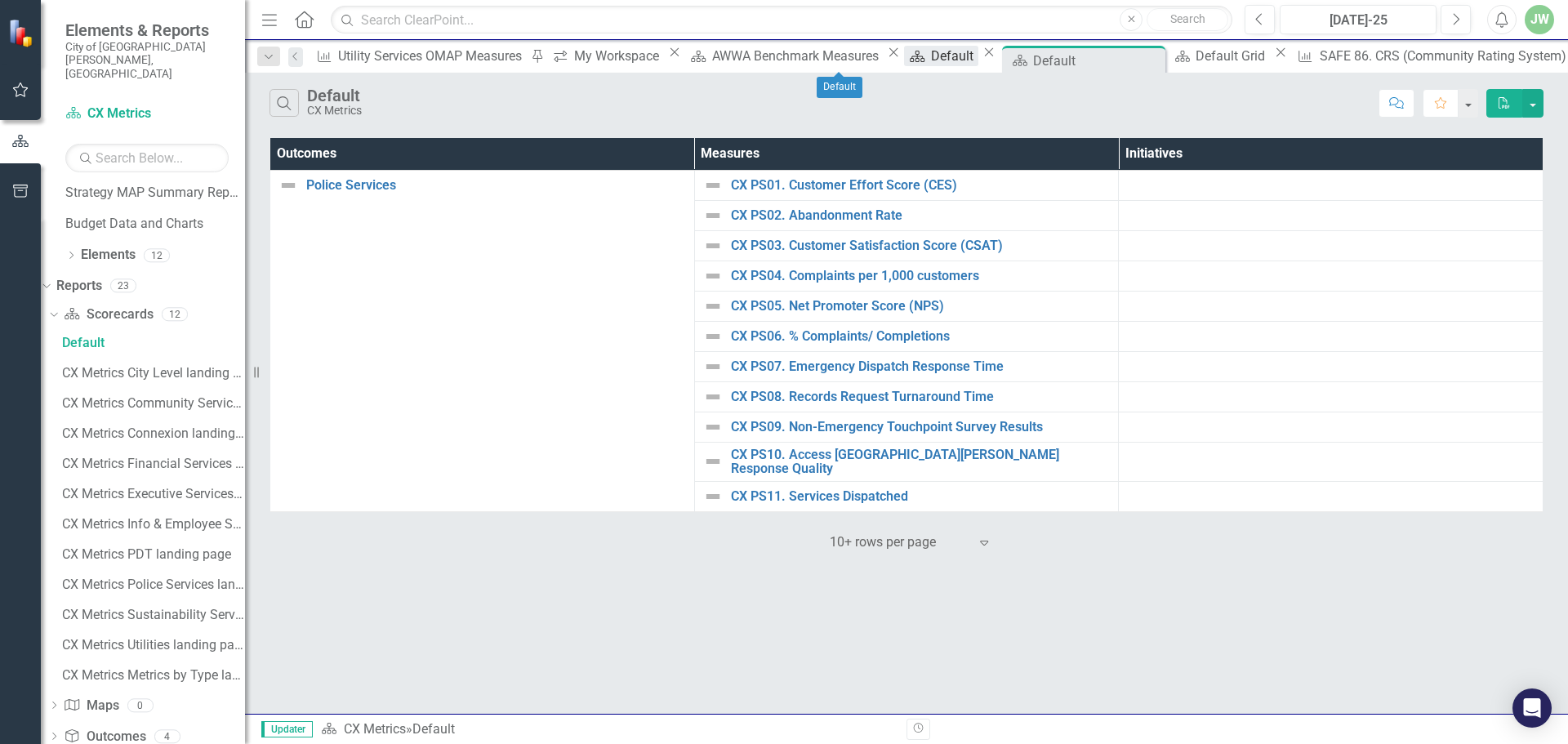
click at [931, 61] on div "Default" at bounding box center [954, 56] width 47 height 21
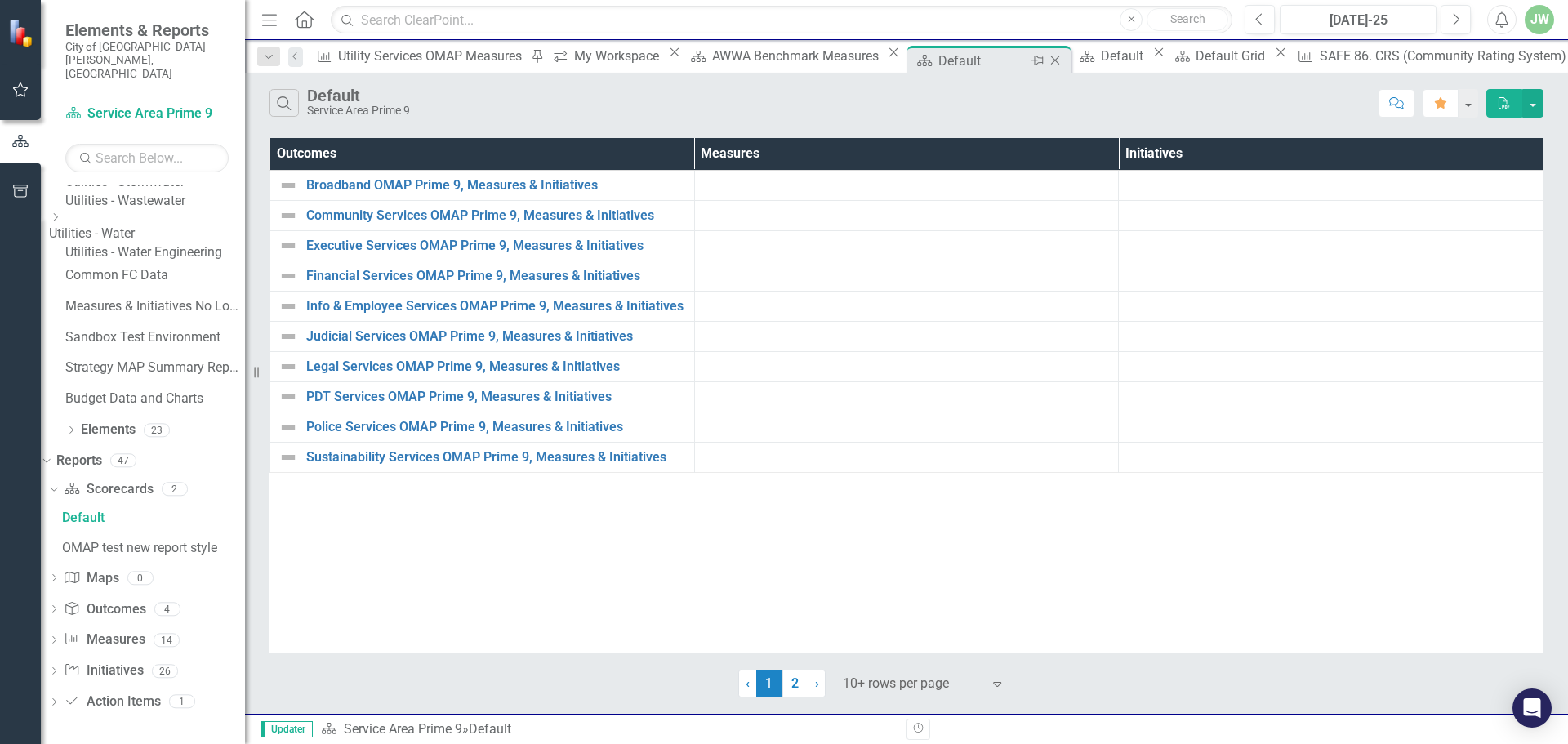
click at [1047, 59] on icon "Close" at bounding box center [1054, 60] width 16 height 13
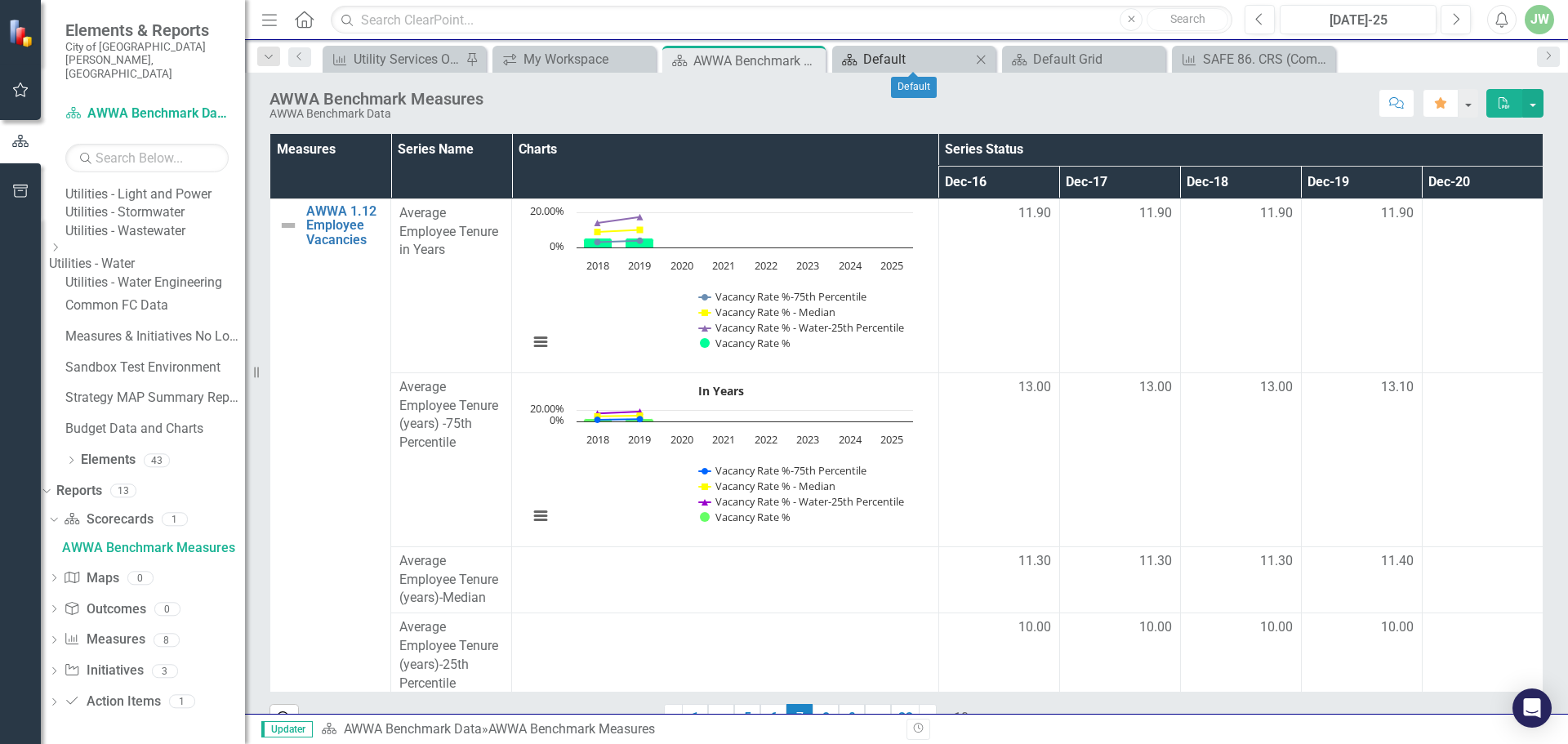
click at [928, 54] on div "Default" at bounding box center [917, 59] width 108 height 21
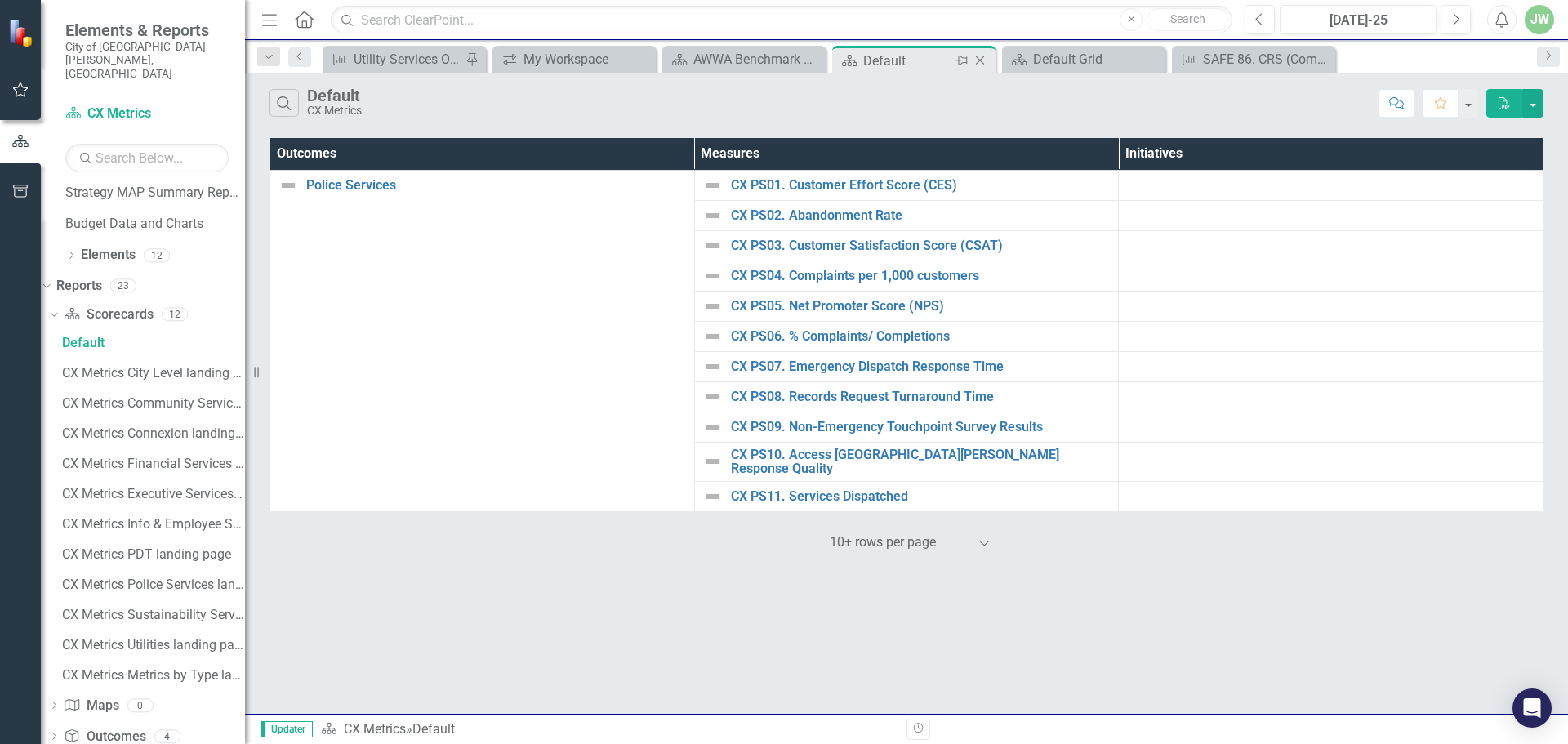
click at [977, 62] on icon "Close" at bounding box center [979, 60] width 16 height 13
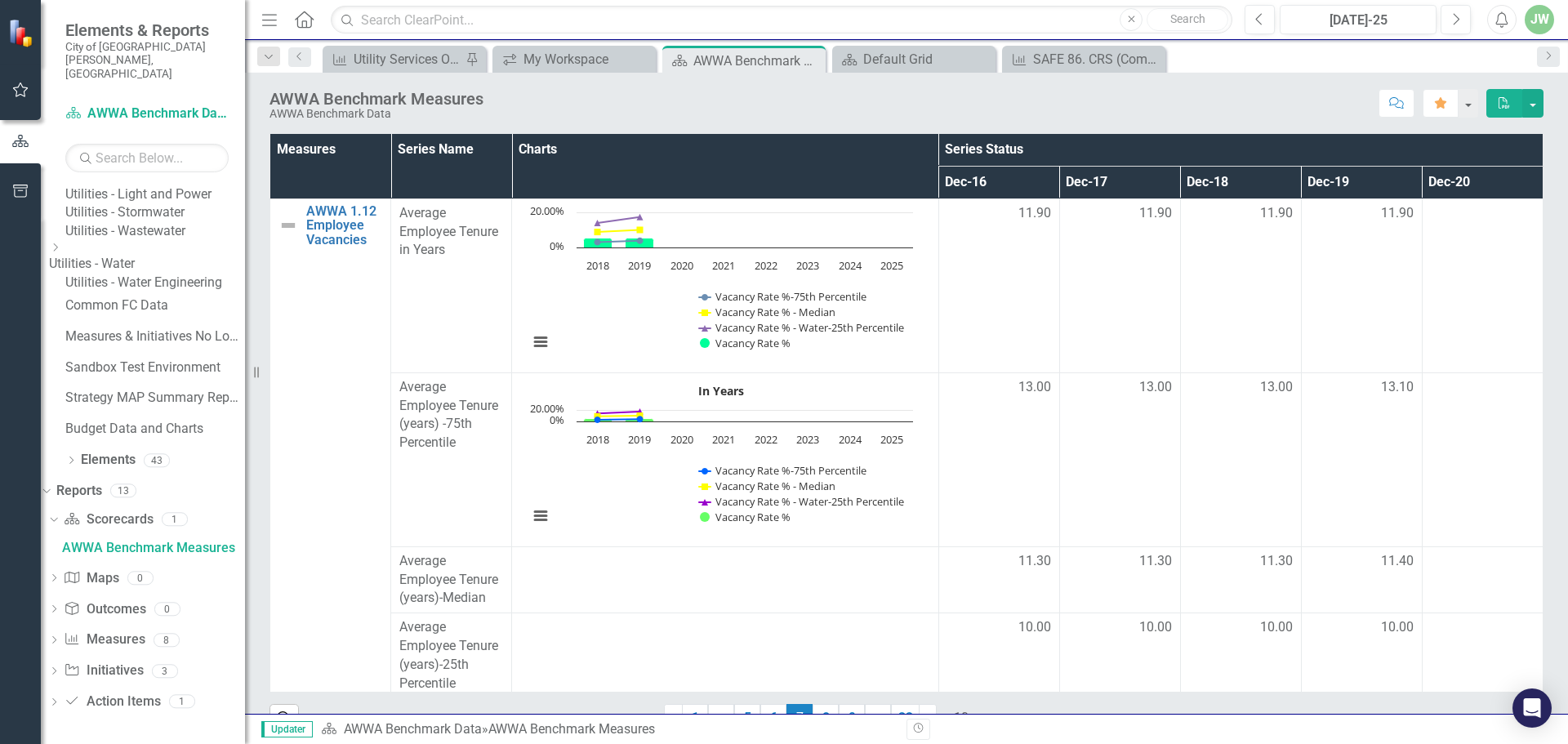
click at [58, 252] on icon at bounding box center [56, 247] width 4 height 9
click at [136, 255] on link "Utilities - Water" at bounding box center [146, 246] width 196 height 19
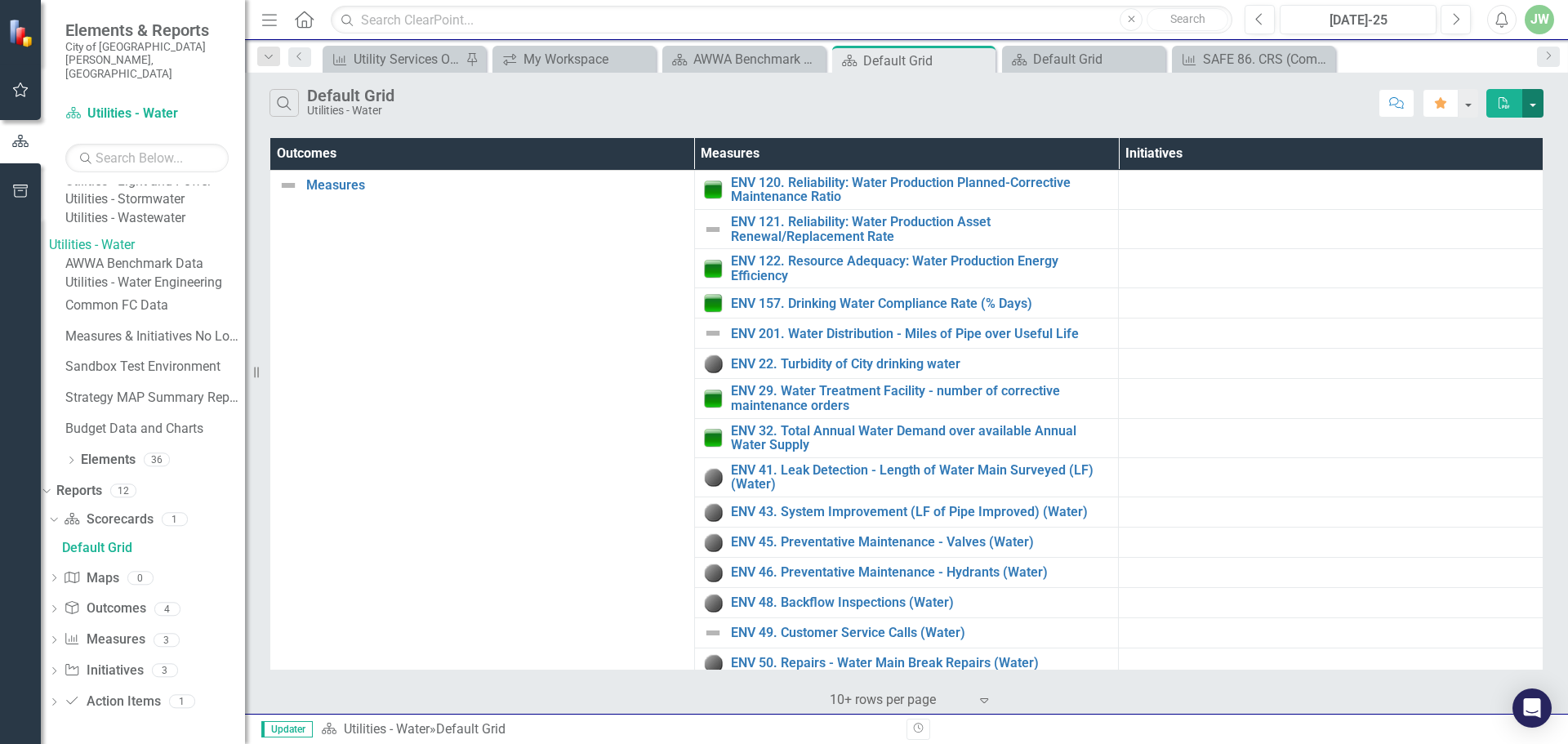
click at [1528, 103] on button "button" at bounding box center [1532, 103] width 21 height 28
click at [1496, 154] on link "Excel Export to Excel" at bounding box center [1478, 164] width 129 height 30
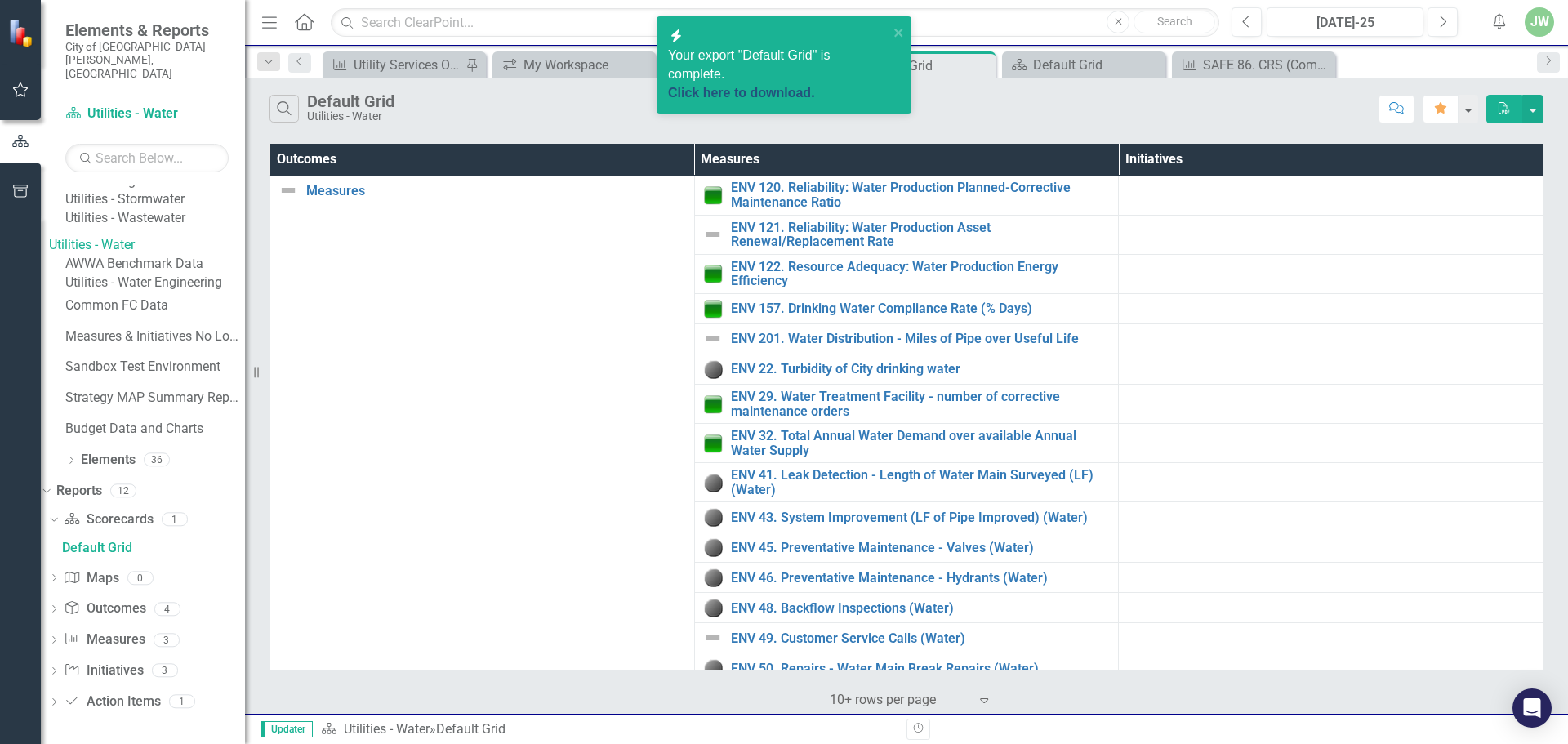
click at [807, 86] on link "Click here to download." at bounding box center [741, 92] width 147 height 14
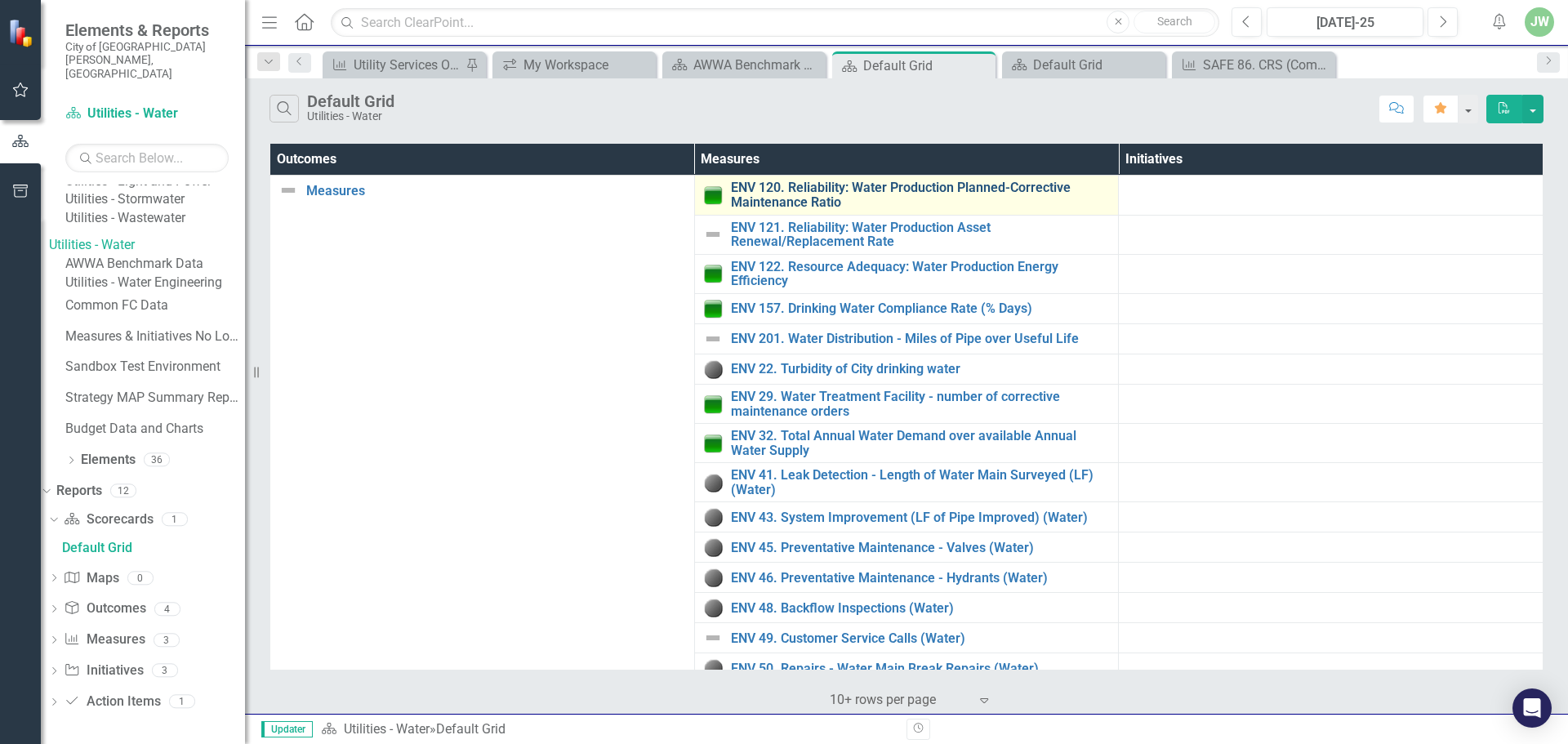
click at [802, 190] on link "ENV 120. Reliability: Water Production Planned-Corrective Maintenance Ratio" at bounding box center [921, 194] width 380 height 28
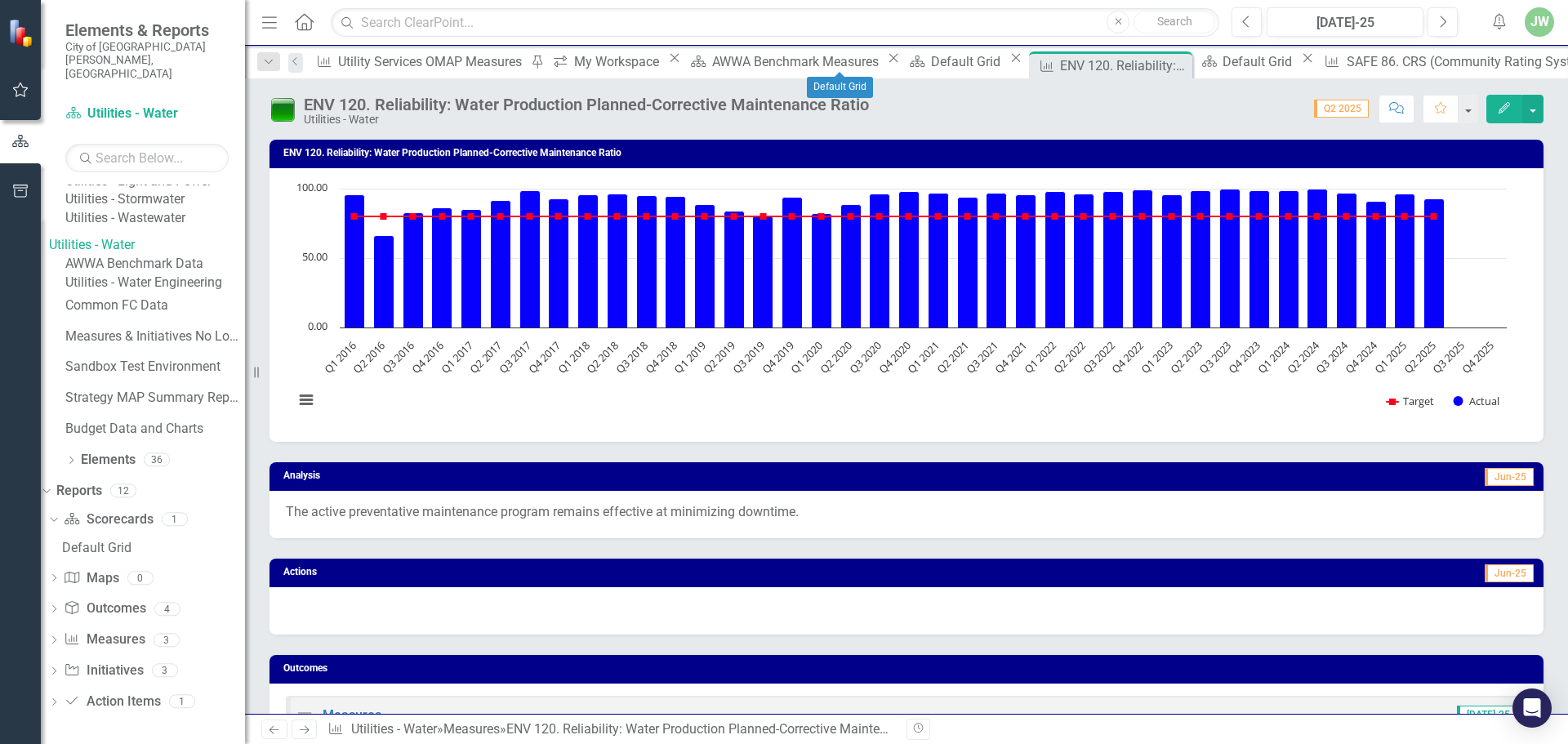
click at [904, 69] on div "Scorecard Default Grid Close" at bounding box center [965, 62] width 122 height 21
click at [931, 52] on div "Default Grid" at bounding box center [968, 62] width 74 height 21
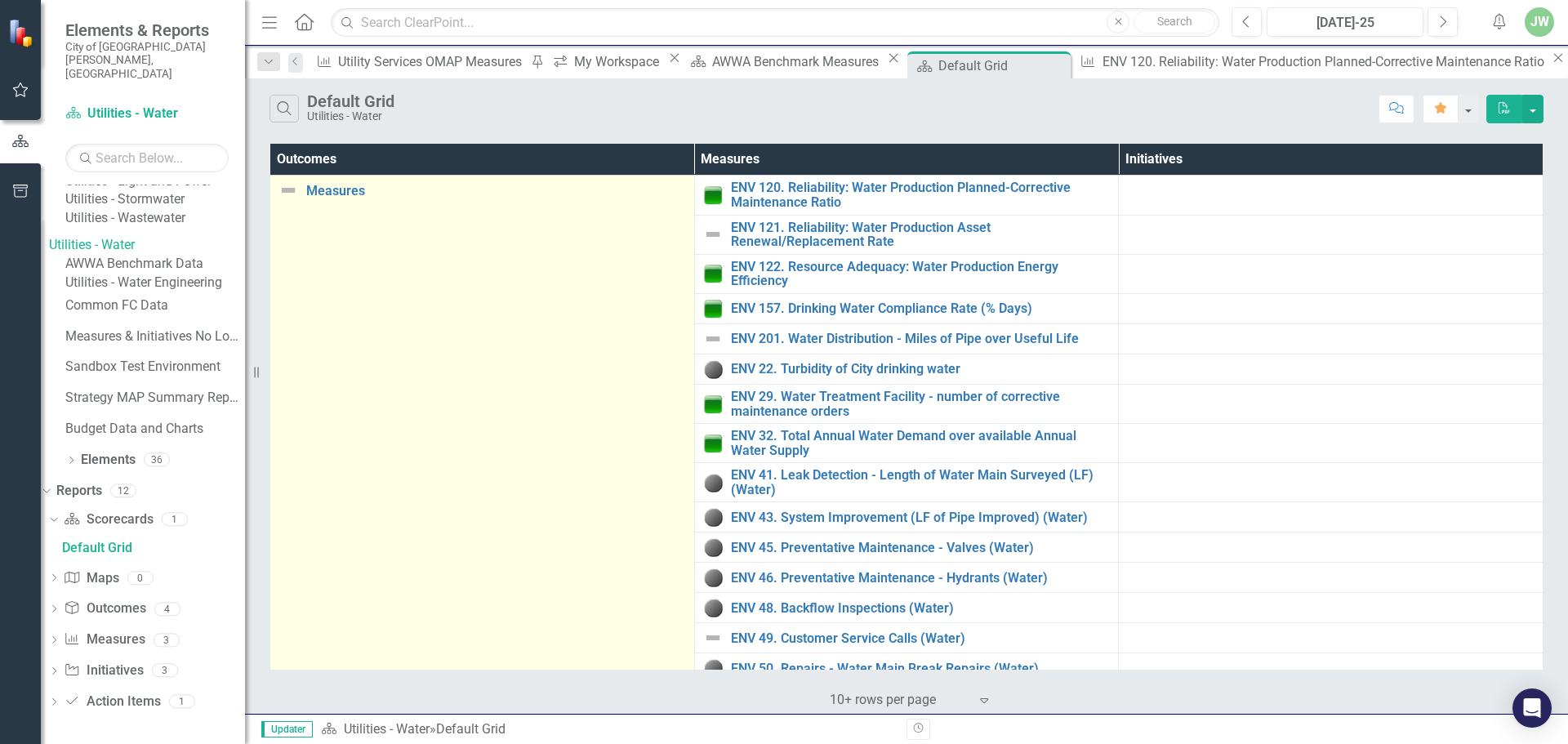
scroll to position [130, 0]
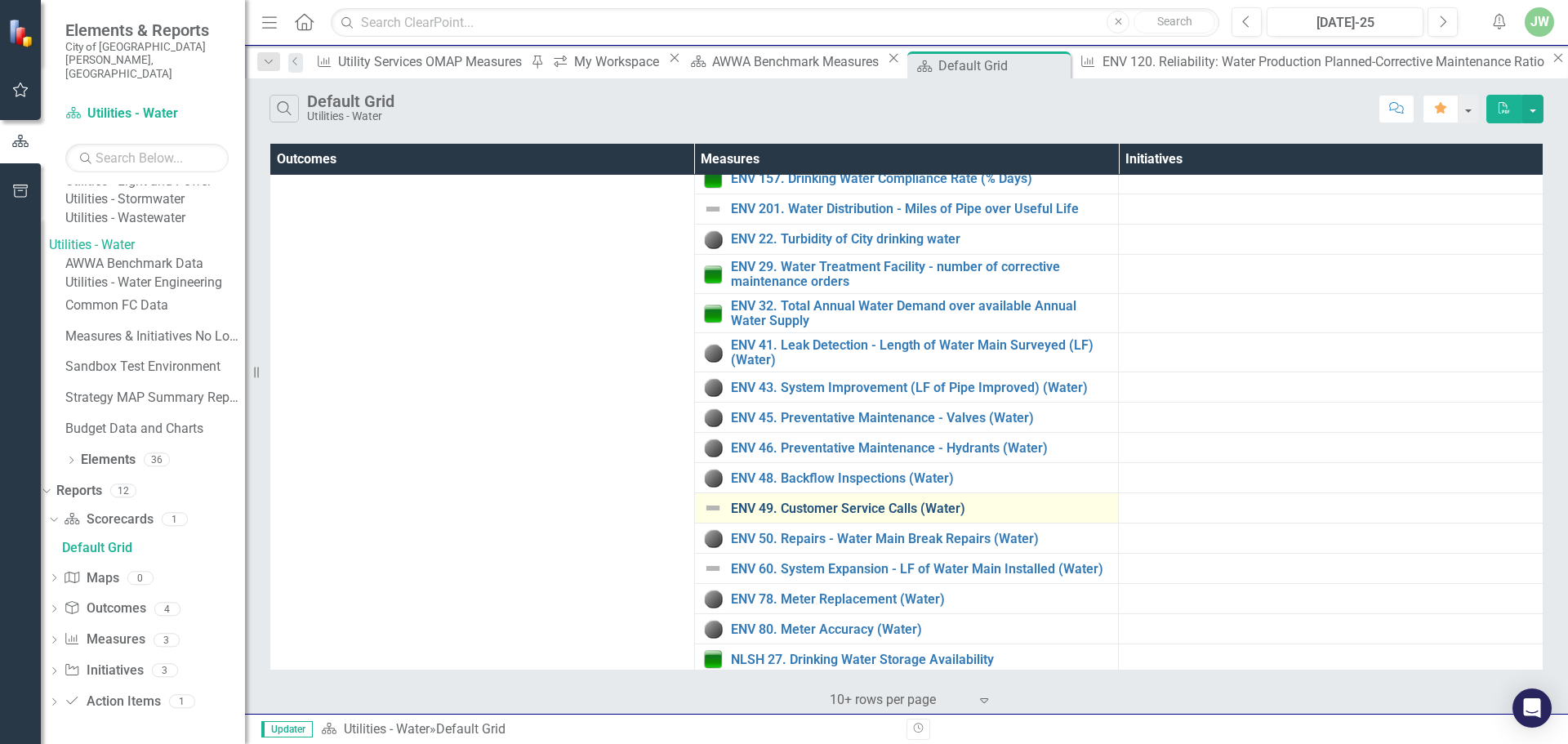
click at [851, 503] on link "ENV 49. Customer Service Calls (Water)" at bounding box center [921, 509] width 380 height 15
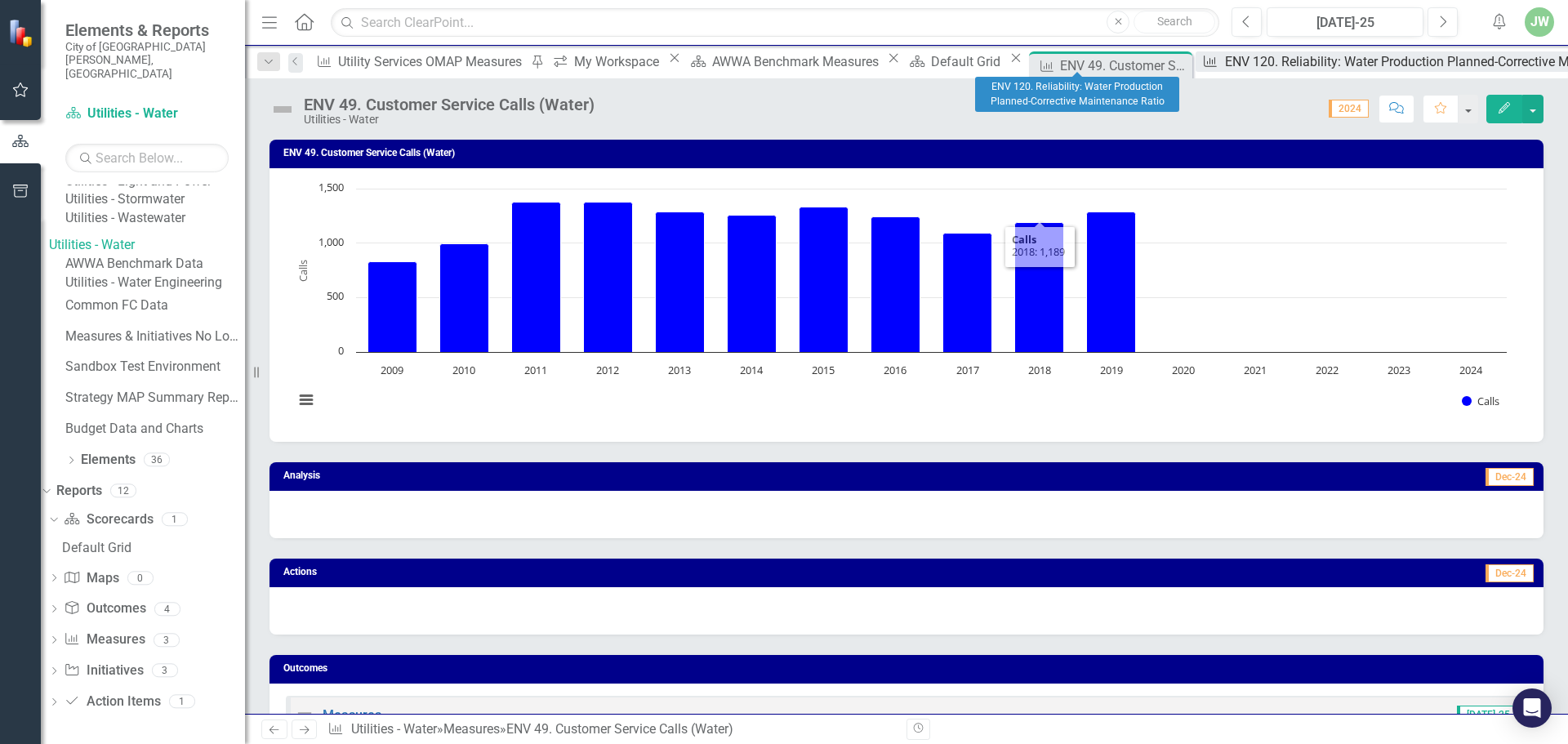
click at [1225, 55] on div "ENV 120. Reliability: Water Production Planned-Corrective Maintenance Ratio" at bounding box center [1447, 62] width 445 height 21
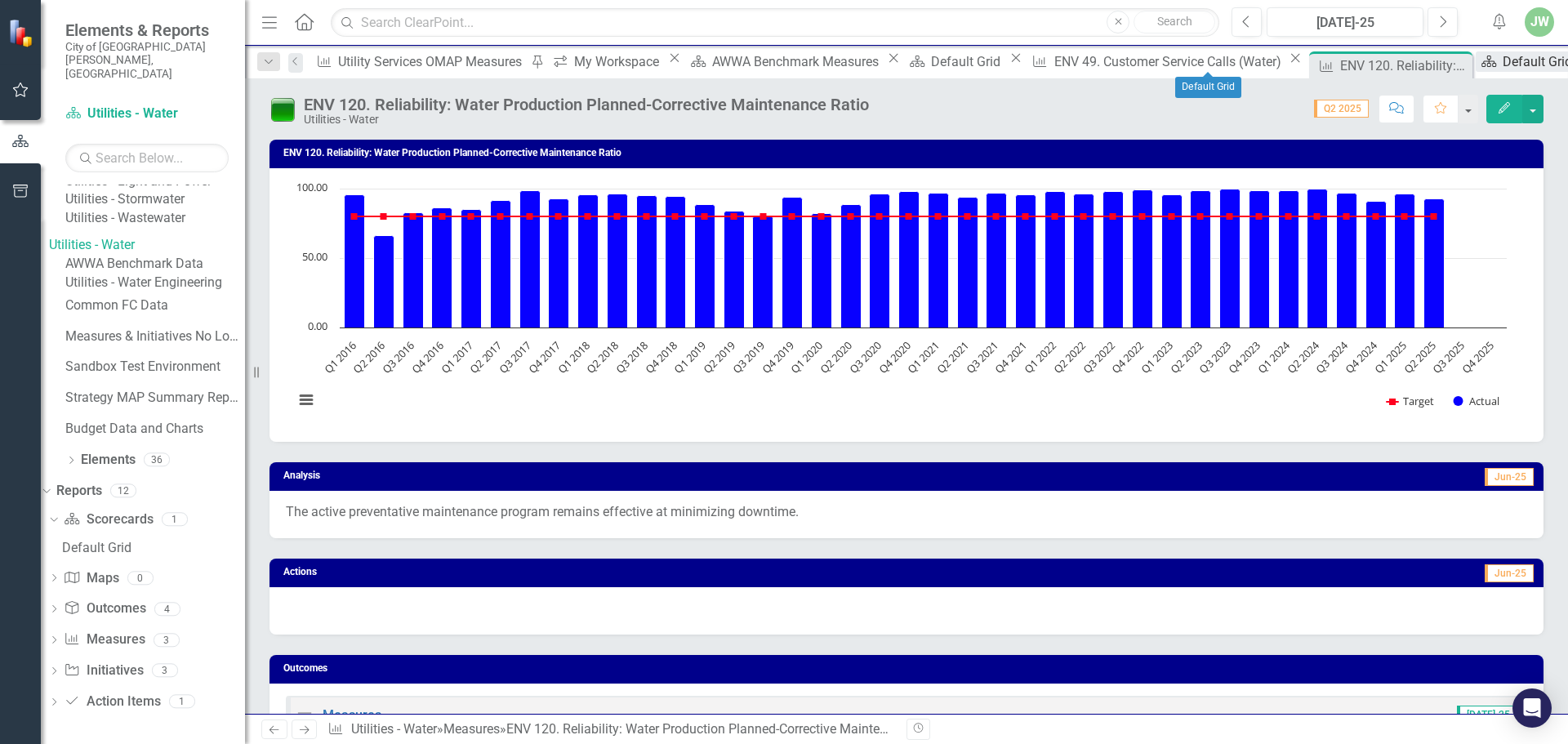
click at [1503, 54] on div "Default Grid" at bounding box center [1540, 62] width 74 height 21
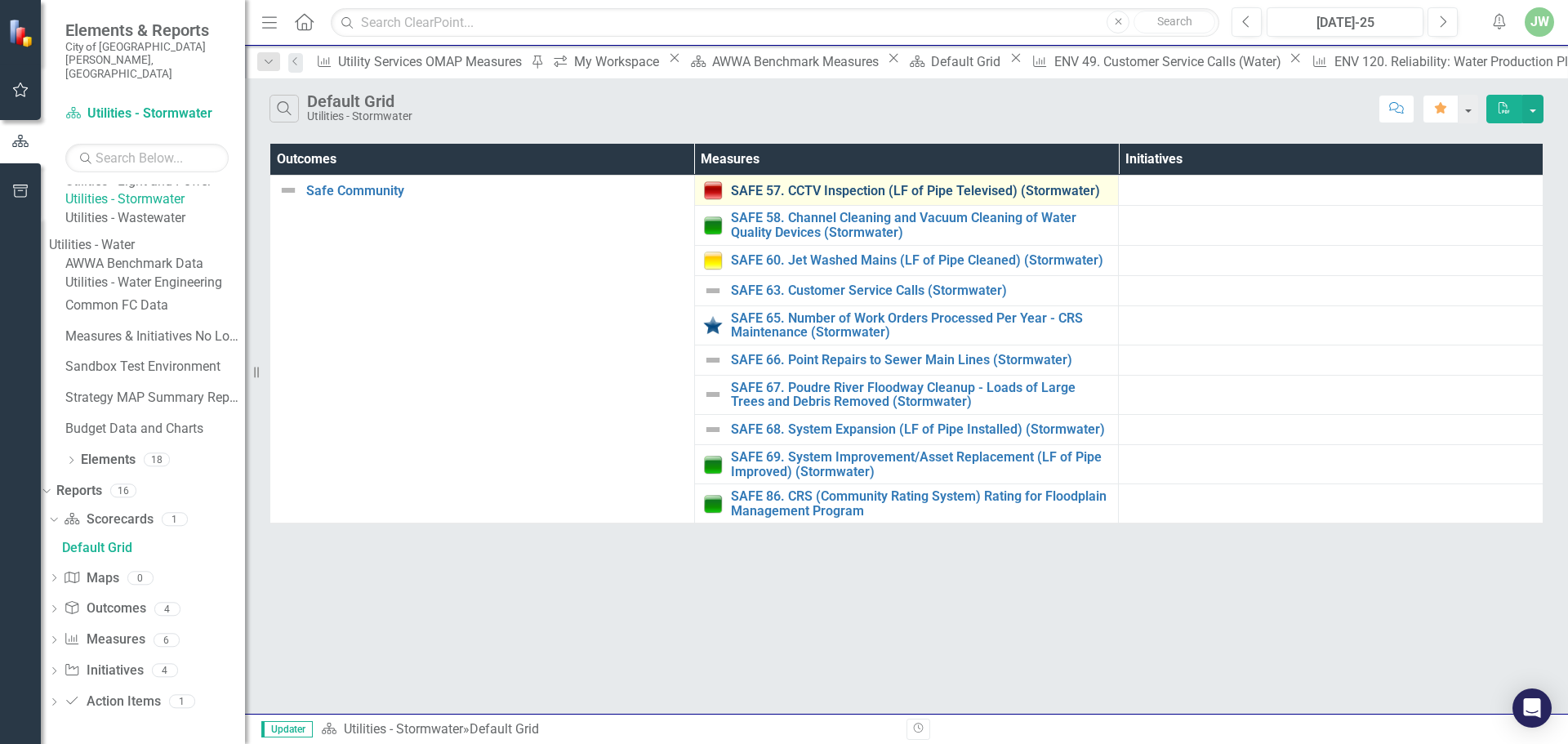
click at [924, 184] on link "SAFE 57. CCTV Inspection (LF of Pipe Televised) (Stormwater)" at bounding box center [921, 191] width 380 height 15
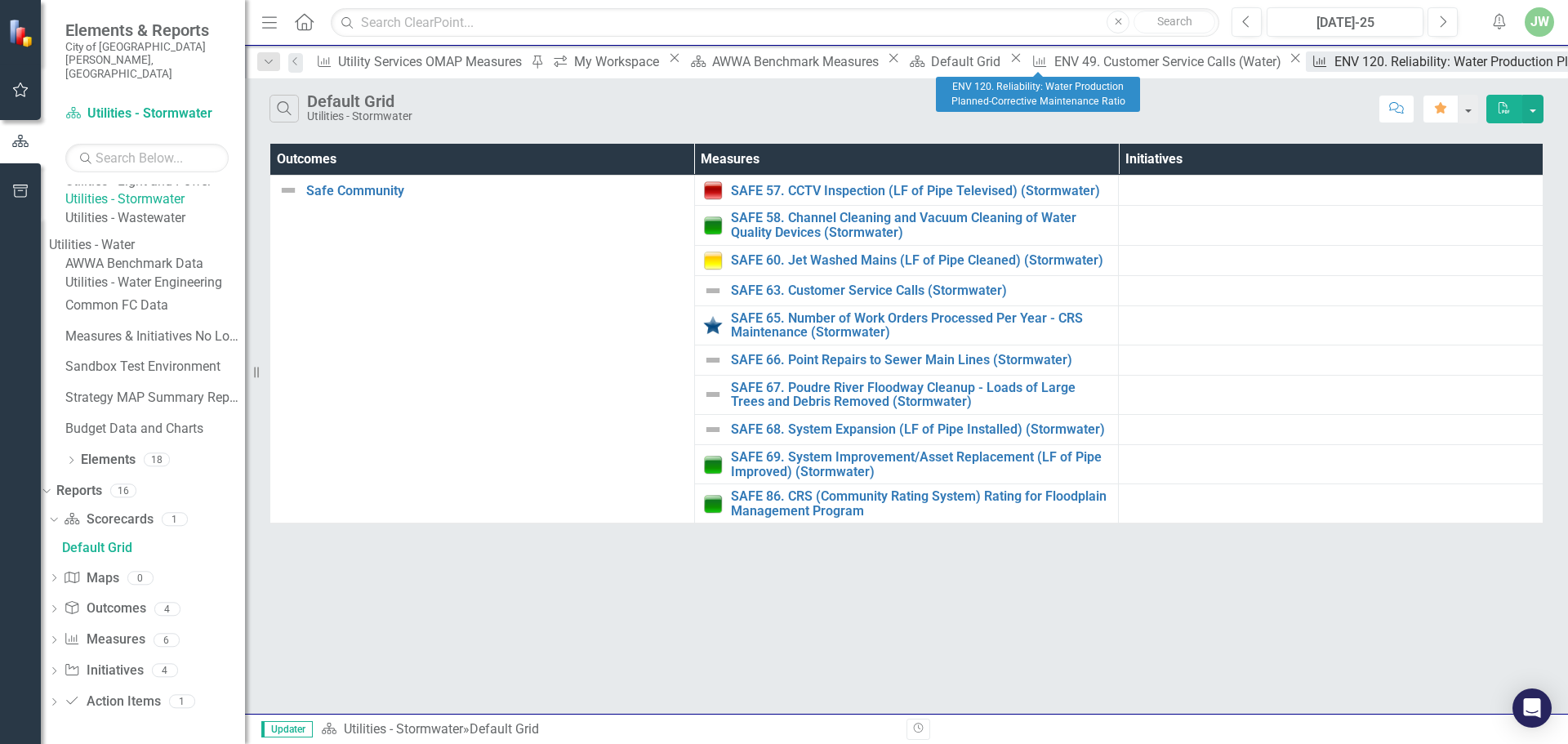
click at [1334, 62] on div "ENV 120. Reliability: Water Production Planned-Corrective Maintenance Ratio" at bounding box center [1557, 62] width 445 height 21
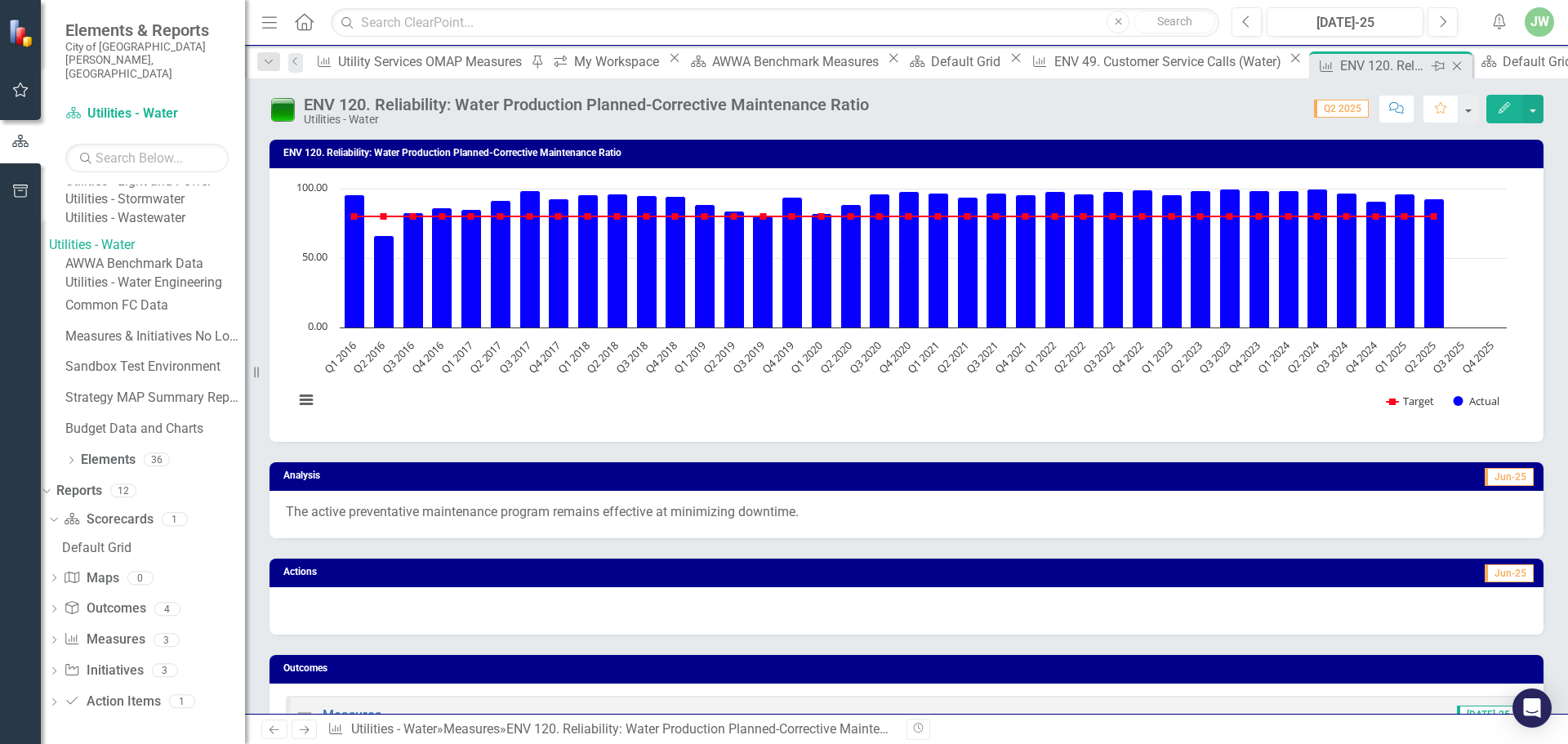
click at [1449, 60] on icon "Close" at bounding box center [1457, 66] width 16 height 13
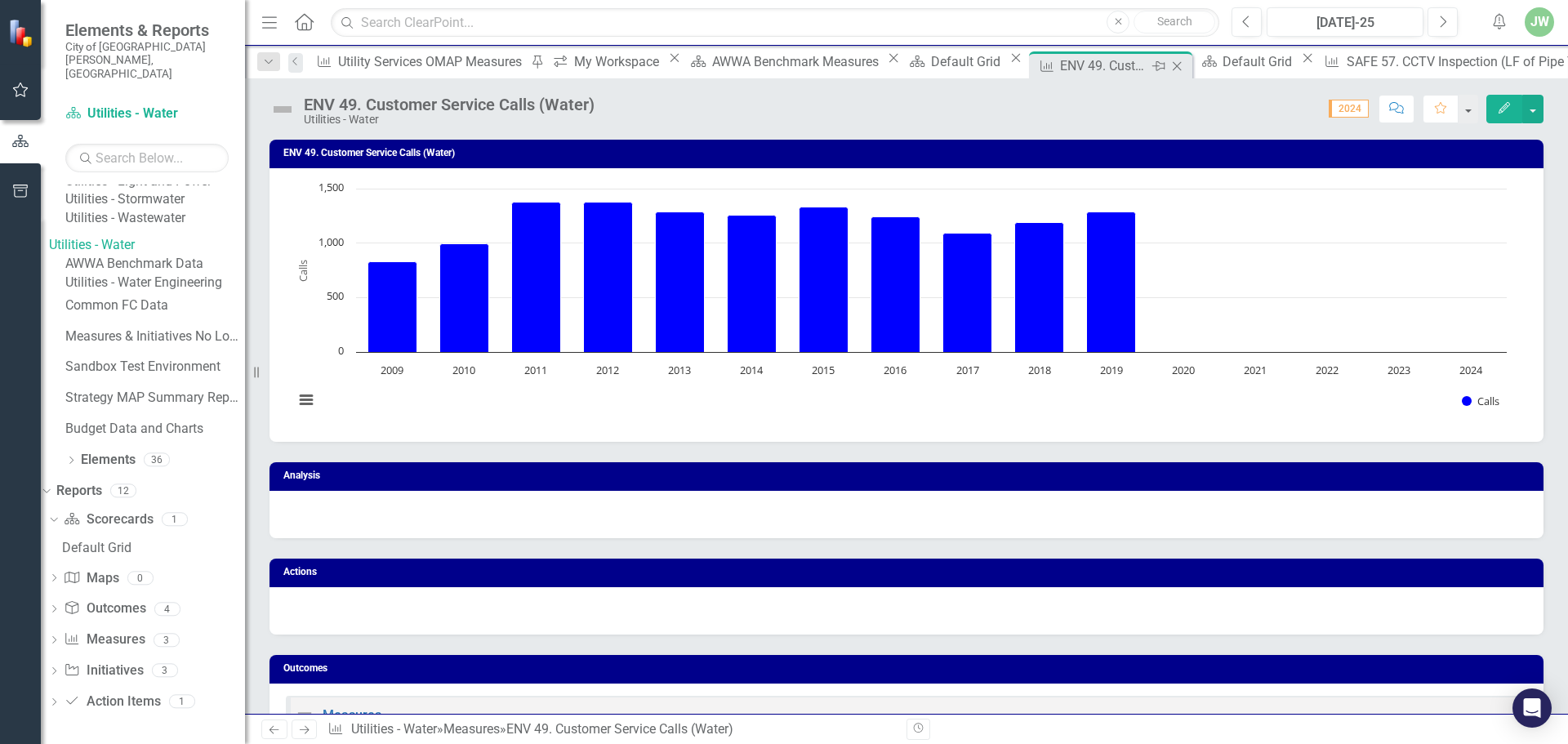
click at [1029, 62] on div "Measure ENV 49. Customer Service Calls (Water) Pin Close" at bounding box center [1110, 64] width 163 height 27
click at [1168, 60] on icon "Close" at bounding box center [1176, 66] width 16 height 13
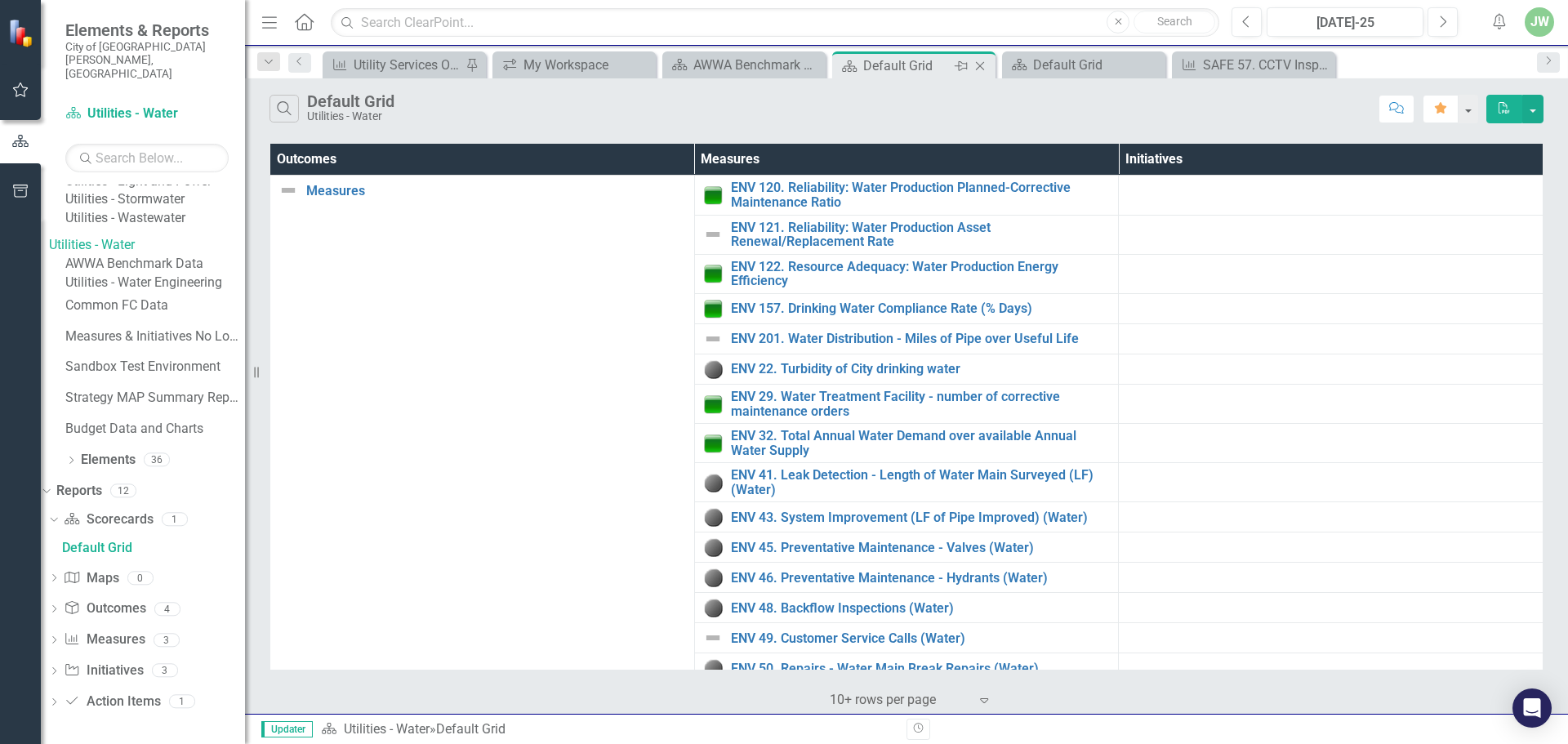
click at [867, 62] on div "Default Grid" at bounding box center [906, 66] width 87 height 21
click at [1069, 59] on div "Default Grid" at bounding box center [1087, 65] width 108 height 21
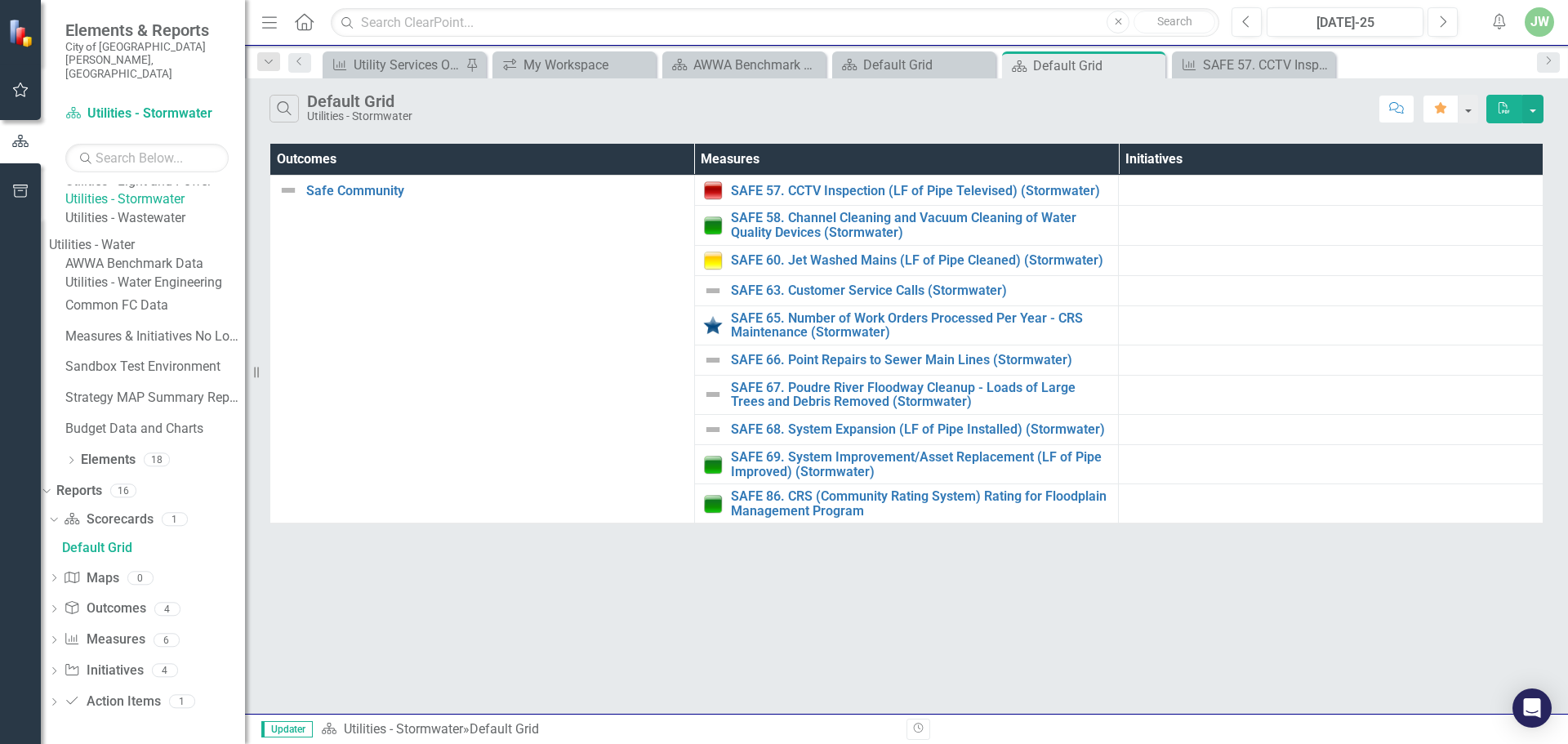
click at [199, 228] on link "Utilities - Wastewater" at bounding box center [155, 218] width 180 height 19
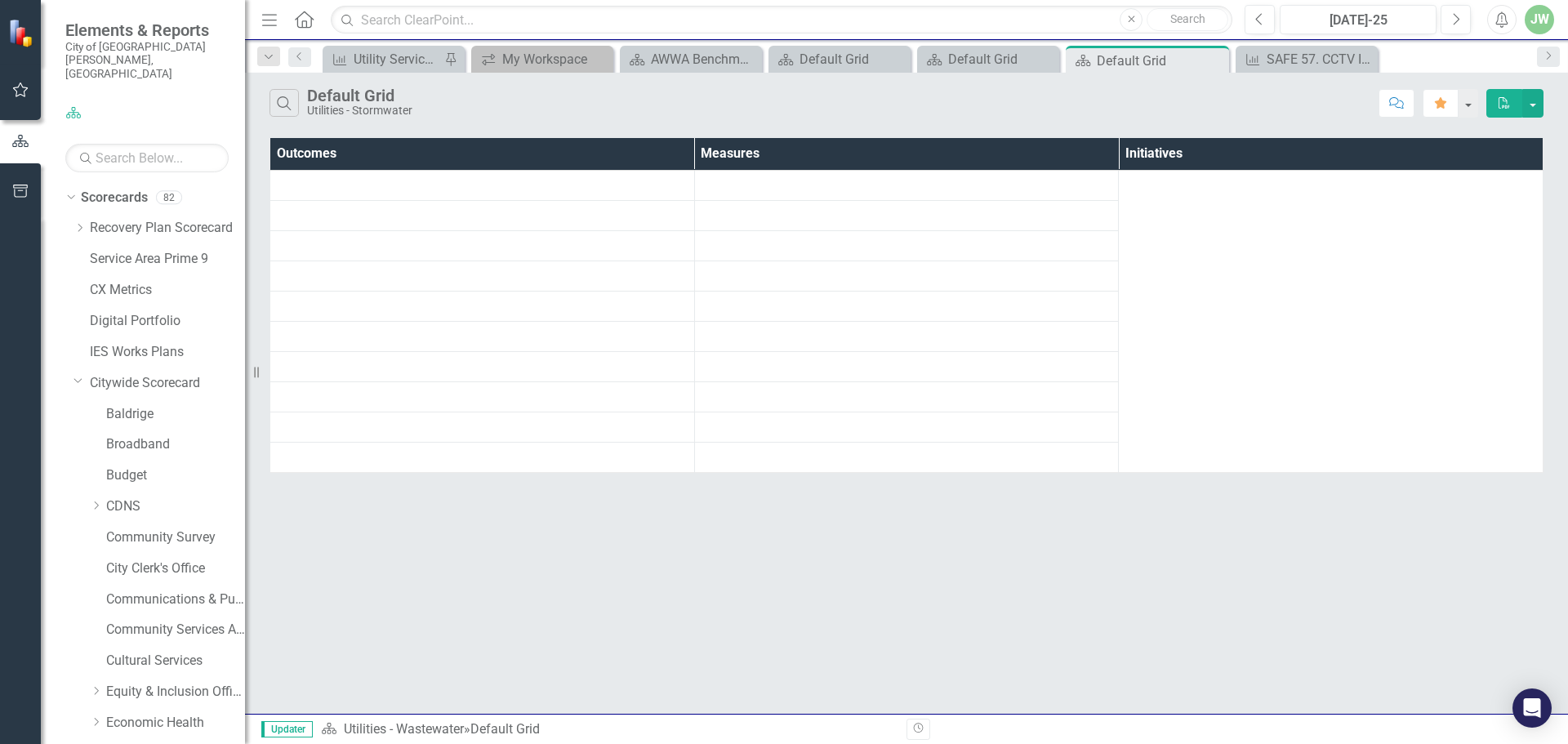
scroll to position [1259, 0]
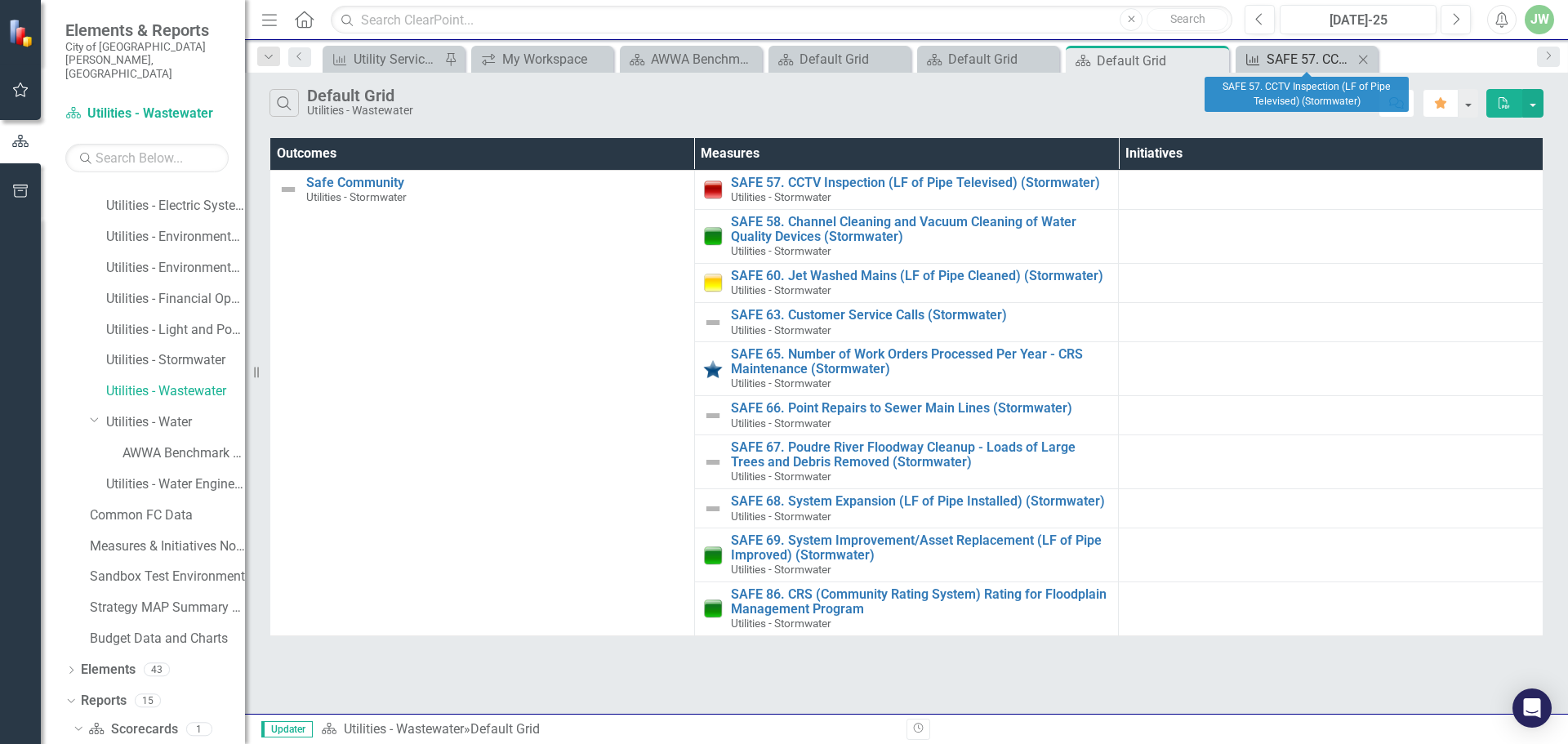
click at [1296, 62] on div "SAFE 57. CCTV Inspection (LF of Pipe Televised) (Stormwater)" at bounding box center [1310, 59] width 86 height 21
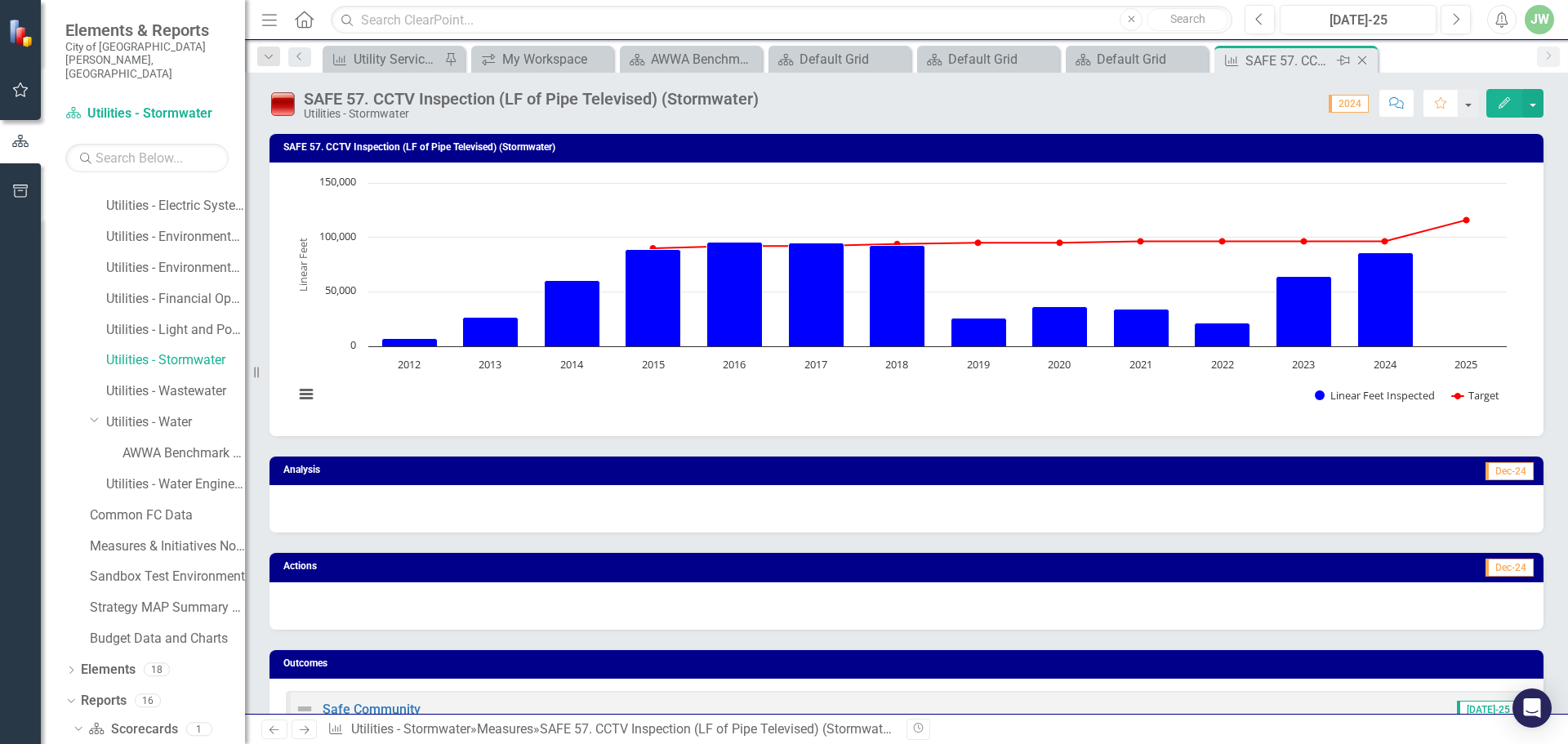
click at [1366, 61] on icon "Close" at bounding box center [1362, 60] width 16 height 13
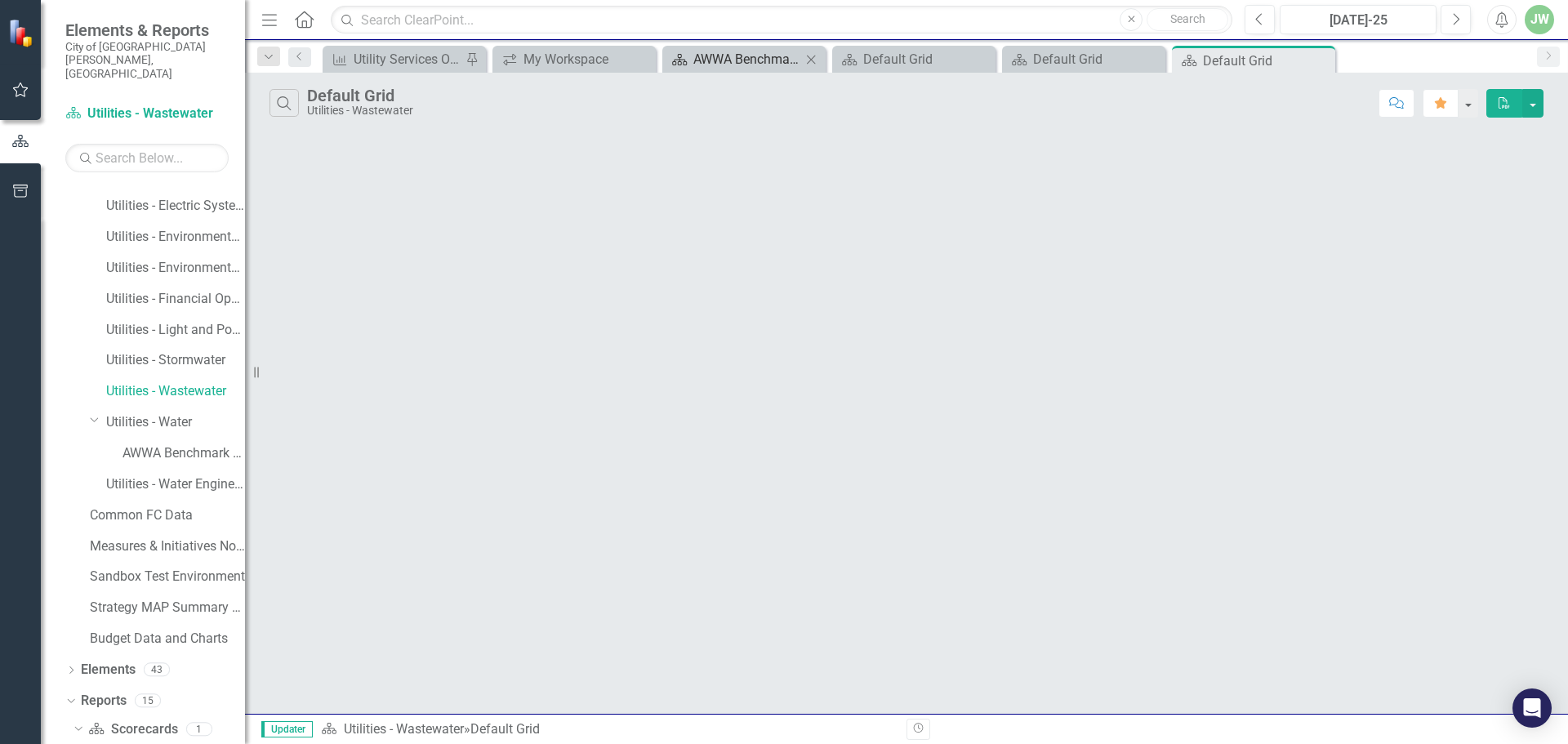
click at [765, 57] on div "AWWA Benchmark Measures" at bounding box center [747, 59] width 108 height 21
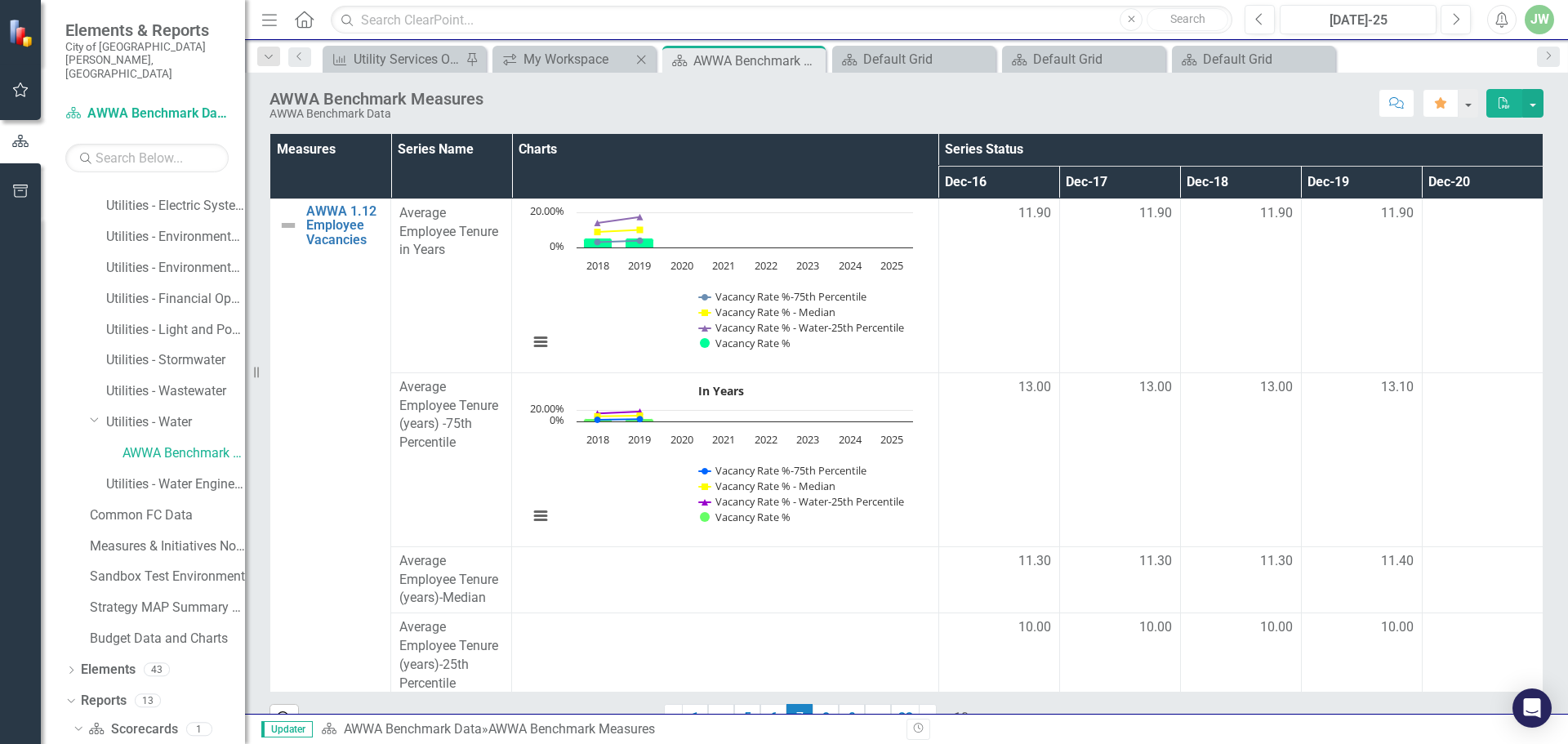
click at [554, 47] on div "icon.workspace My Workspace Close" at bounding box center [573, 58] width 163 height 27
click at [554, 62] on div "My Workspace" at bounding box center [578, 59] width 108 height 21
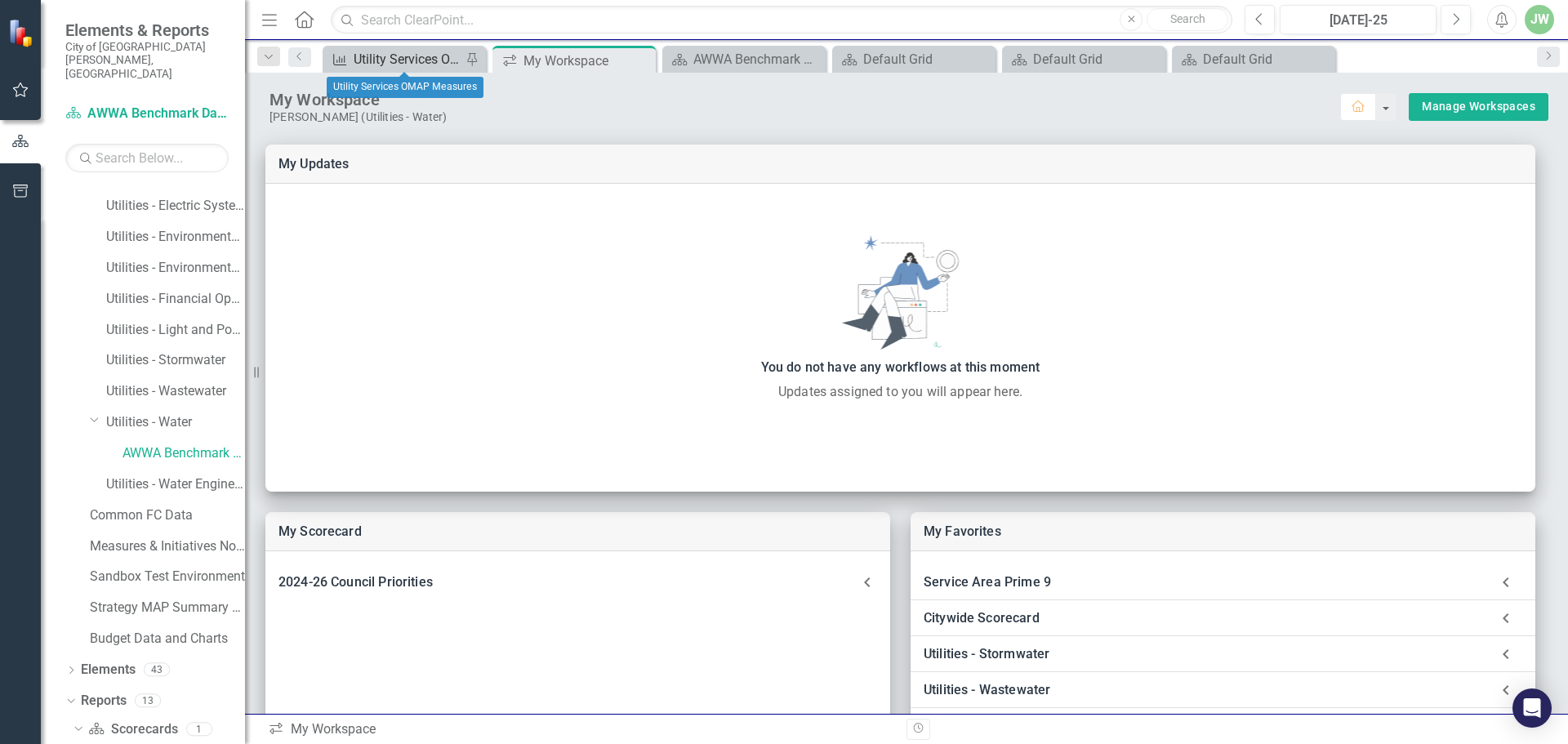
click at [422, 55] on div "Utility Services OMAP Measures" at bounding box center [407, 59] width 108 height 21
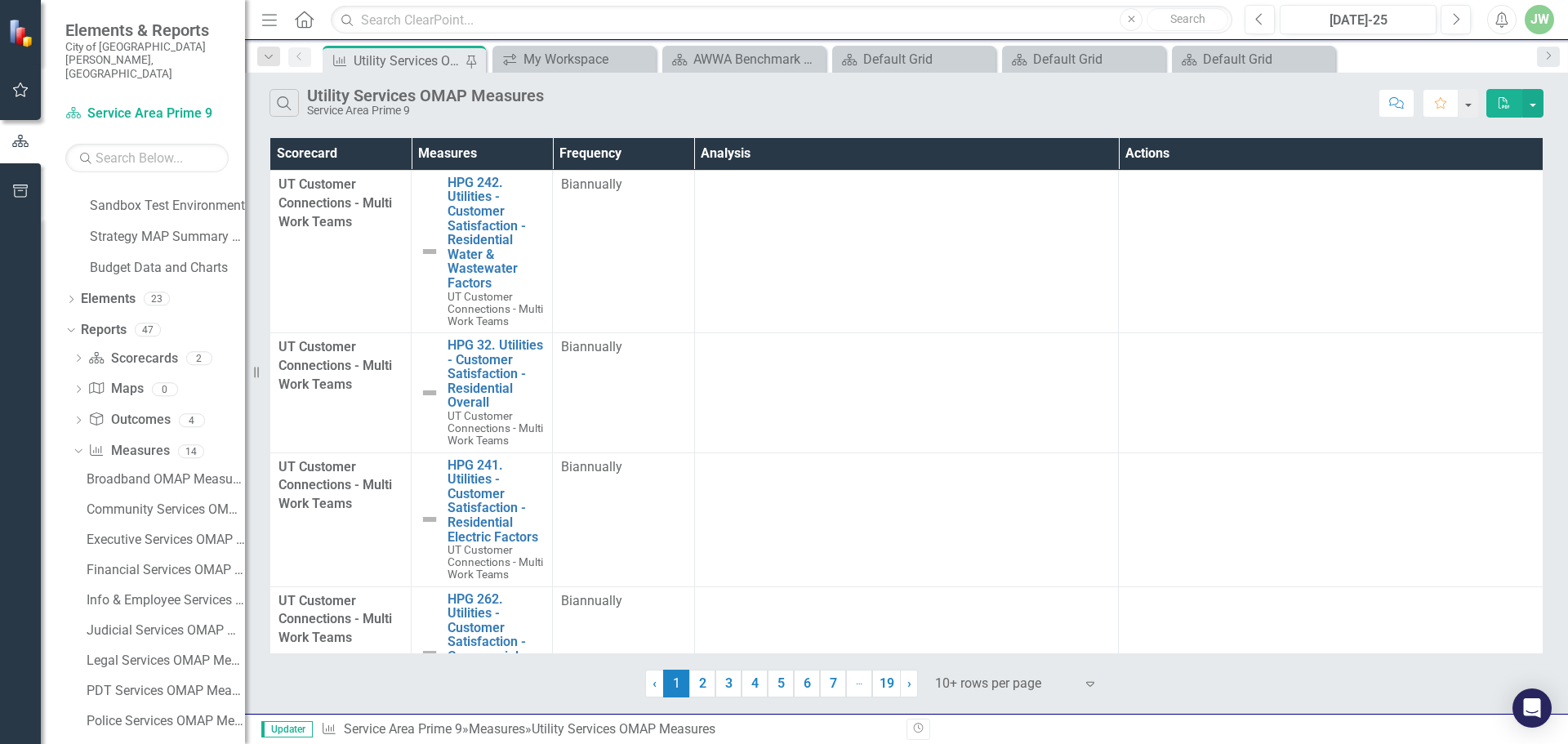
scroll to position [1653, 0]
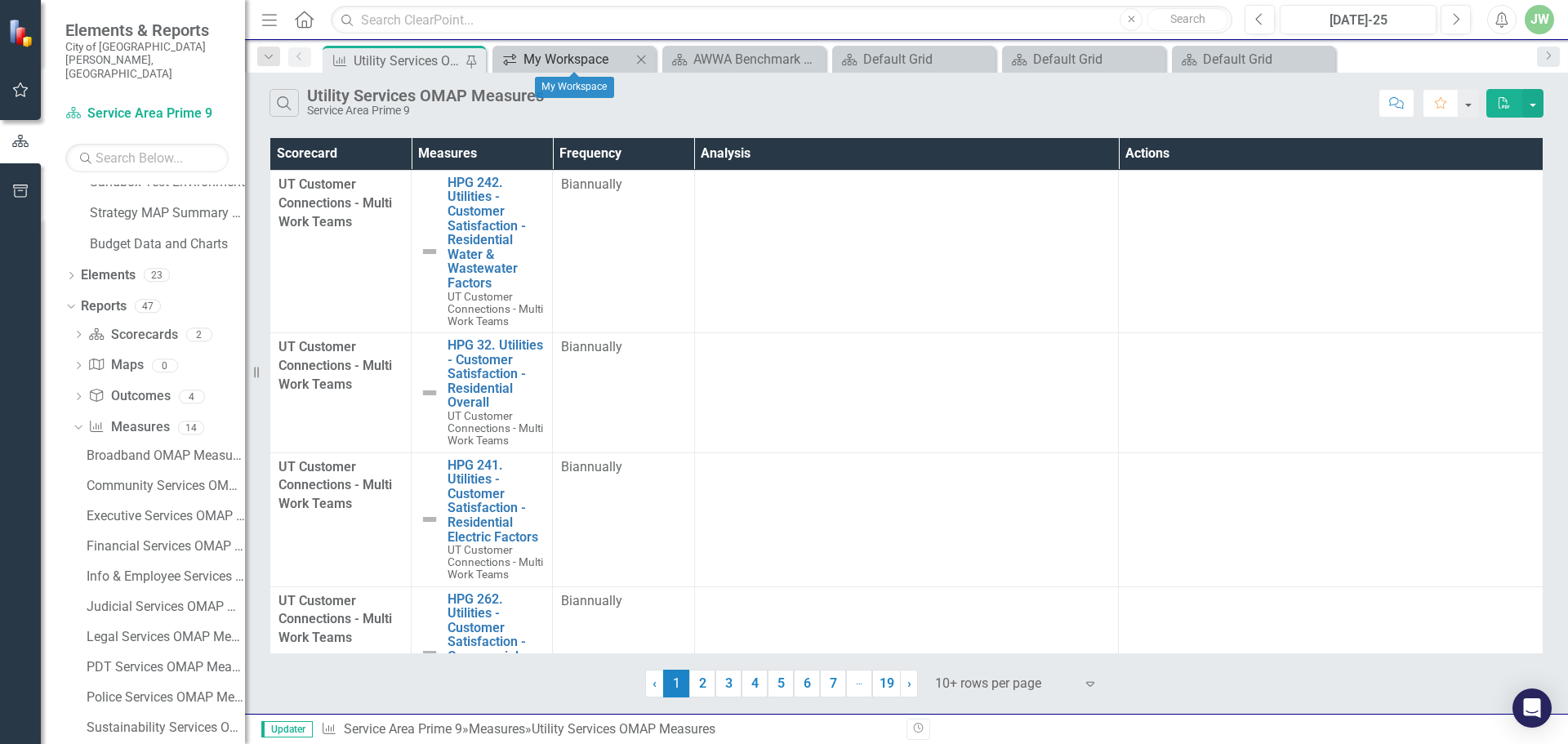
click at [568, 55] on div "My Workspace" at bounding box center [578, 59] width 108 height 21
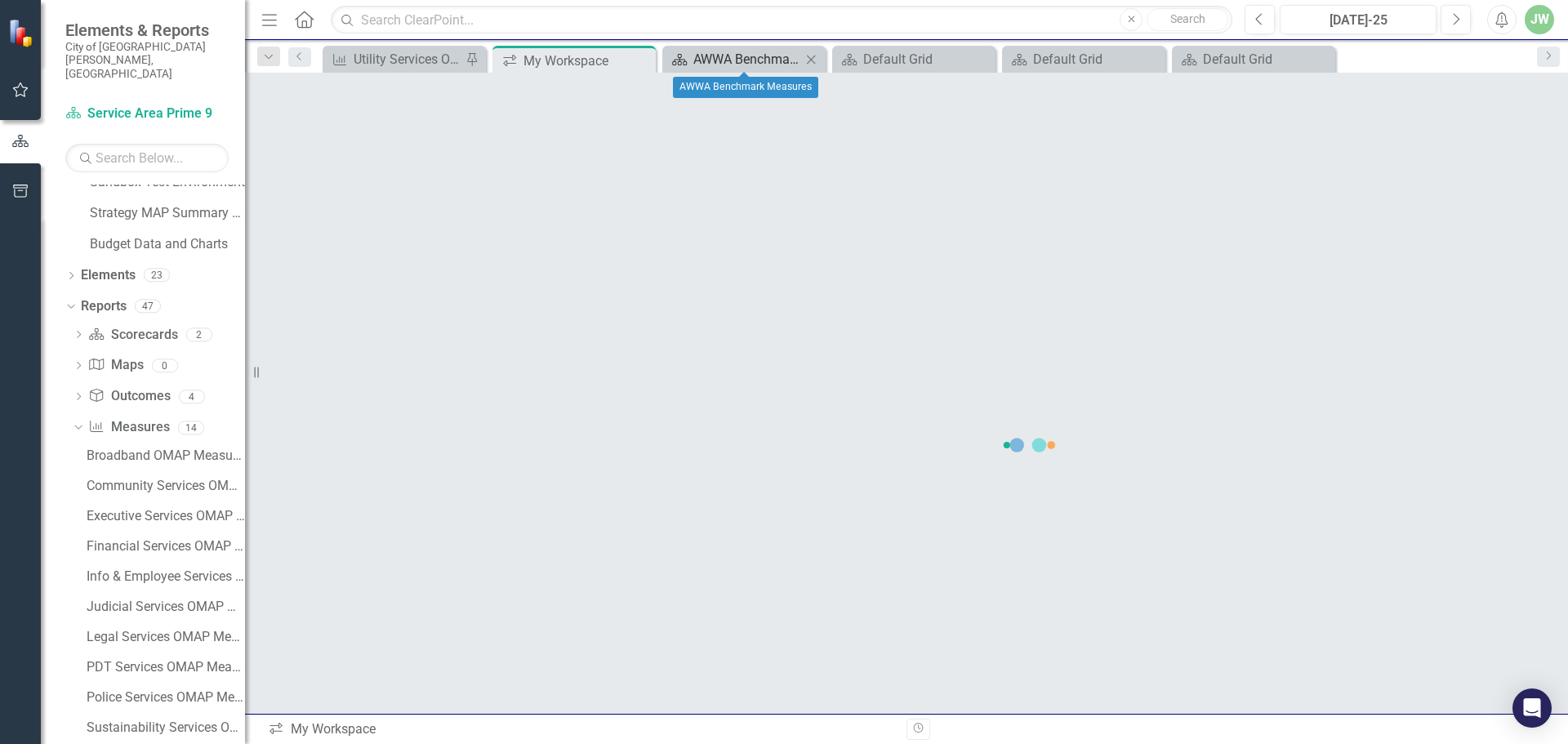
click at [719, 54] on div "AWWA Benchmark Measures" at bounding box center [747, 59] width 108 height 21
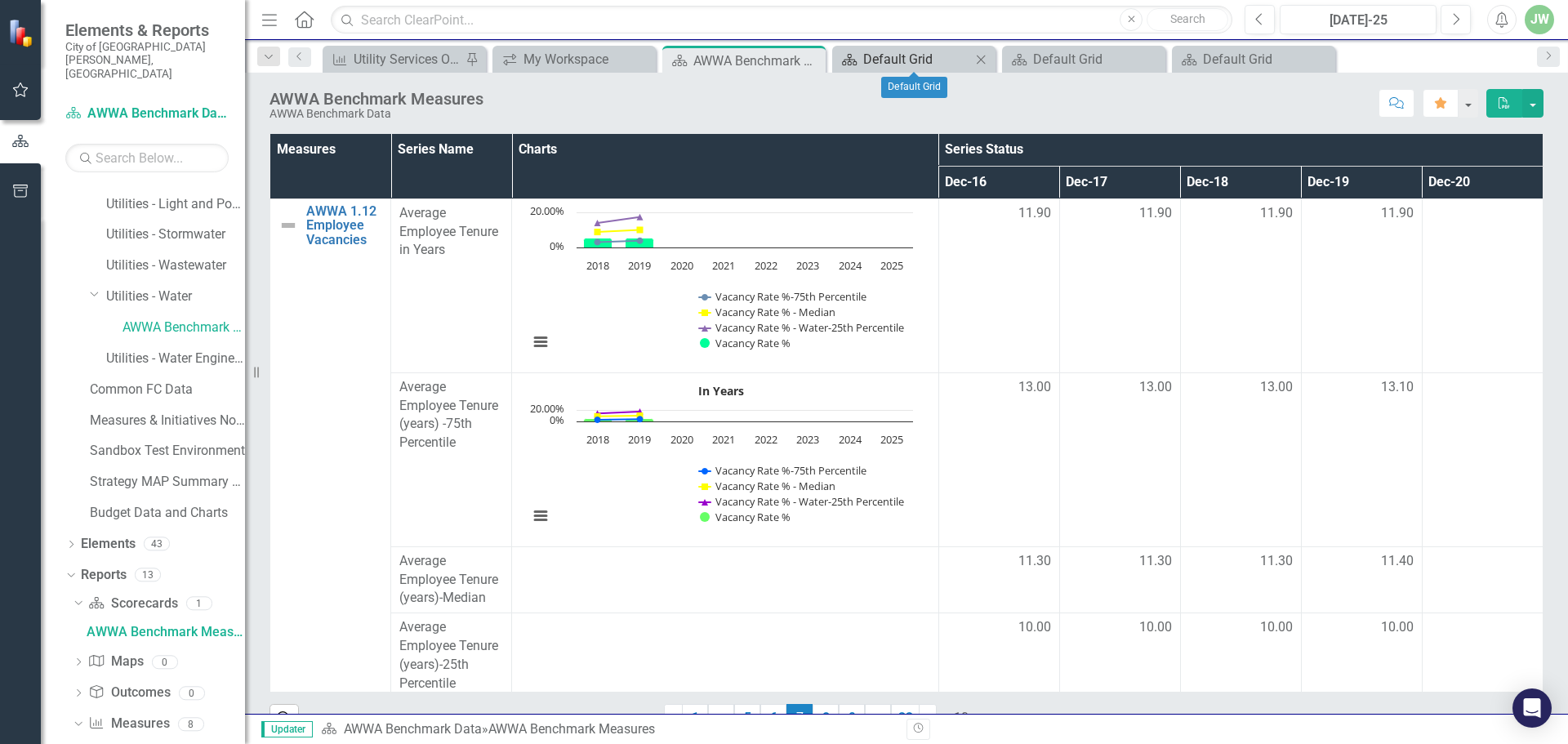
click at [899, 68] on div "Default Grid" at bounding box center [917, 59] width 108 height 21
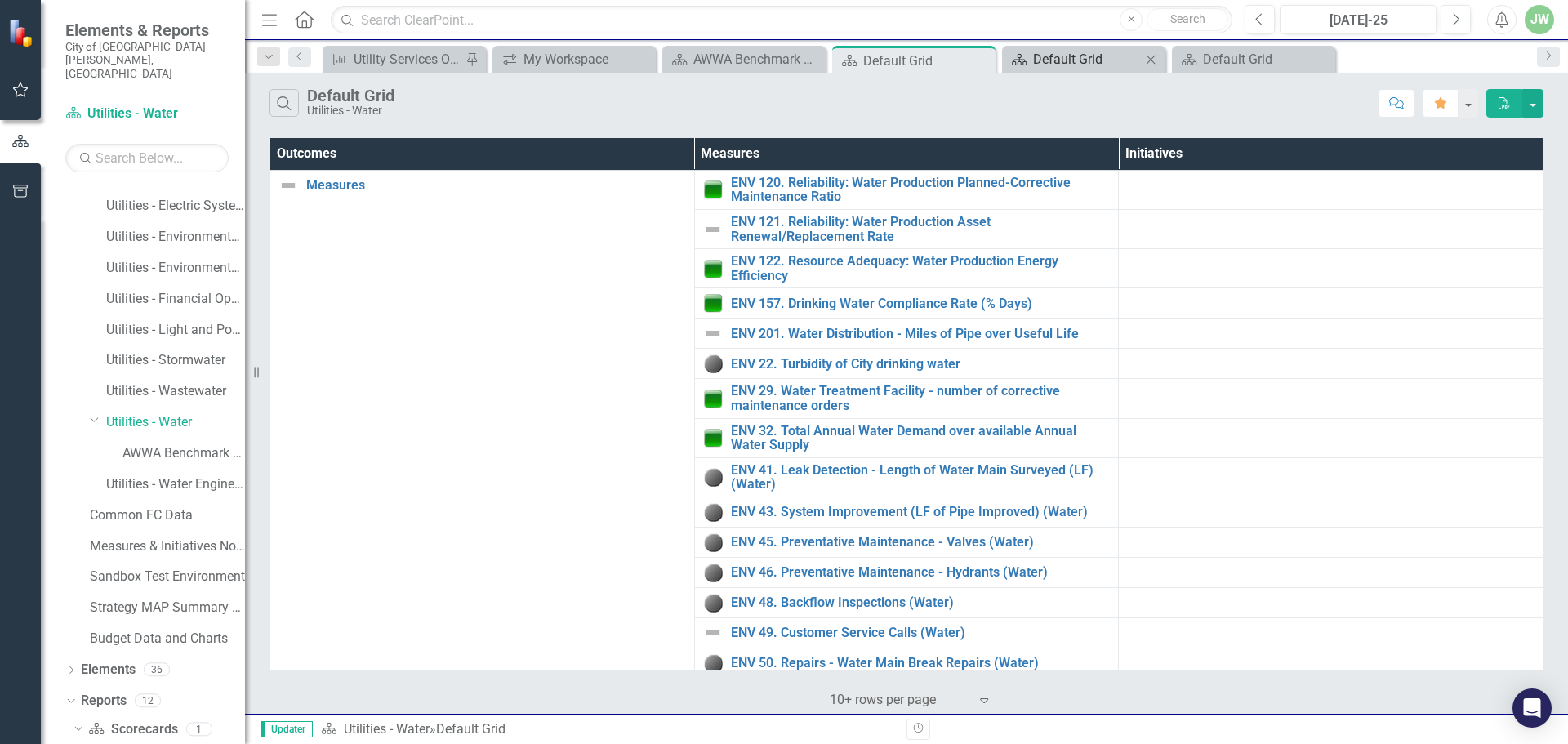
click at [1083, 60] on div "Default Grid" at bounding box center [1087, 59] width 108 height 21
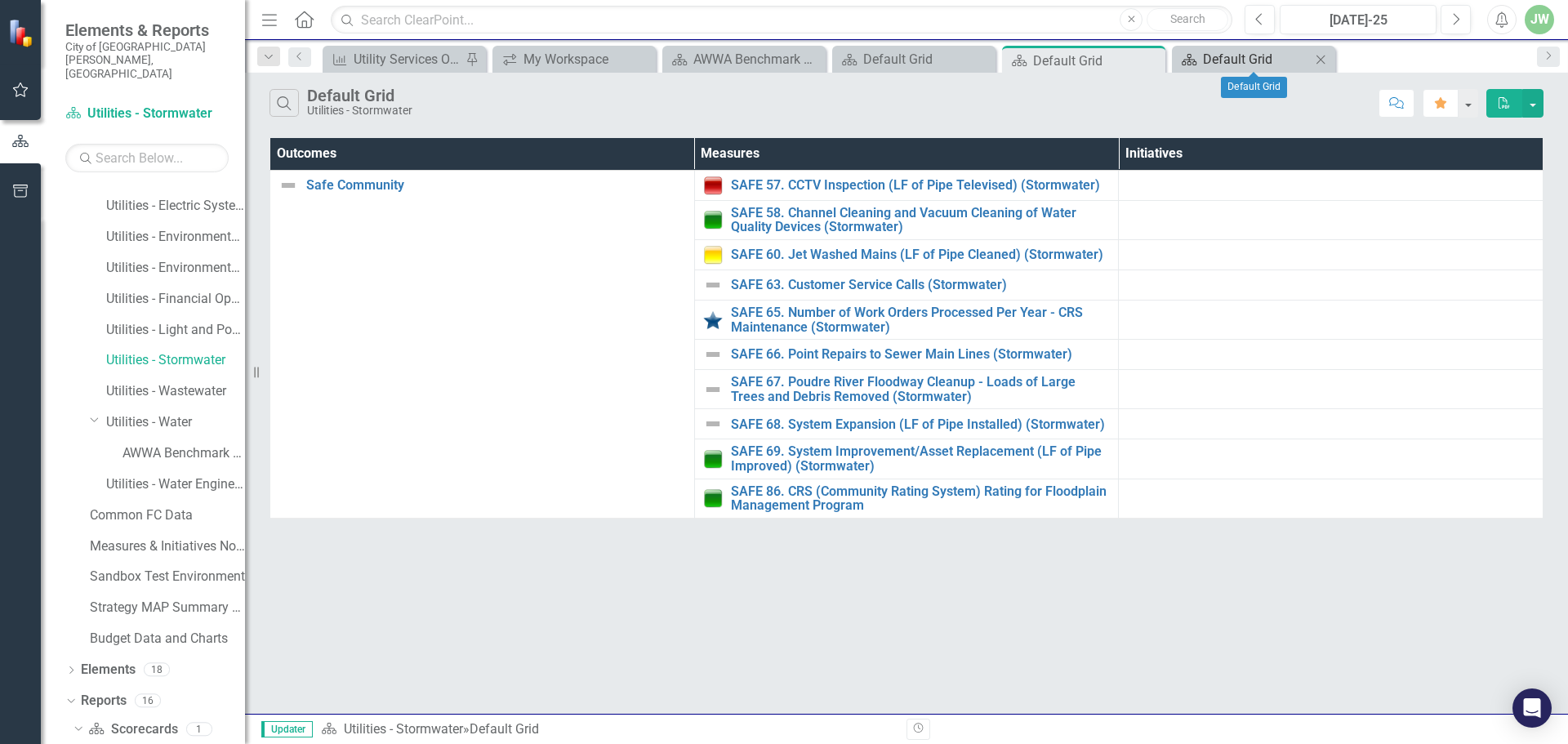
click at [1244, 64] on div "Default Grid" at bounding box center [1256, 59] width 108 height 21
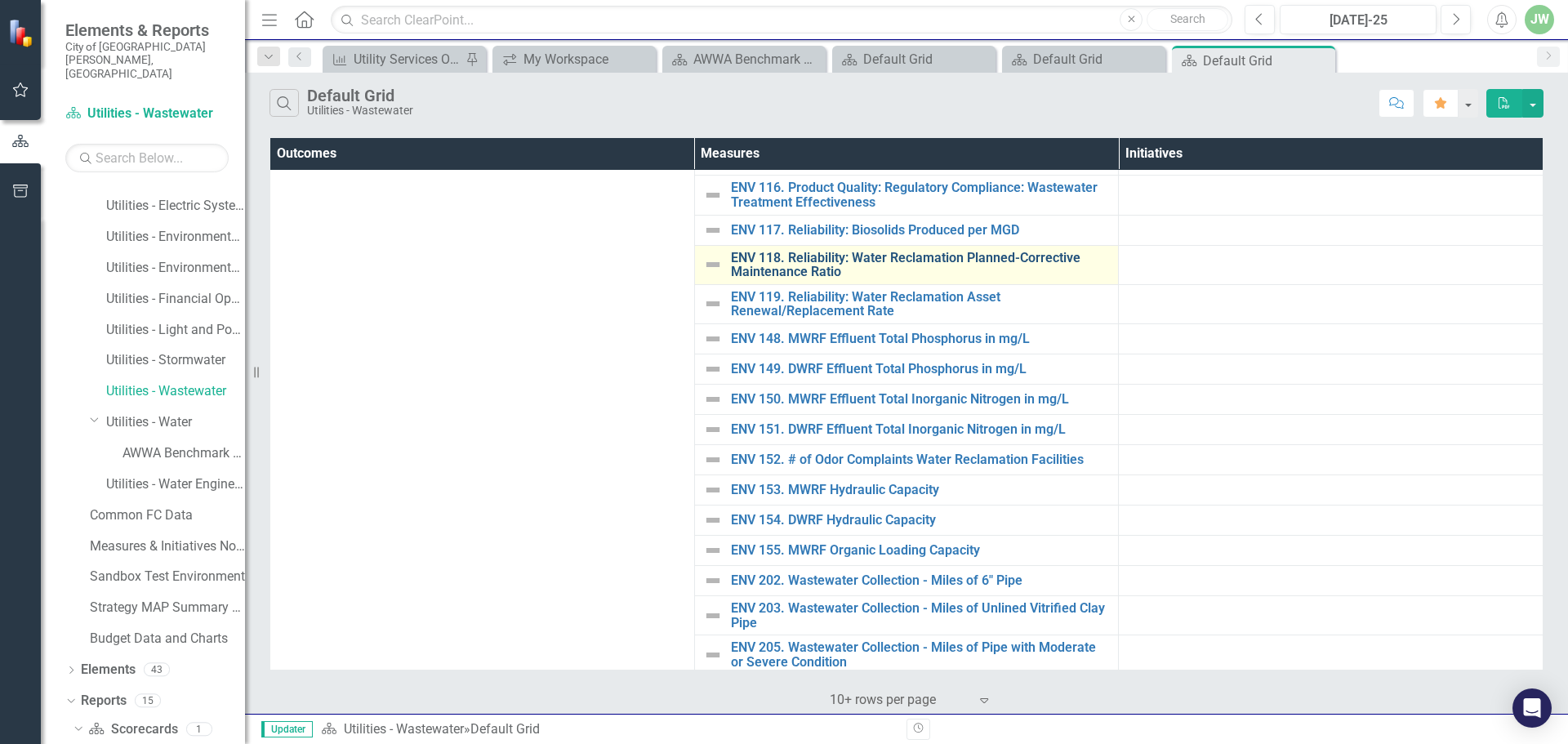
scroll to position [450, 0]
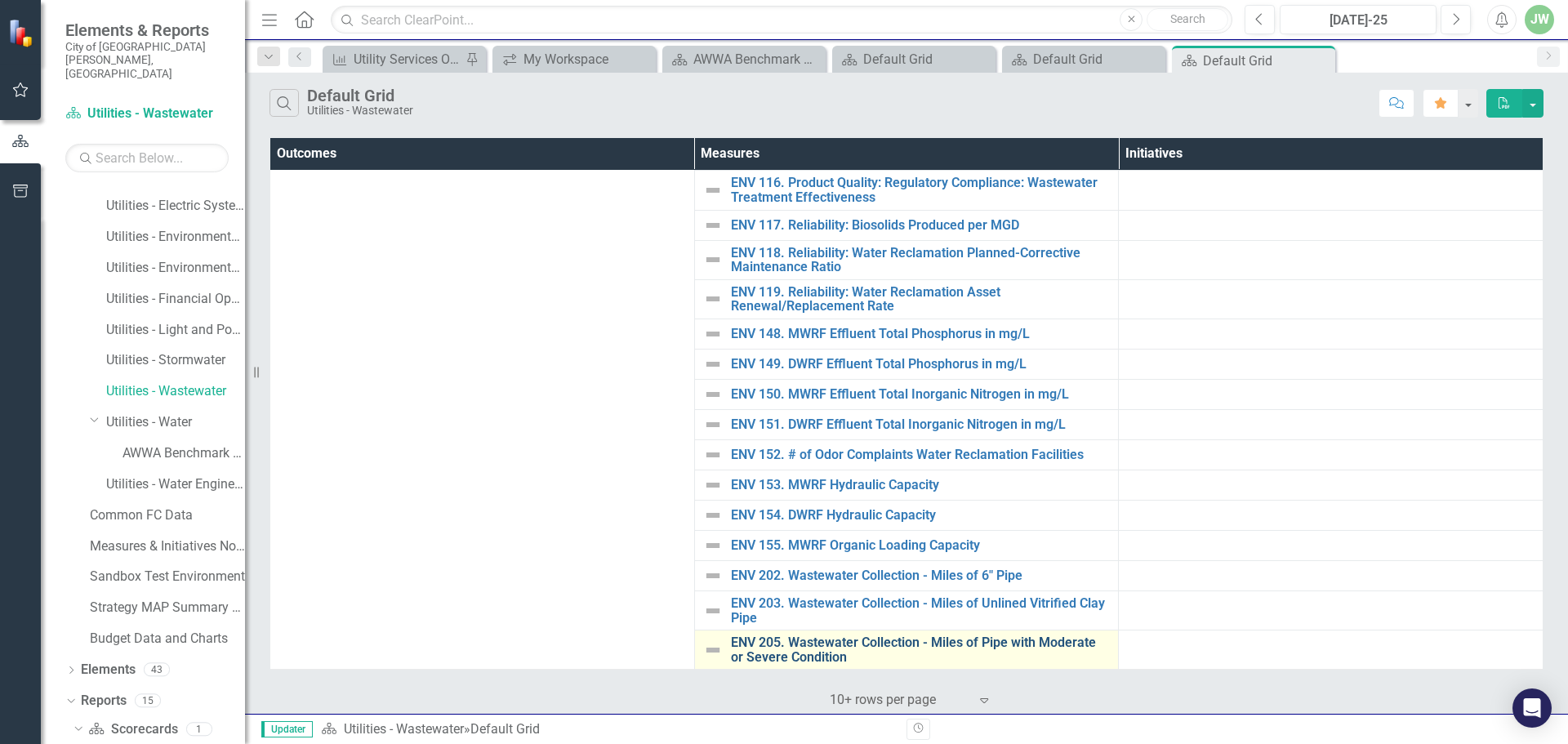
click at [795, 646] on link "ENV 205. Wastewater Collection - Miles of Pipe with Moderate or Severe Condition" at bounding box center [921, 649] width 380 height 28
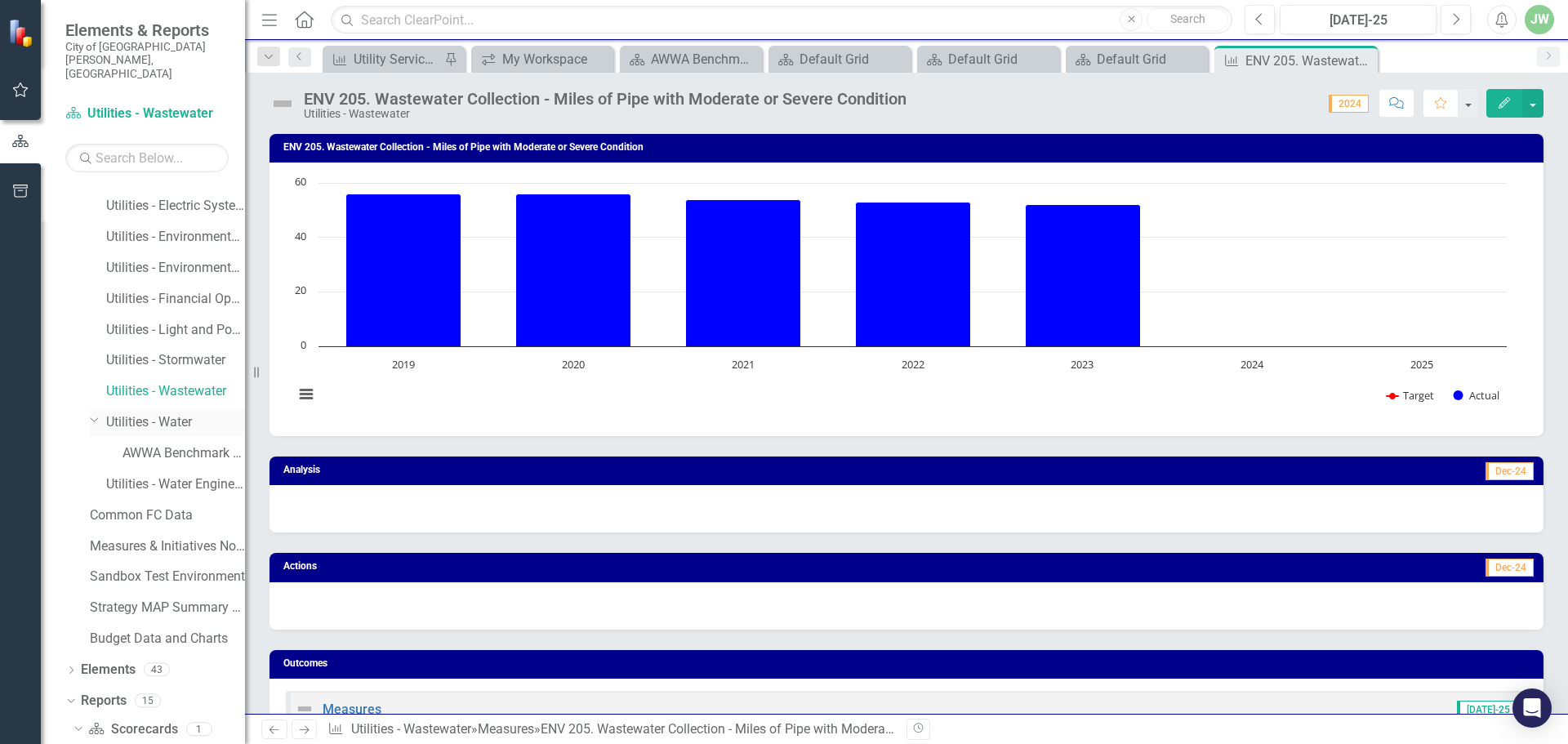
click at [156, 414] on link "Utilities - Water" at bounding box center [175, 423] width 139 height 19
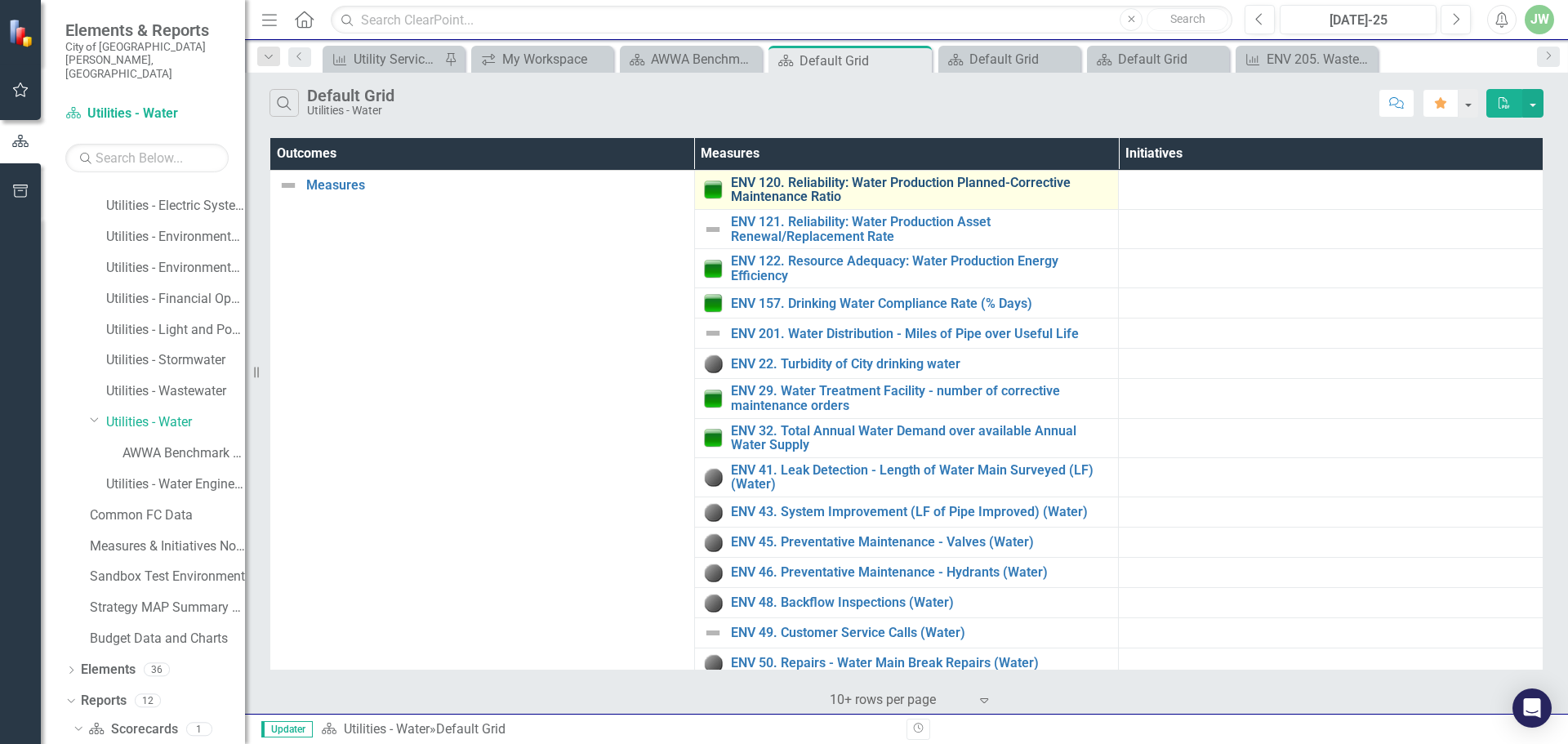
click at [798, 183] on link "ENV 120. Reliability: Water Production Planned-Corrective Maintenance Ratio" at bounding box center [921, 189] width 380 height 28
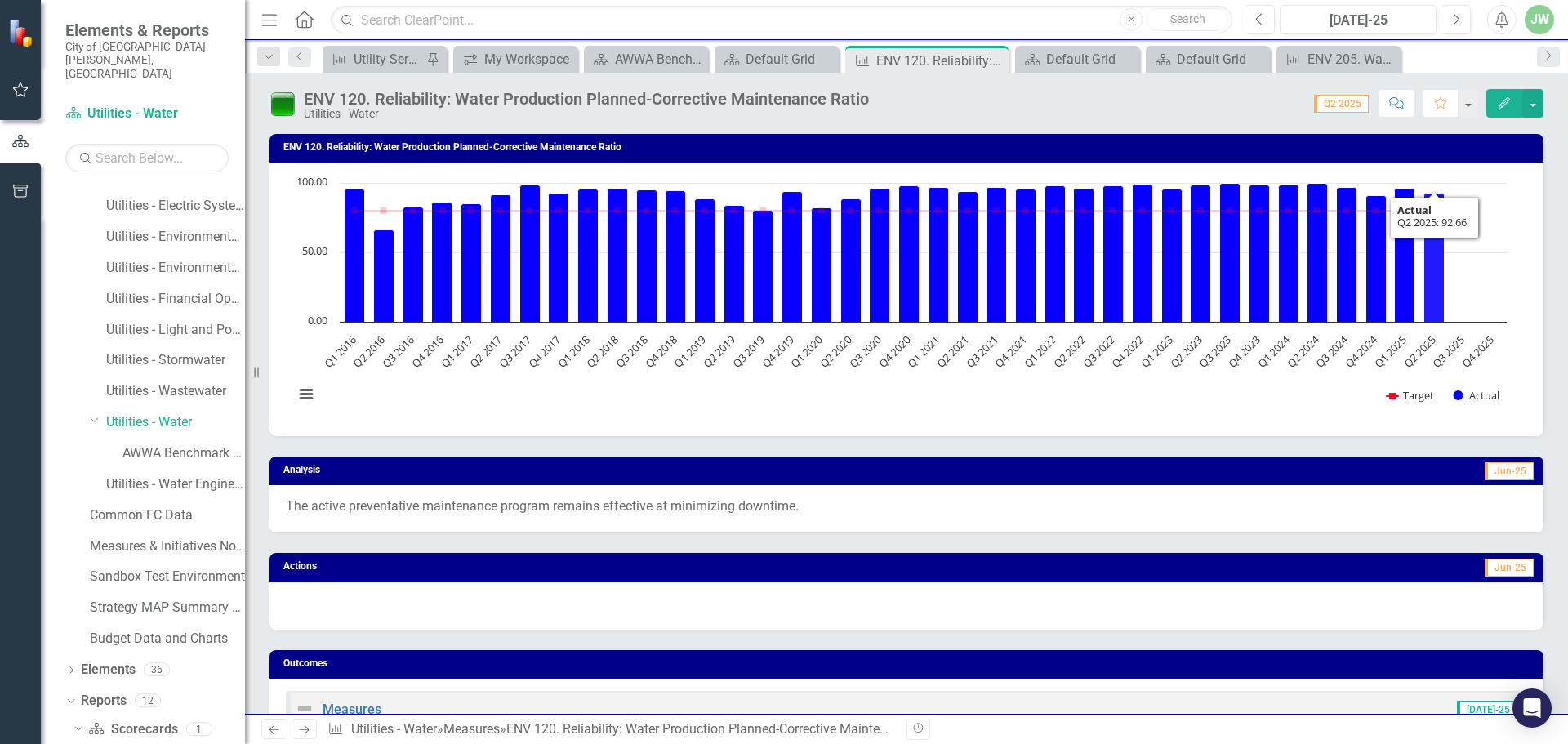
click at [1433, 278] on icon "Q2 2025, 92.66. Actual." at bounding box center [1434, 258] width 21 height 129
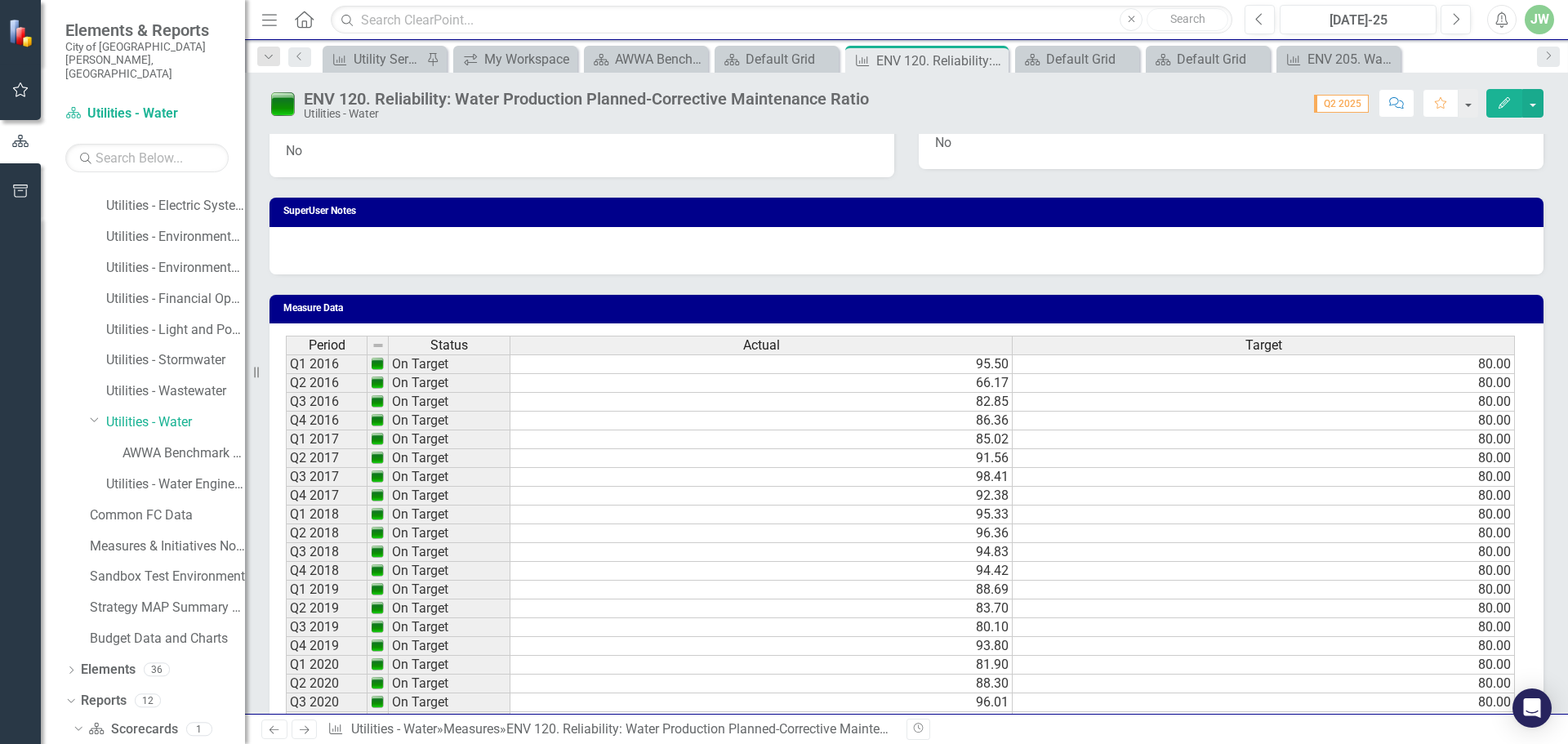
scroll to position [1306, 0]
